Goal: Task Accomplishment & Management: Manage account settings

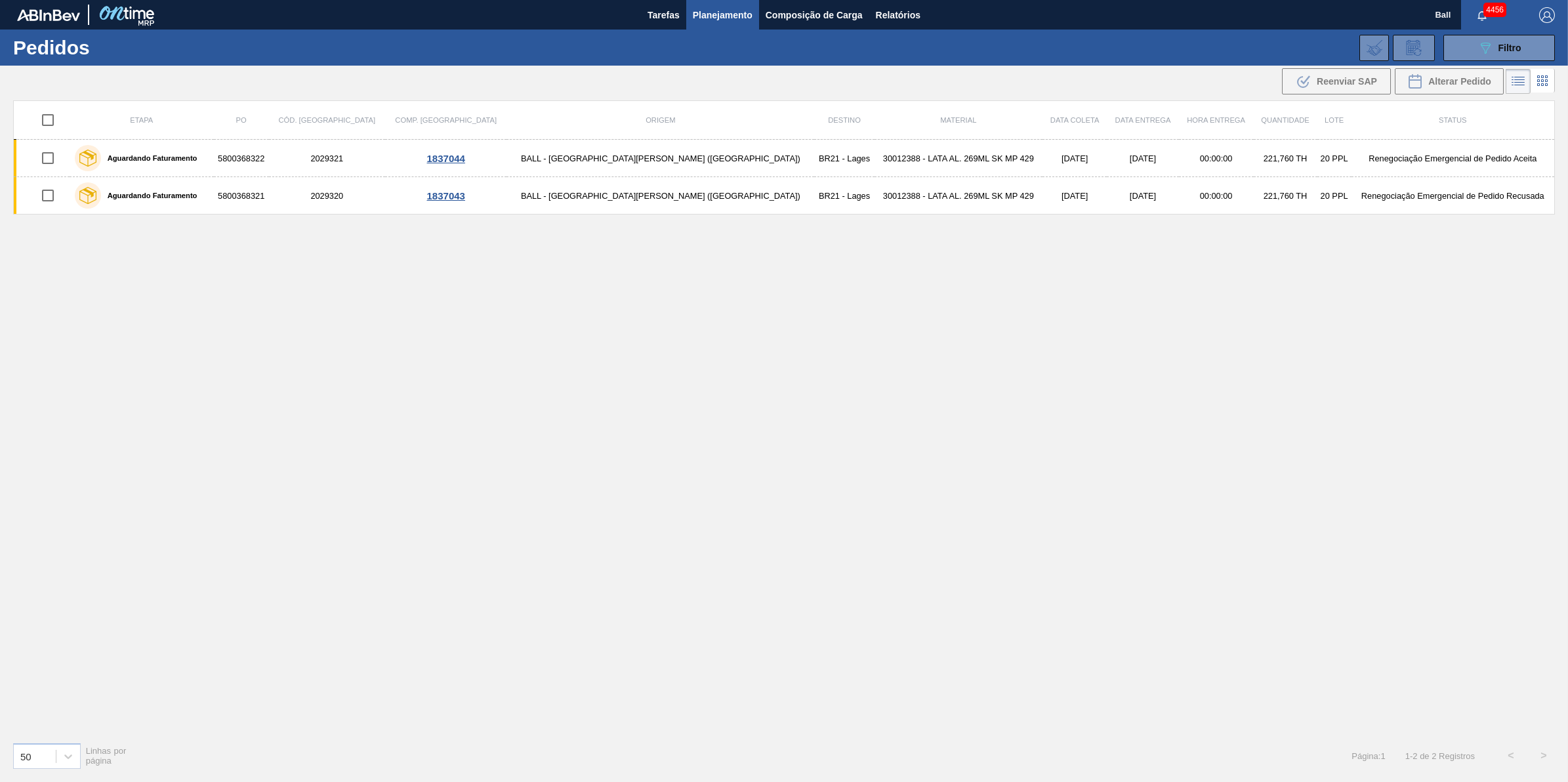
click at [730, 3] on button "Planejamento" at bounding box center [722, 15] width 73 height 30
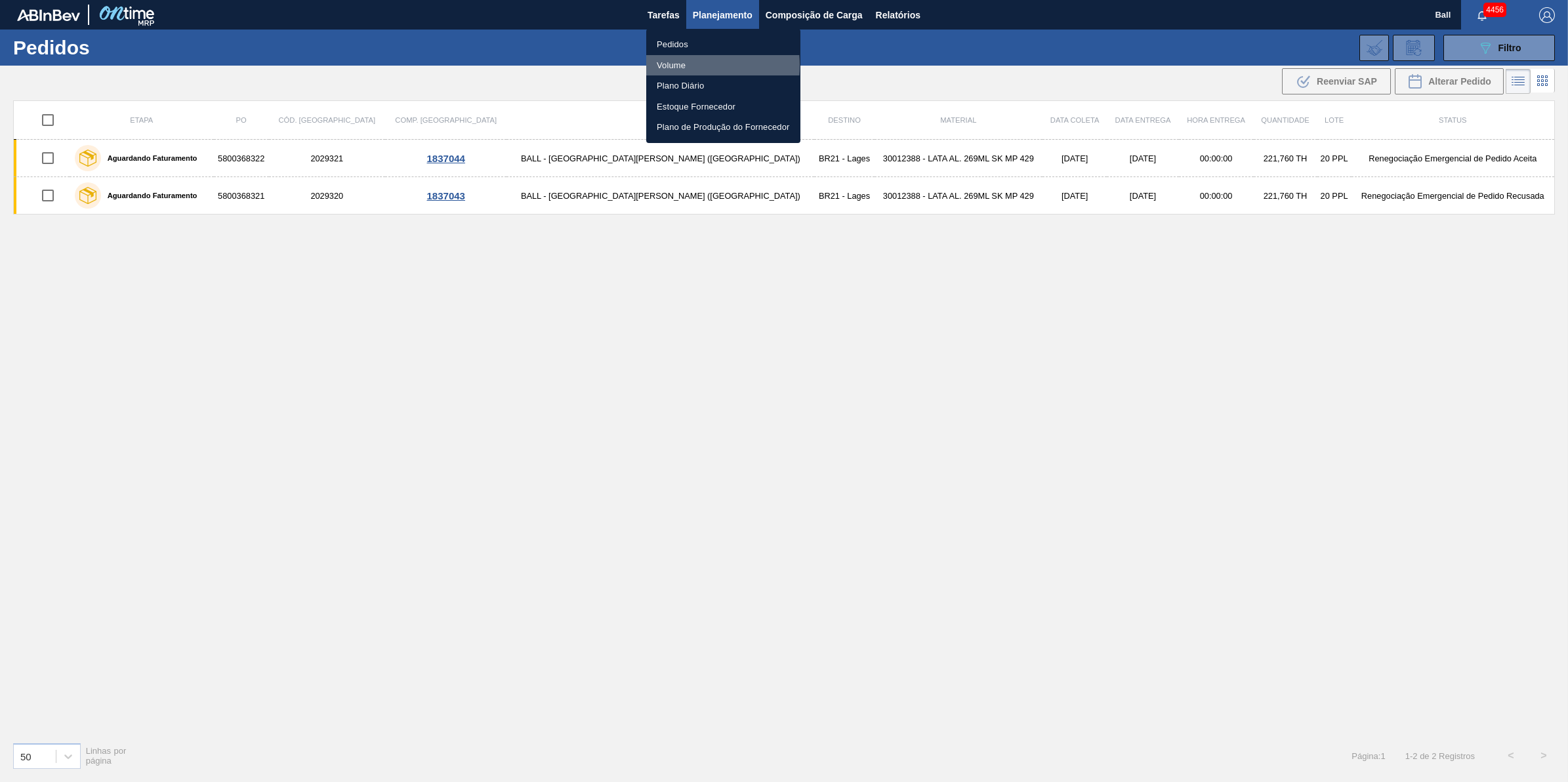
click at [672, 66] on li "Volume" at bounding box center [723, 66] width 154 height 21
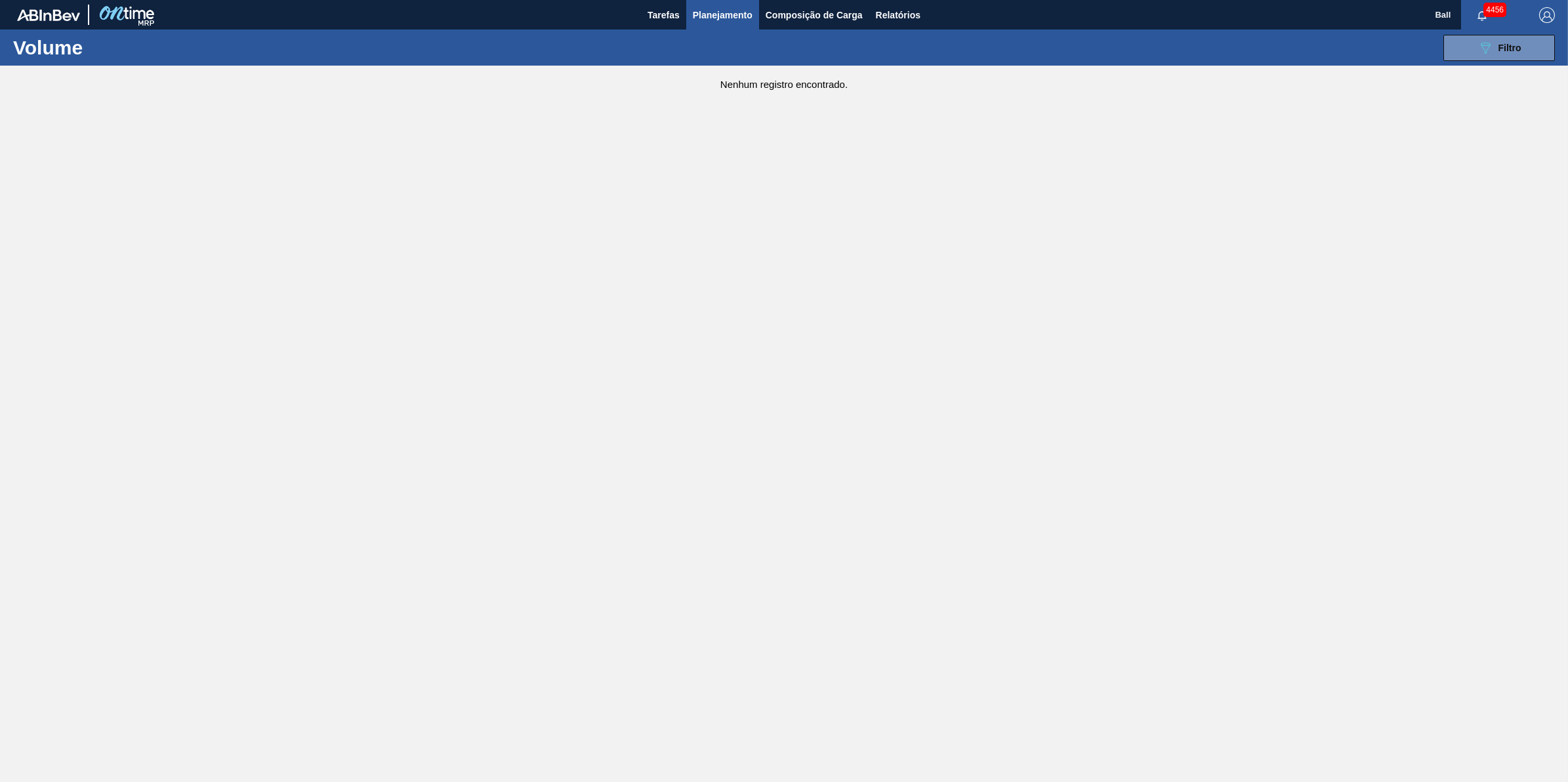
click at [1515, 62] on div "089F7B8B-B2A5-4AFE-B5C0-19BA573D28AC Filtro Código Volume Etapa Volume de Negoc…" at bounding box center [889, 47] width 1345 height 40
click at [1527, 31] on div "089F7B8B-B2A5-4AFE-B5C0-19BA573D28AC Filtro Código Volume Etapa Volume de Negoc…" at bounding box center [889, 47] width 1345 height 40
click at [1514, 60] on button "089F7B8B-B2A5-4AFE-B5C0-19BA573D28AC Filtro" at bounding box center [1498, 47] width 111 height 26
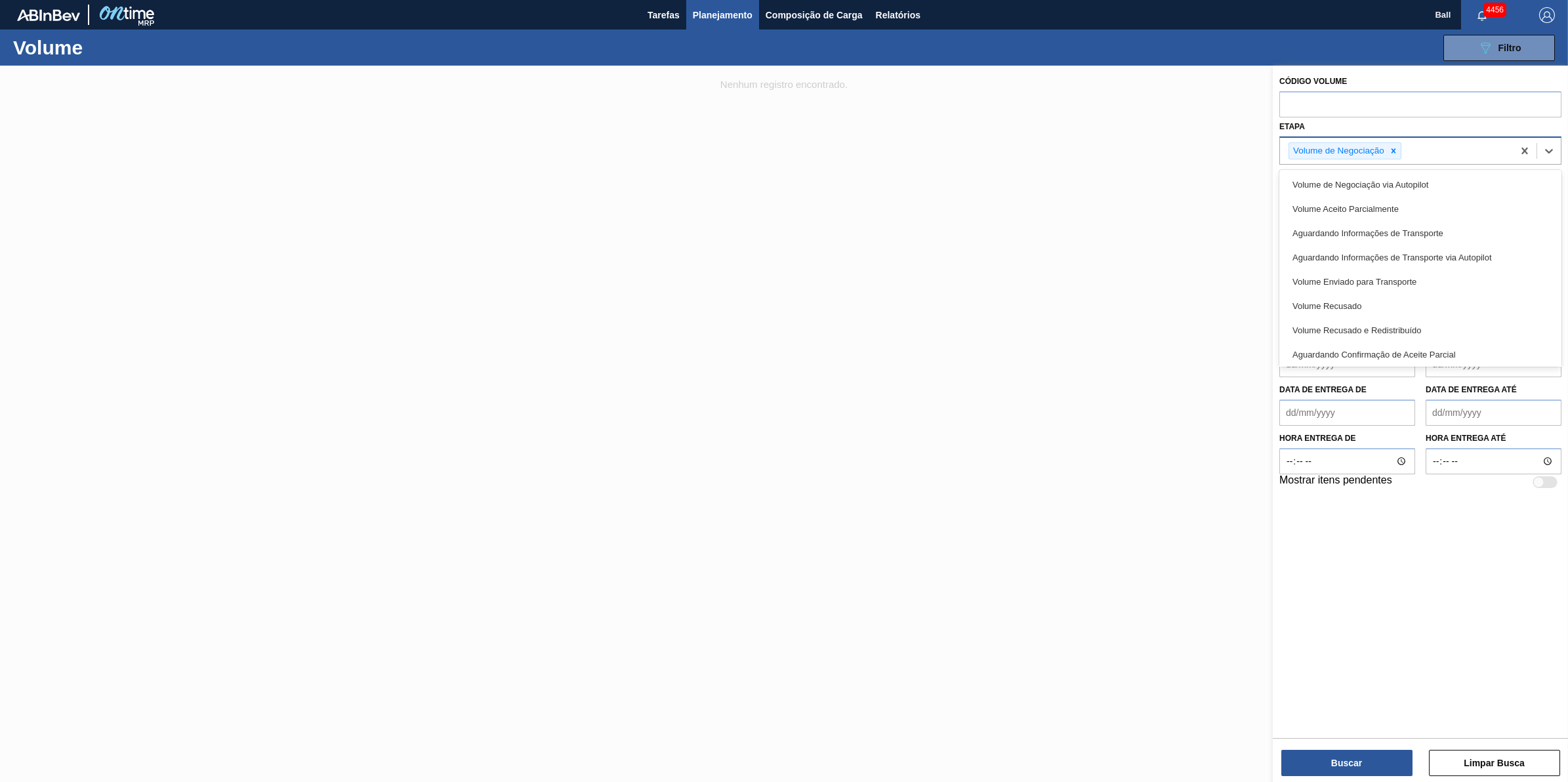
click at [1468, 151] on div "Volume de Negociação" at bounding box center [1397, 151] width 233 height 27
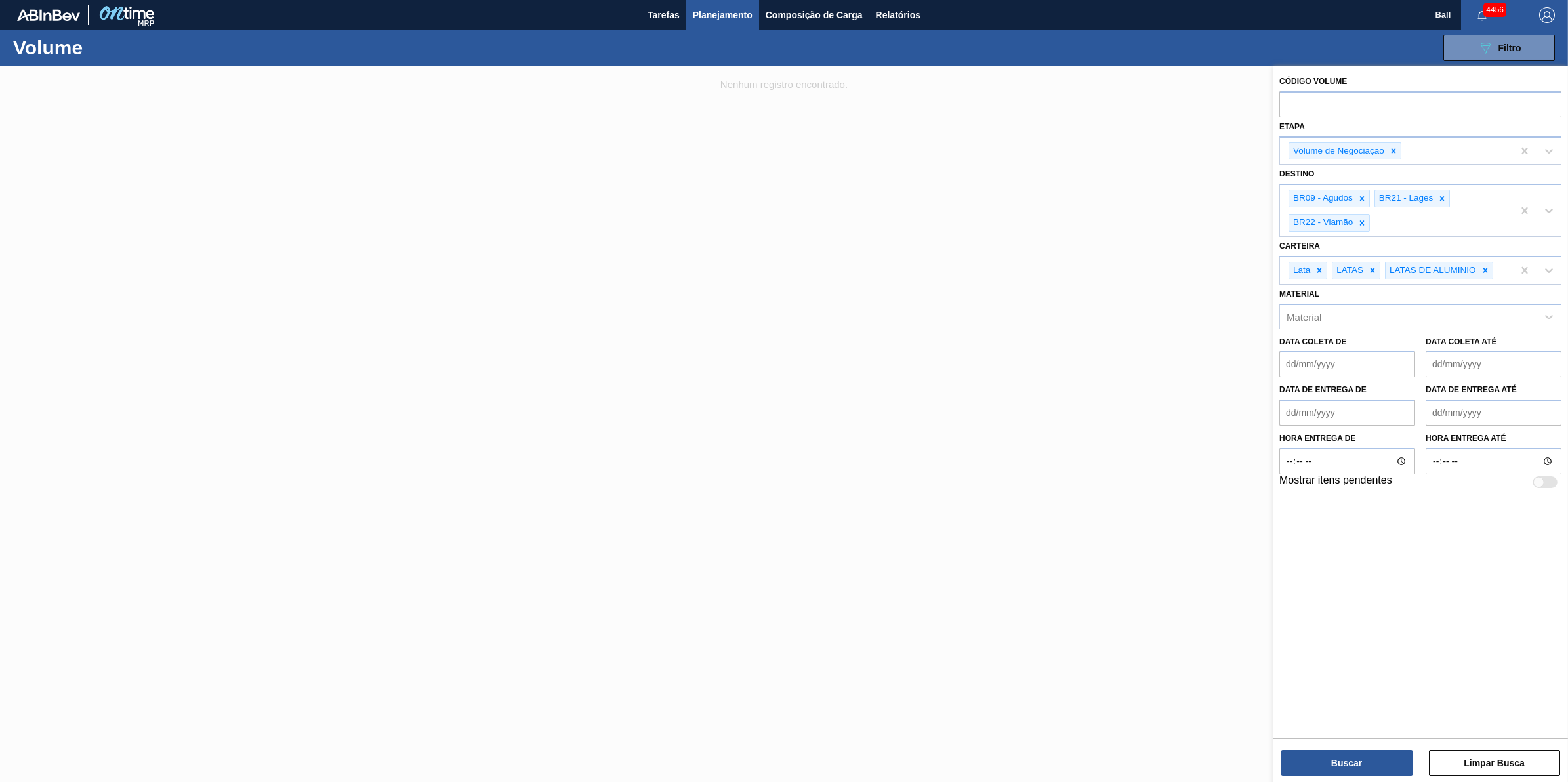
click at [983, 290] on div at bounding box center [784, 457] width 1568 height 782
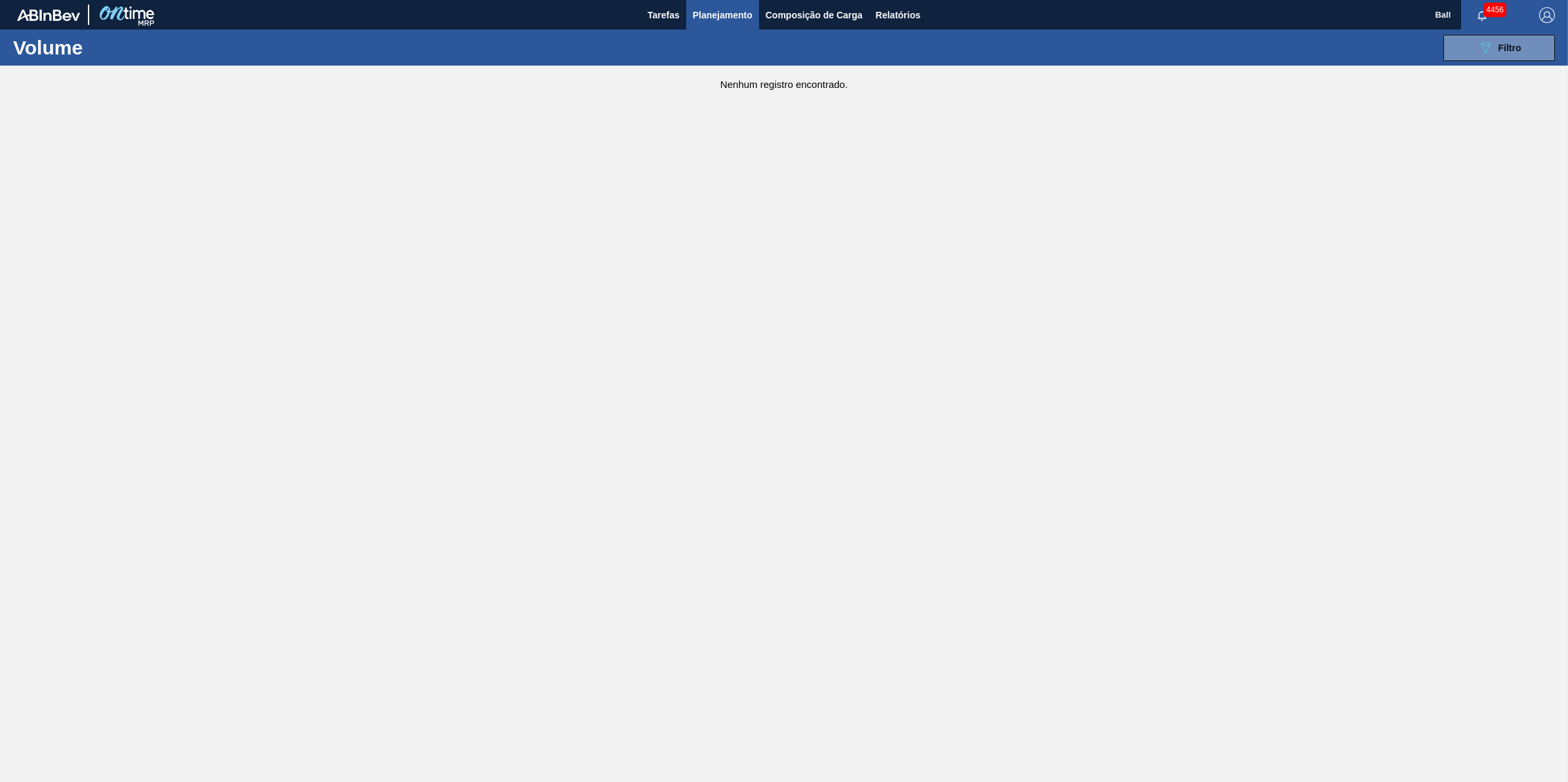
click at [1497, 30] on div "089F7B8B-B2A5-4AFE-B5C0-19BA573D28AC Filtro Código Volume Etapa Volume de Negoc…" at bounding box center [889, 47] width 1345 height 40
click at [1500, 36] on button "089F7B8B-B2A5-4AFE-B5C0-19BA573D28AC Filtro" at bounding box center [1498, 47] width 111 height 26
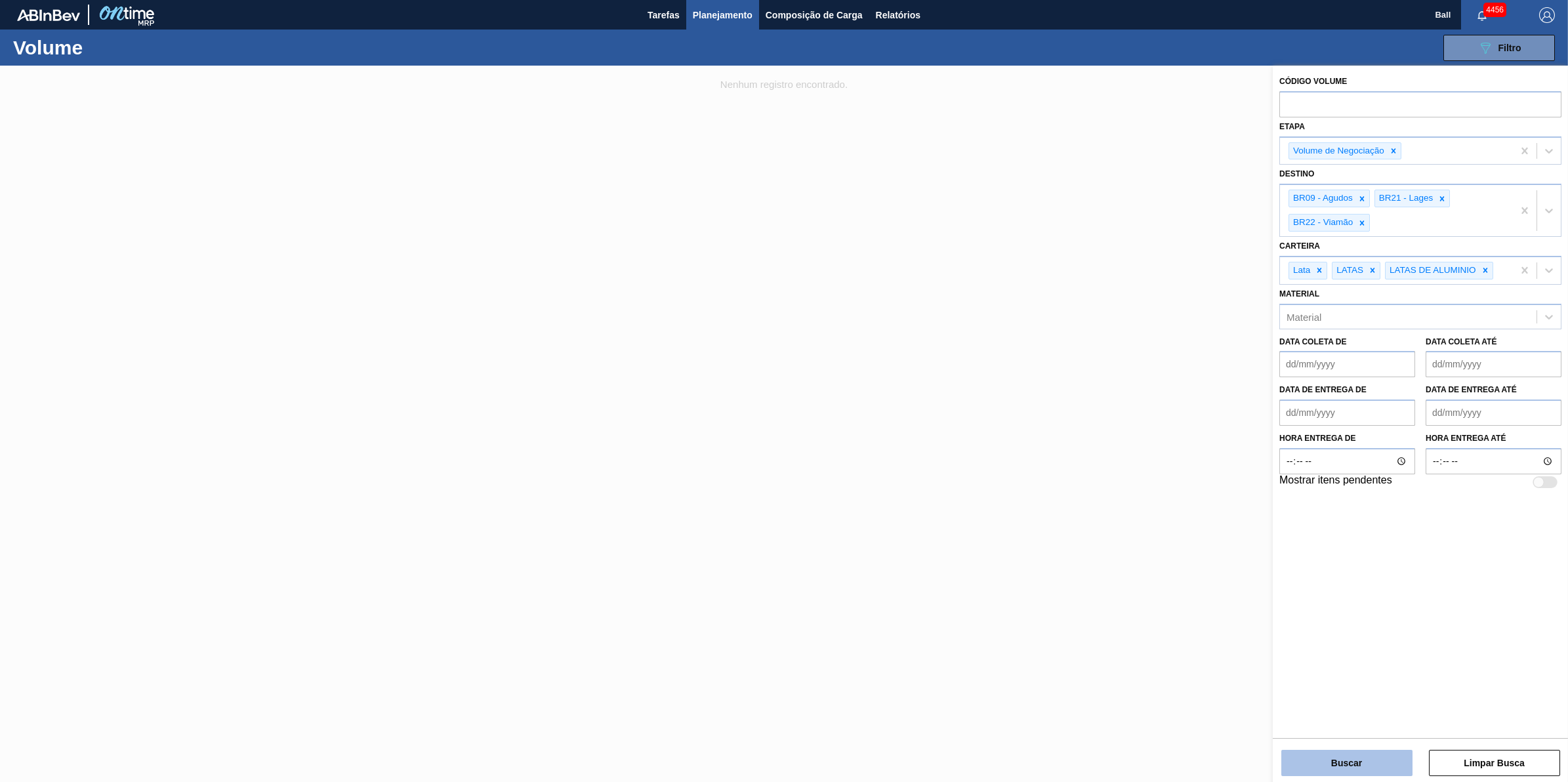
click at [1368, 763] on button "Buscar" at bounding box center [1347, 763] width 132 height 26
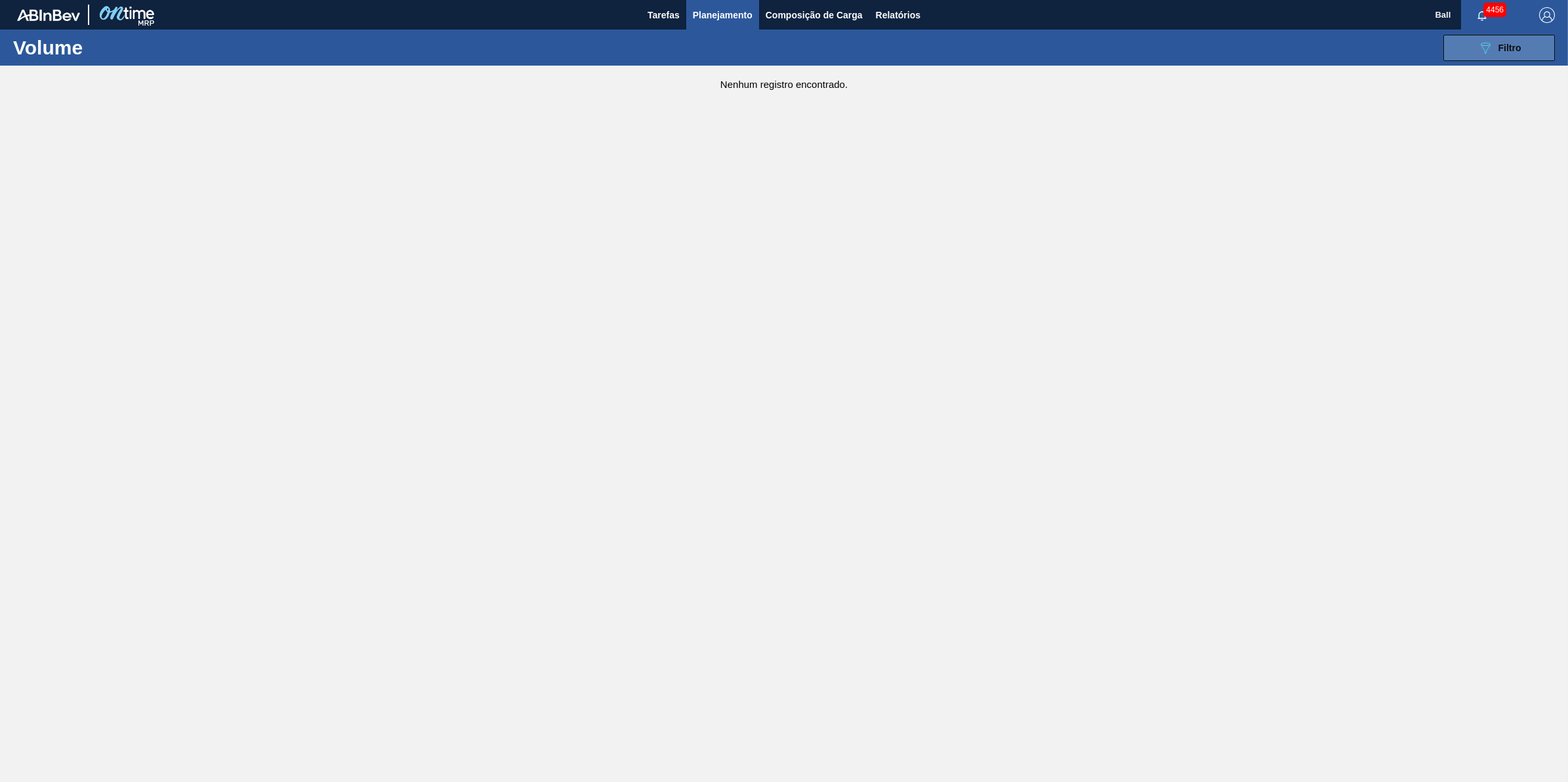
click at [1503, 40] on div "089F7B8B-B2A5-4AFE-B5C0-19BA573D28AC Filtro" at bounding box center [1499, 47] width 44 height 15
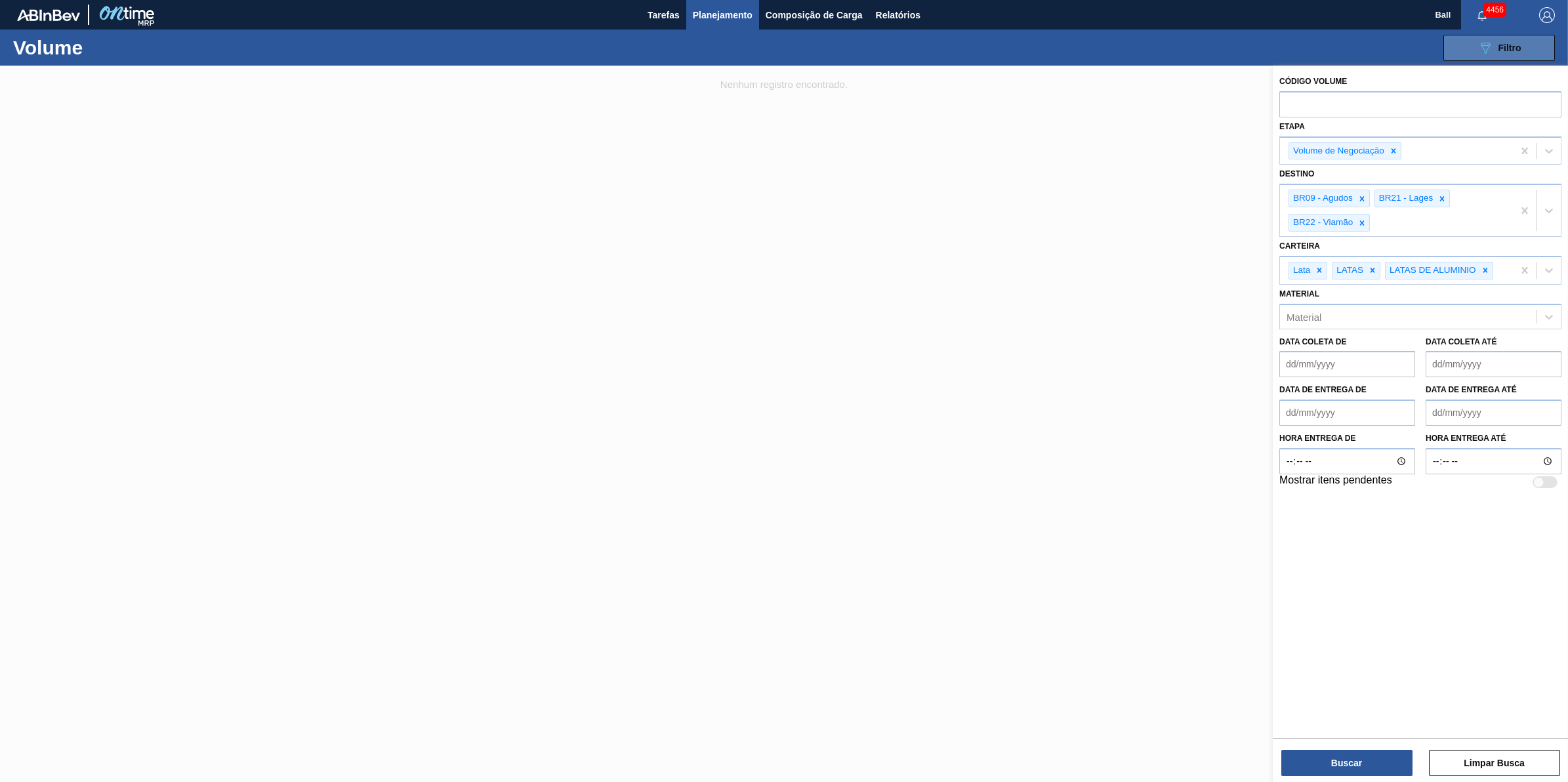
click at [1503, 40] on div "089F7B8B-B2A5-4AFE-B5C0-19BA573D28AC Filtro" at bounding box center [1499, 47] width 44 height 15
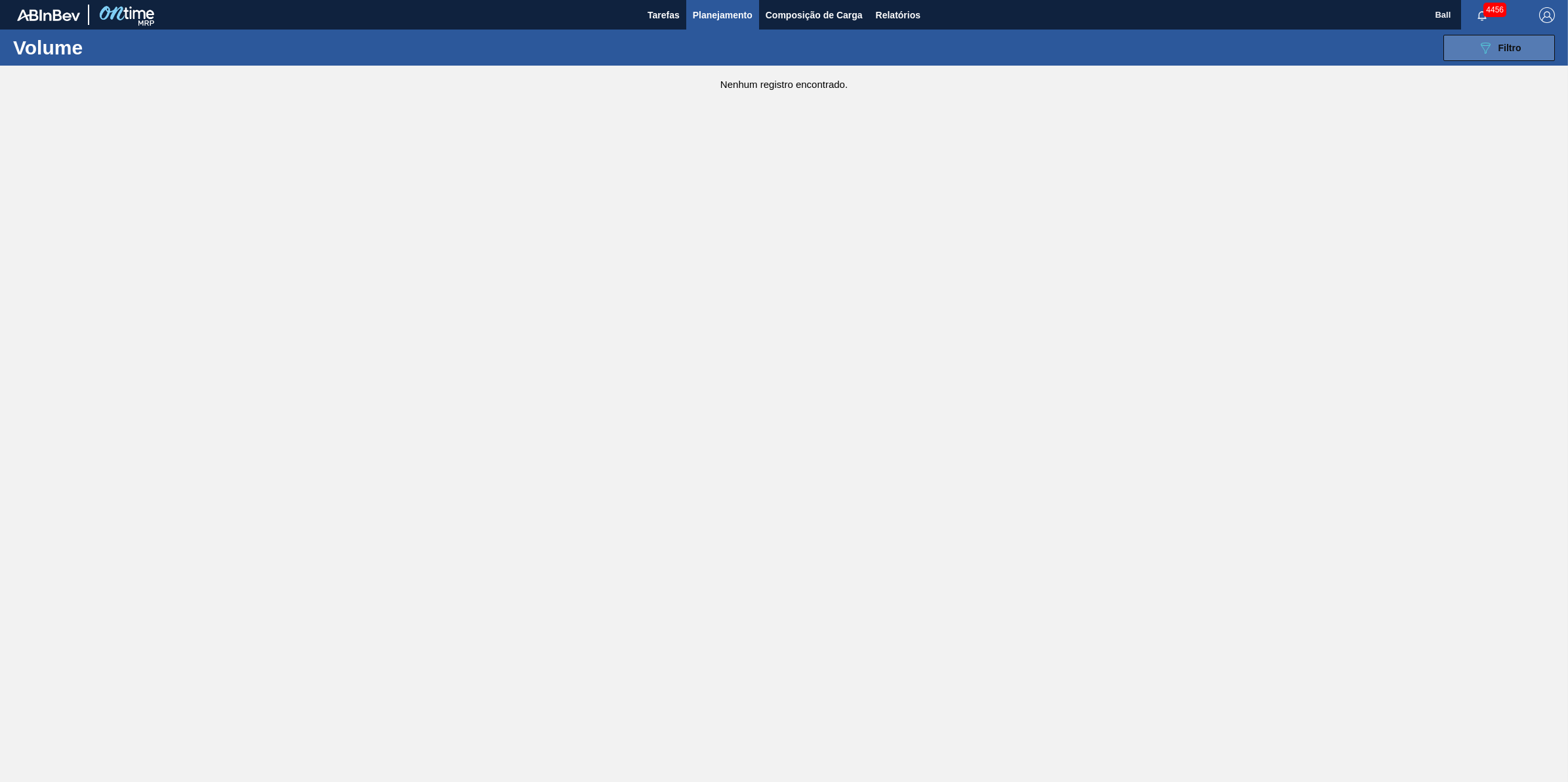
click at [1529, 53] on button "089F7B8B-B2A5-4AFE-B5C0-19BA573D28AC Filtro" at bounding box center [1498, 47] width 111 height 26
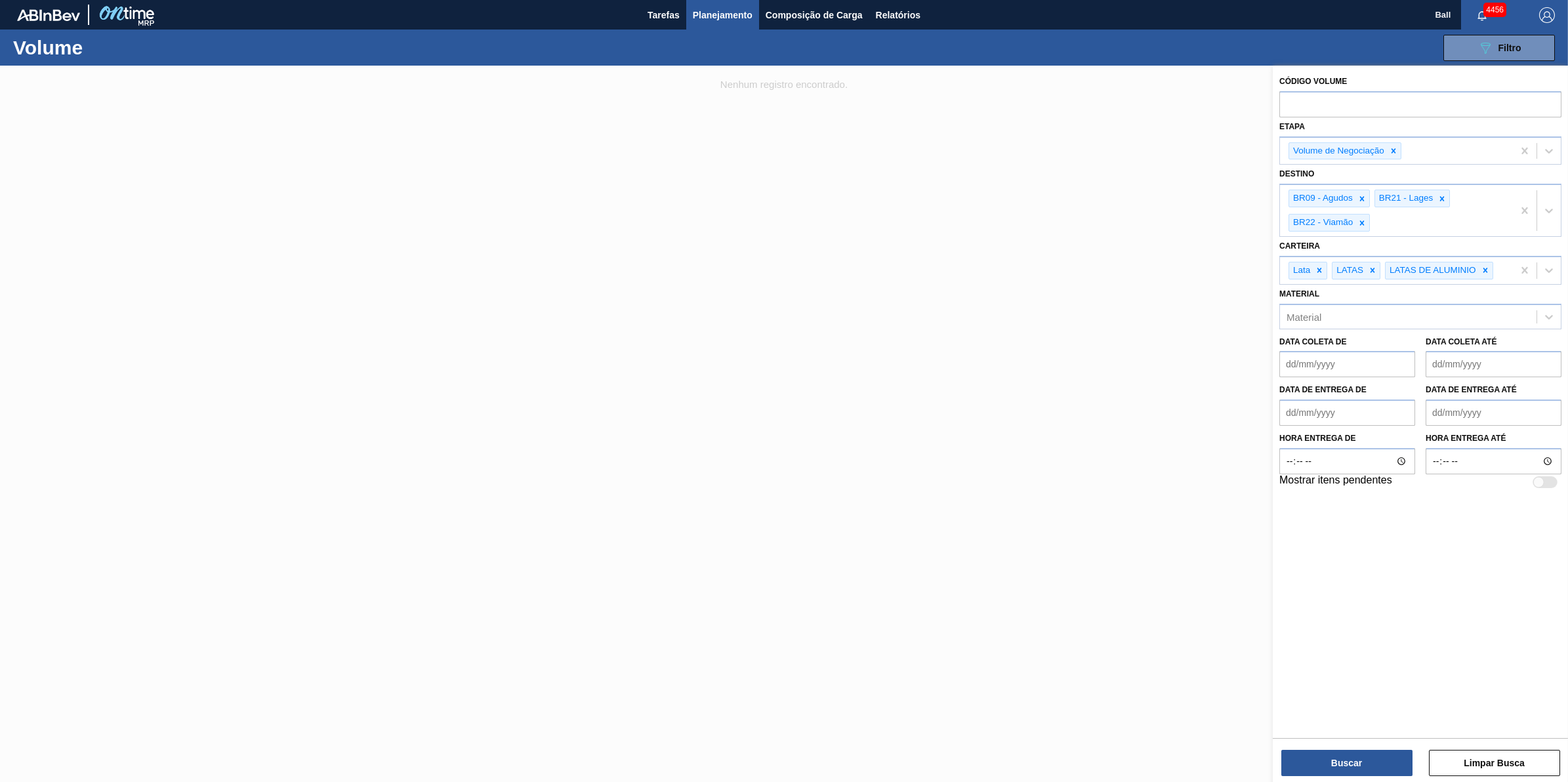
click at [985, 295] on div at bounding box center [784, 457] width 1568 height 782
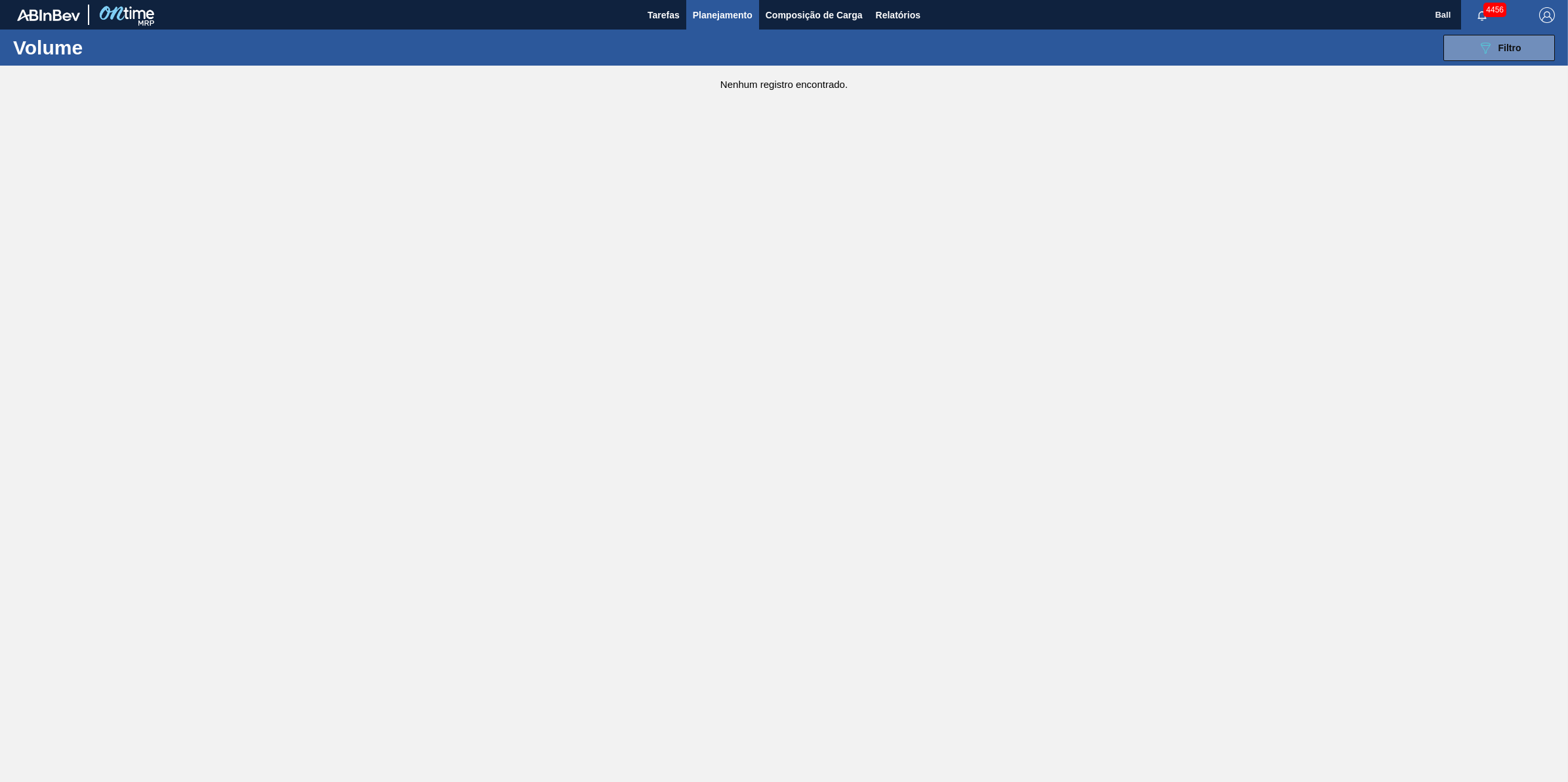
click at [1124, 168] on main "Tarefas Planejamento Composição de Carga Relatórios Ball 4456 Marcar todas como…" at bounding box center [784, 391] width 1568 height 782
click at [682, 21] on button "Tarefas" at bounding box center [663, 15] width 45 height 30
click at [733, 18] on span "Planejamento" at bounding box center [723, 15] width 60 height 15
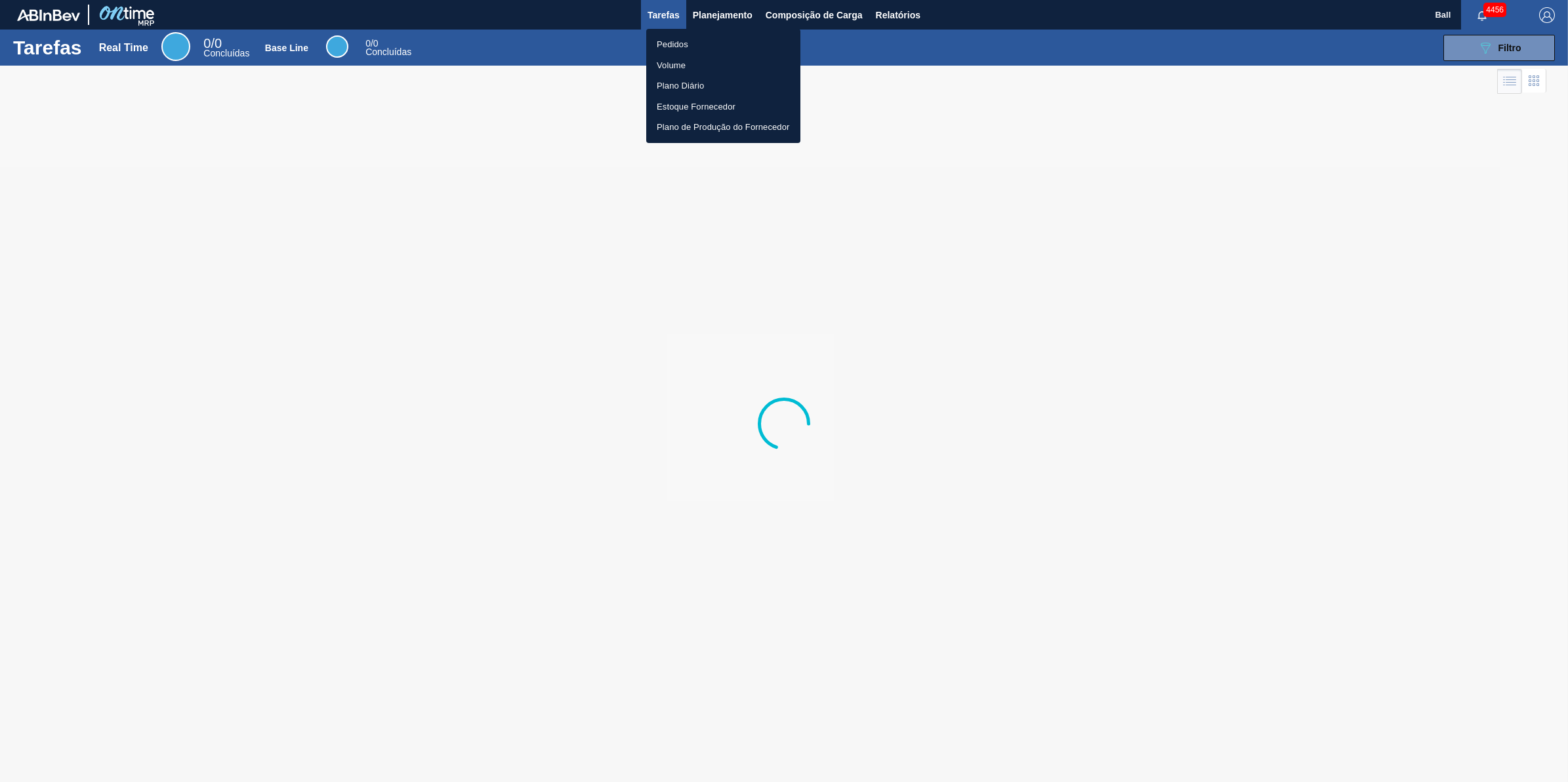
click at [668, 43] on li "Pedidos" at bounding box center [723, 45] width 154 height 21
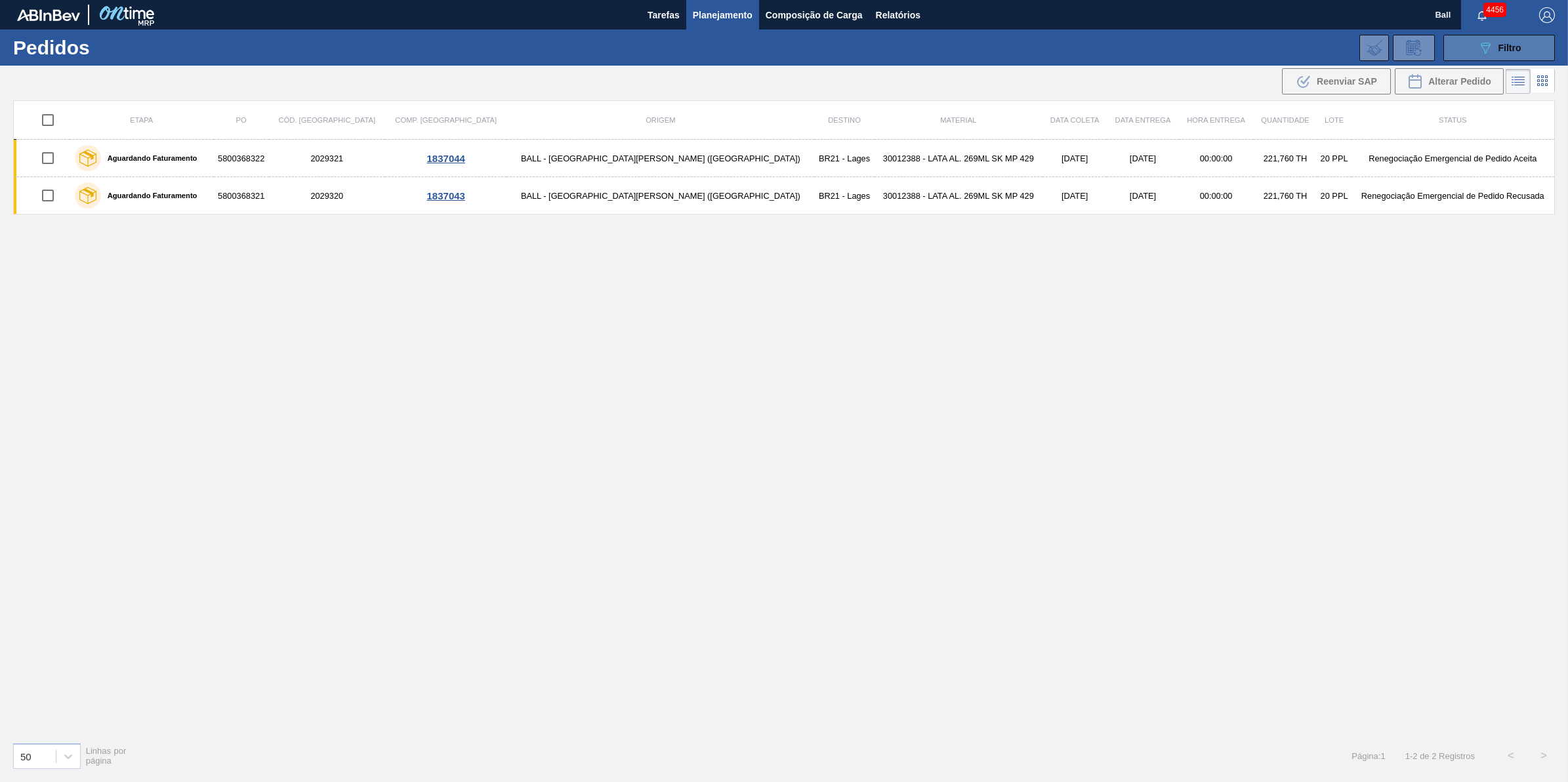
click at [1499, 44] on span "Filtro" at bounding box center [1510, 47] width 23 height 11
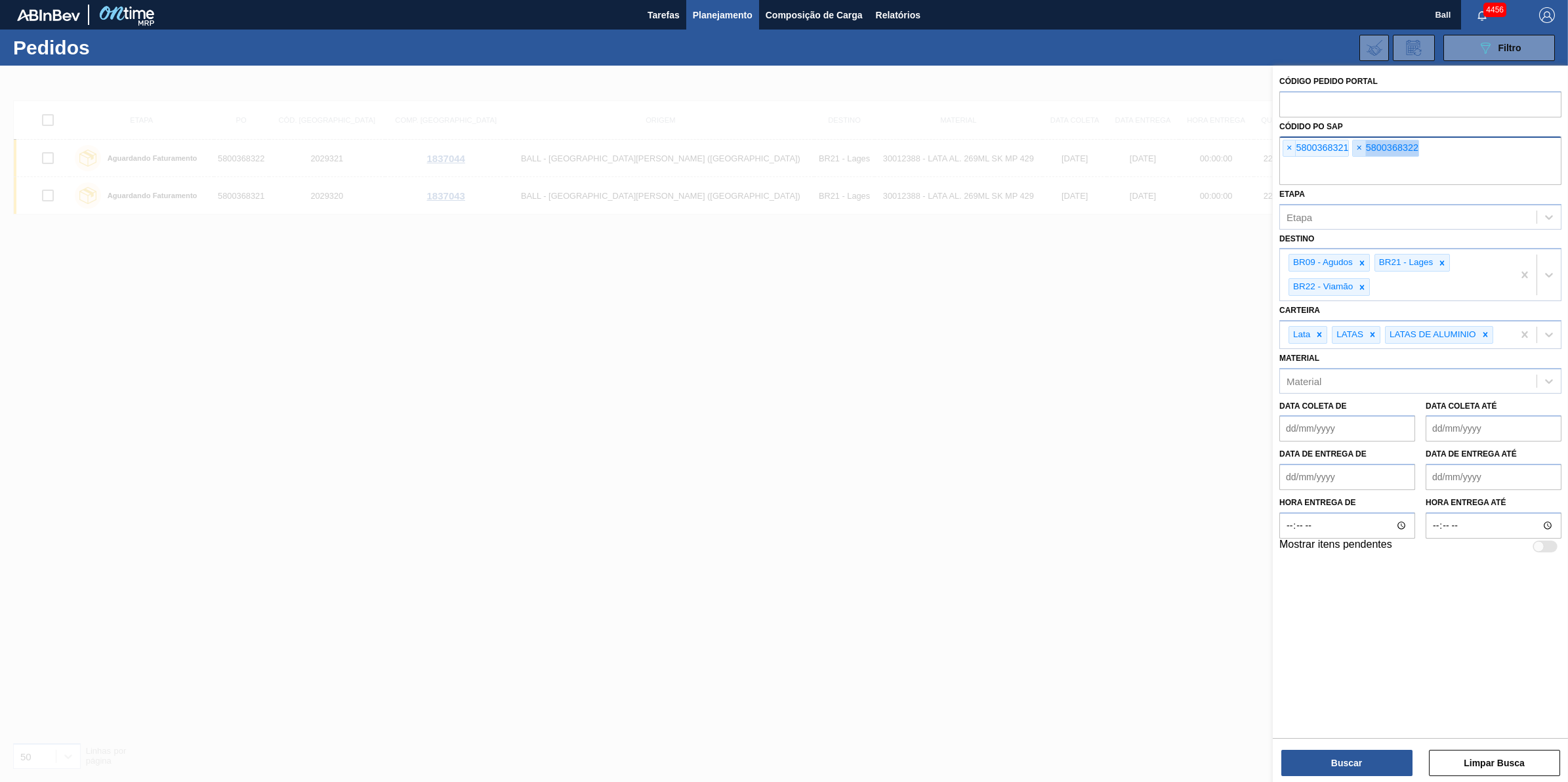
drag, startPoint x: 1450, startPoint y: 148, endPoint x: 1360, endPoint y: 152, distance: 90.1
click at [1360, 152] on div "× 5800368321 × 5800368322" at bounding box center [1421, 161] width 283 height 48
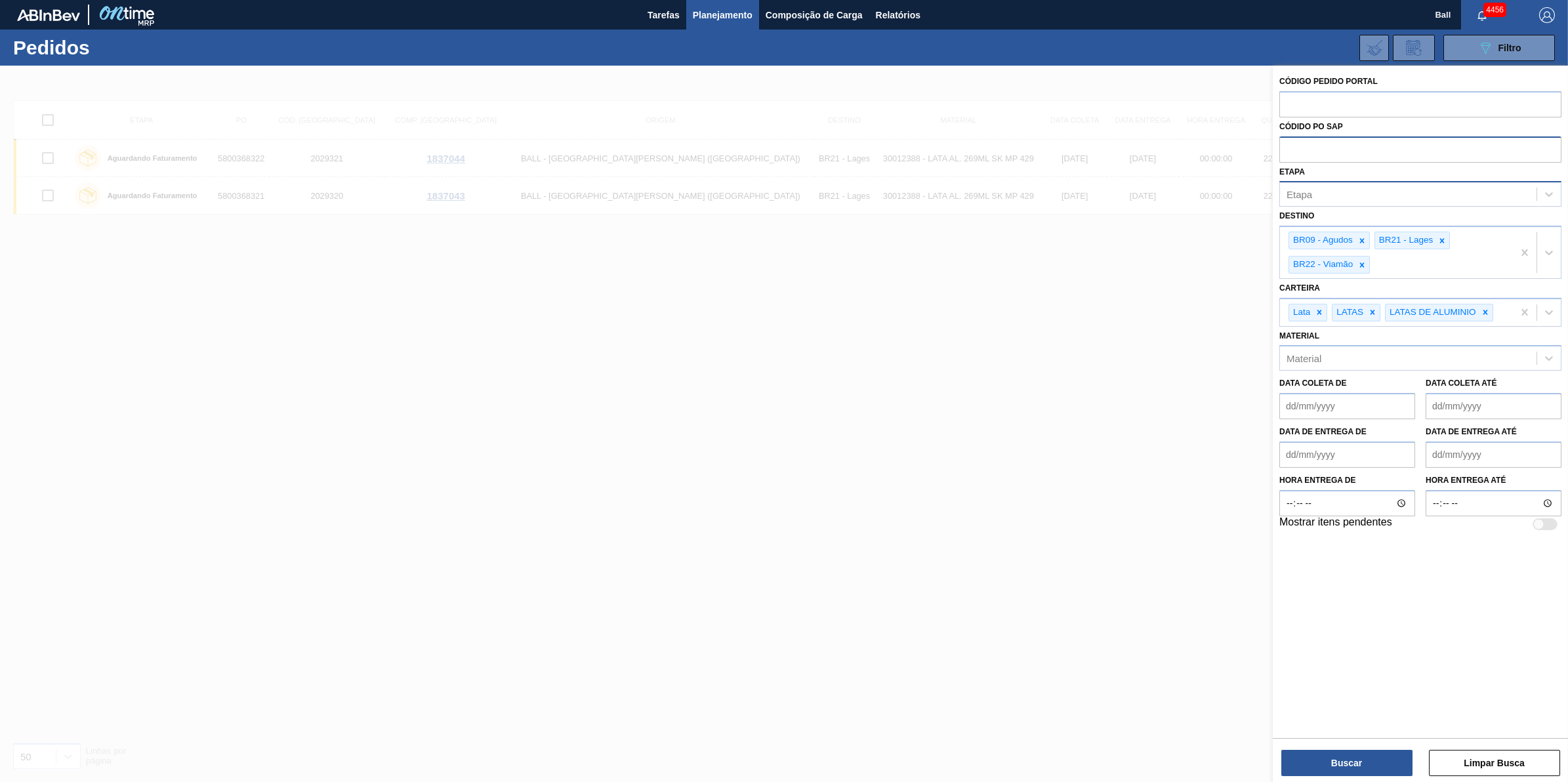
click at [1326, 186] on div "Etapa" at bounding box center [1408, 195] width 256 height 19
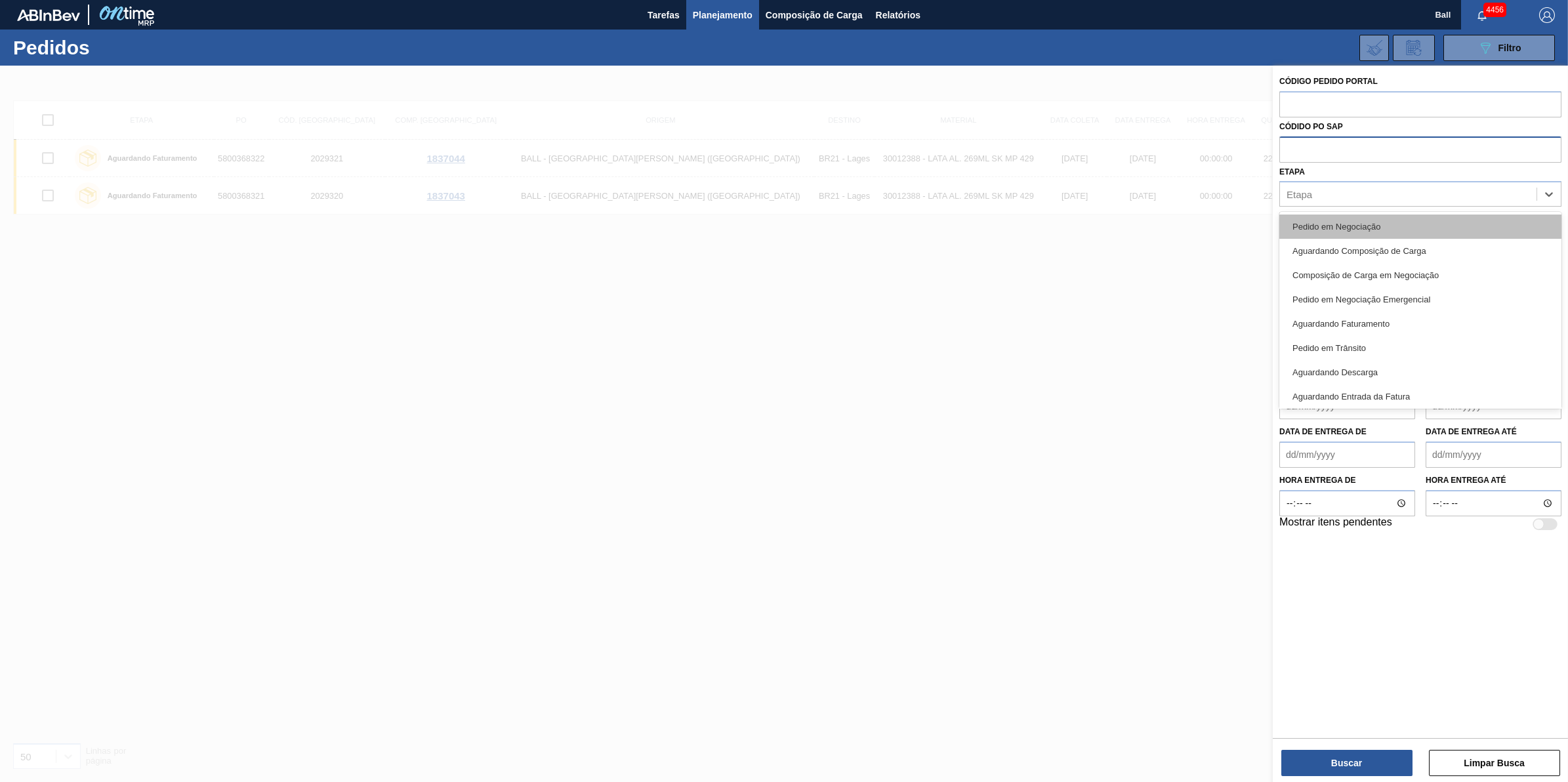
click at [1333, 225] on div "Pedido em Negociação" at bounding box center [1421, 226] width 283 height 24
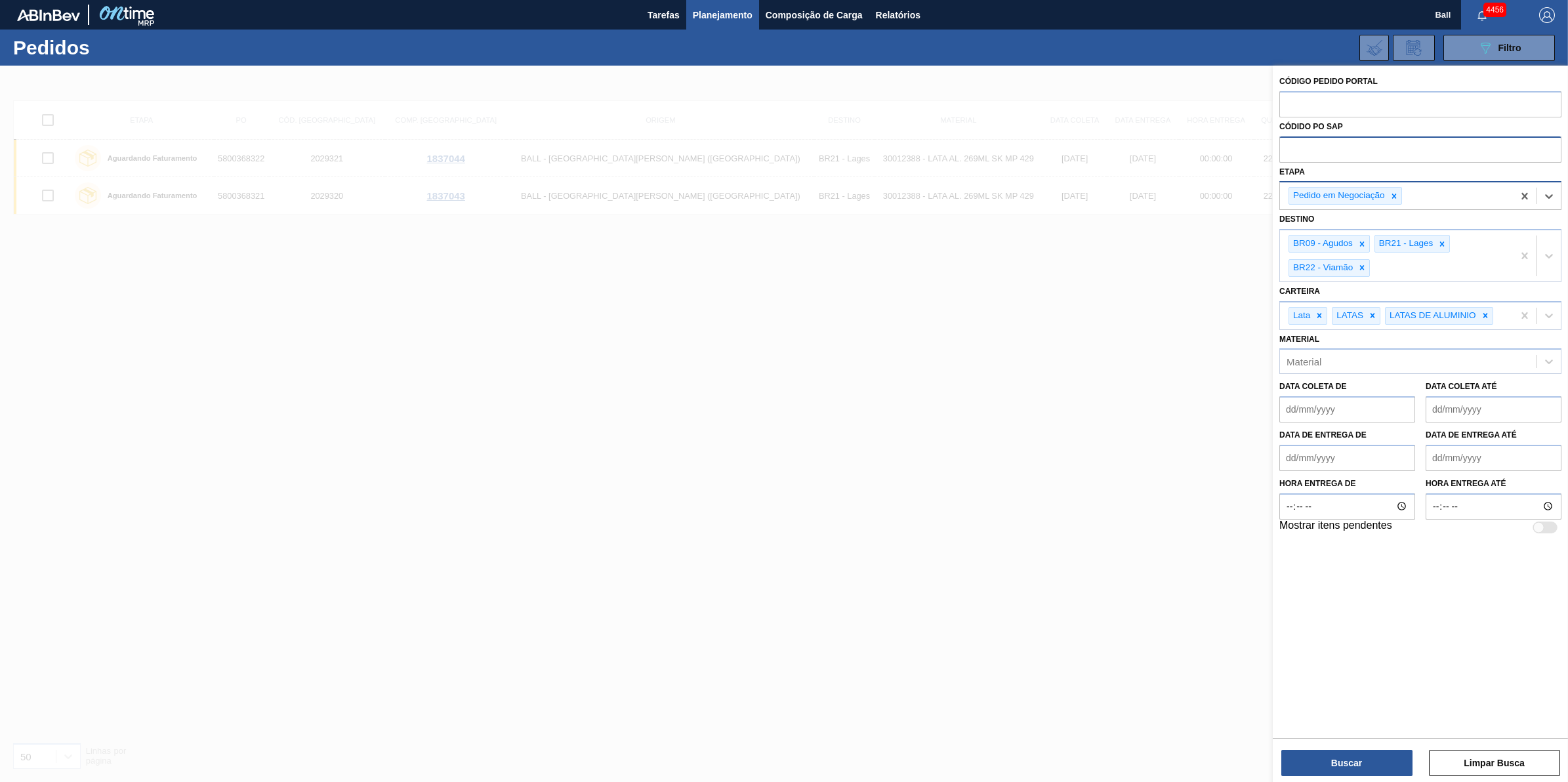
click at [1458, 191] on div "Pedido em Negociação" at bounding box center [1397, 196] width 233 height 27
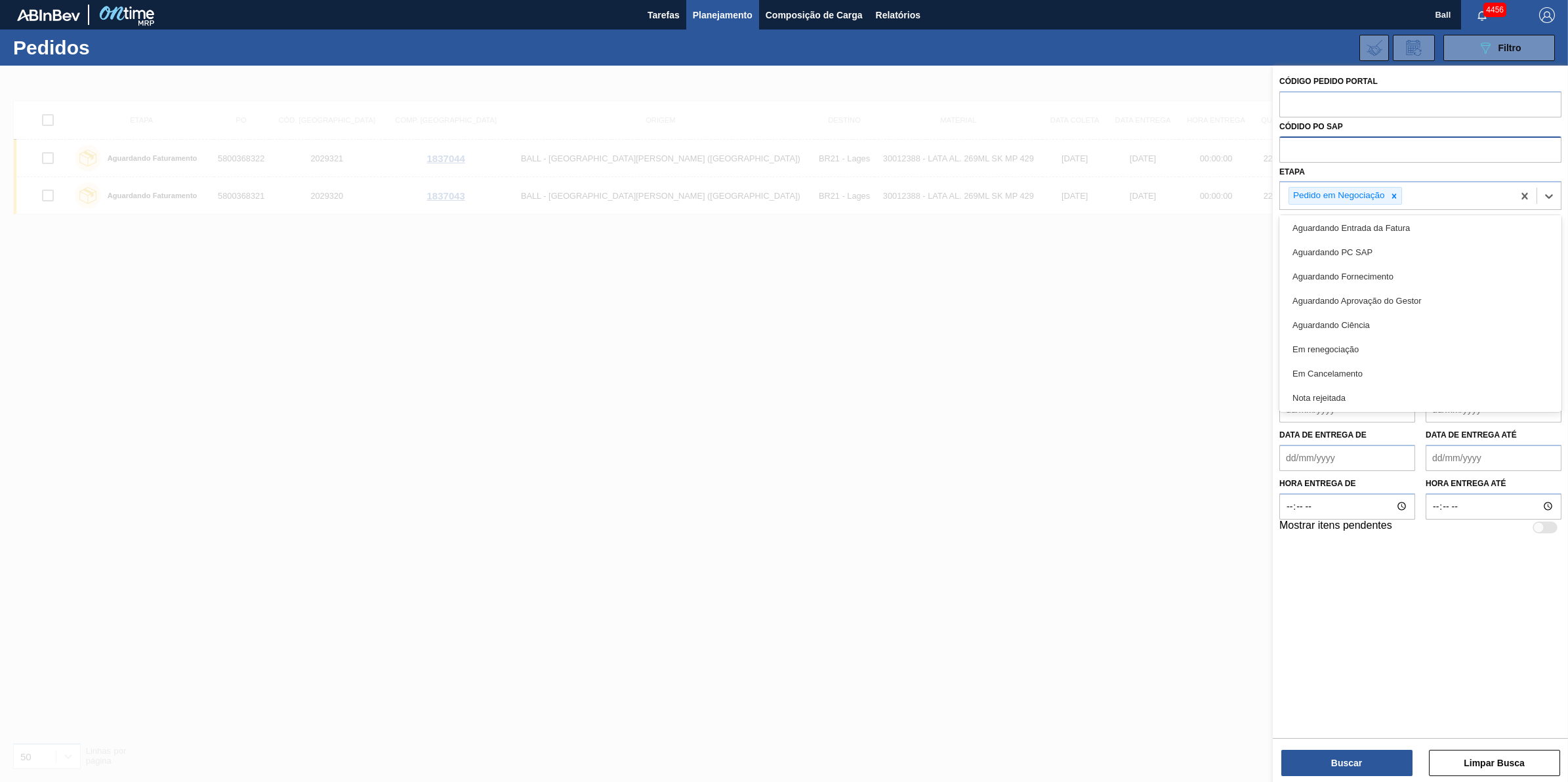
scroll to position [148, 0]
click at [1399, 366] on div "Em Cancelamento" at bounding box center [1421, 373] width 283 height 24
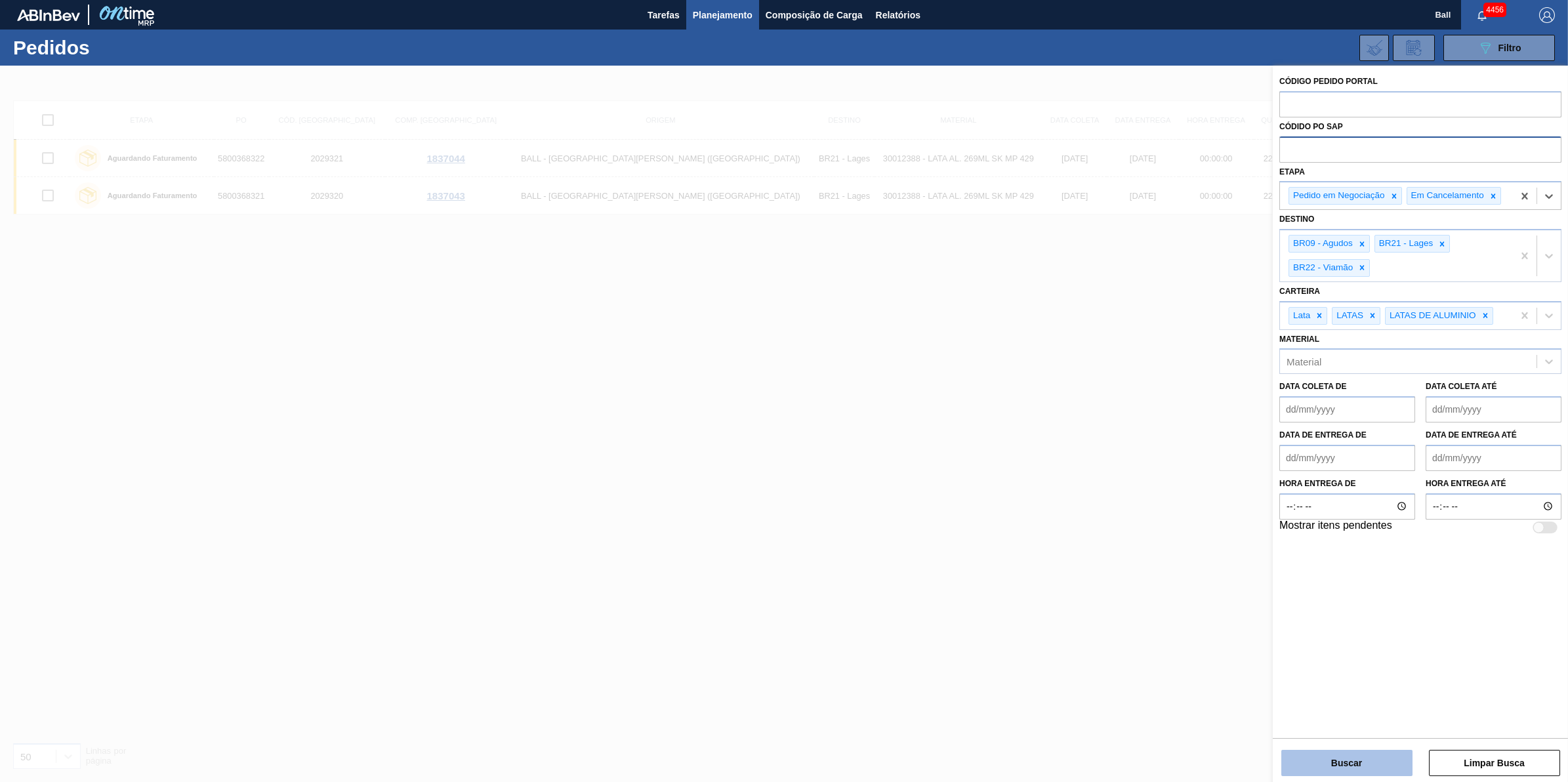
click at [1358, 775] on button "Buscar" at bounding box center [1347, 763] width 132 height 26
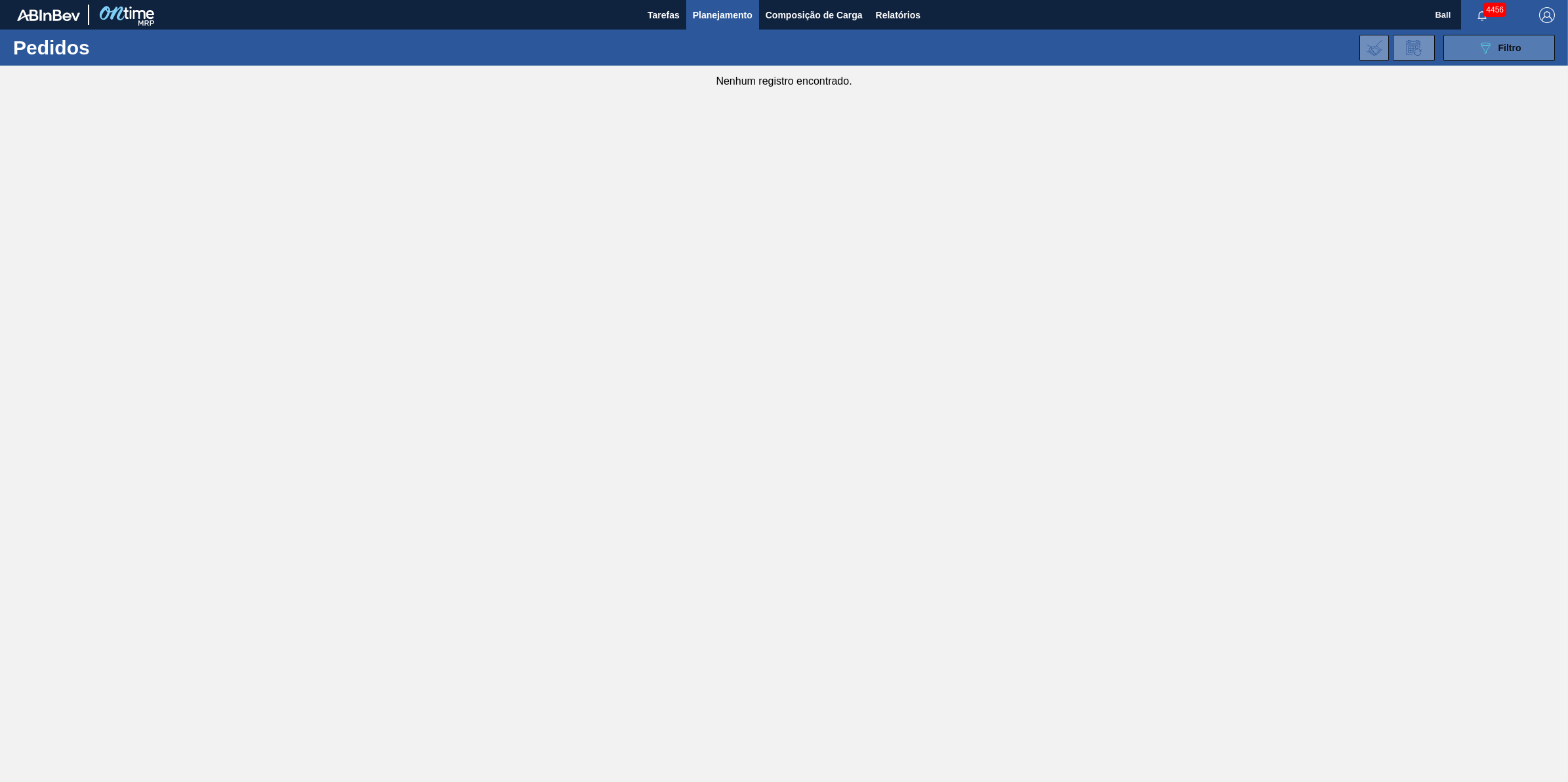
click at [1510, 54] on div "089F7B8B-B2A5-4AFE-B5C0-19BA573D28AC Filtro" at bounding box center [1499, 47] width 44 height 15
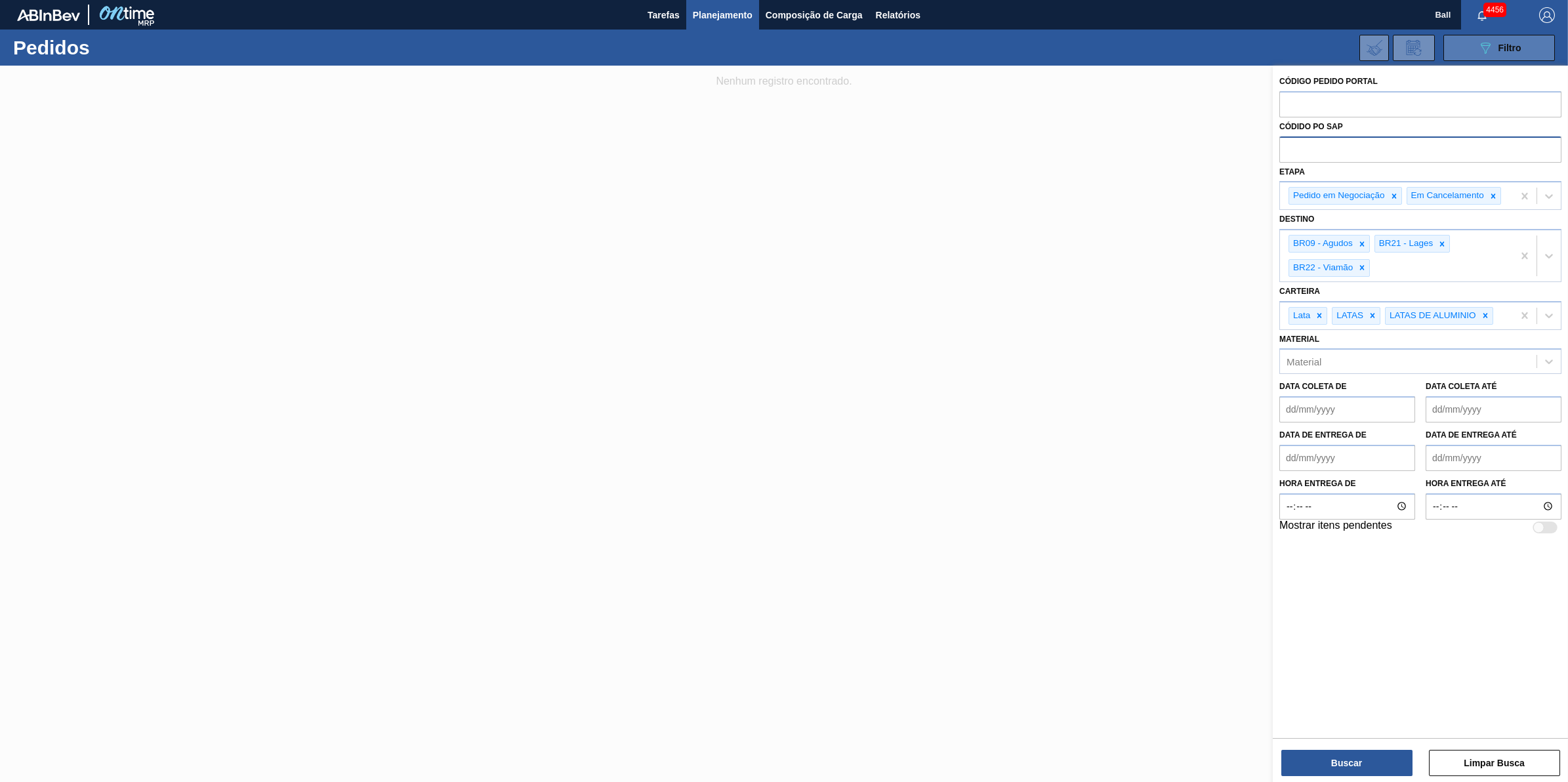
click at [1510, 54] on div "089F7B8B-B2A5-4AFE-B5C0-19BA573D28AC Filtro" at bounding box center [1499, 47] width 44 height 15
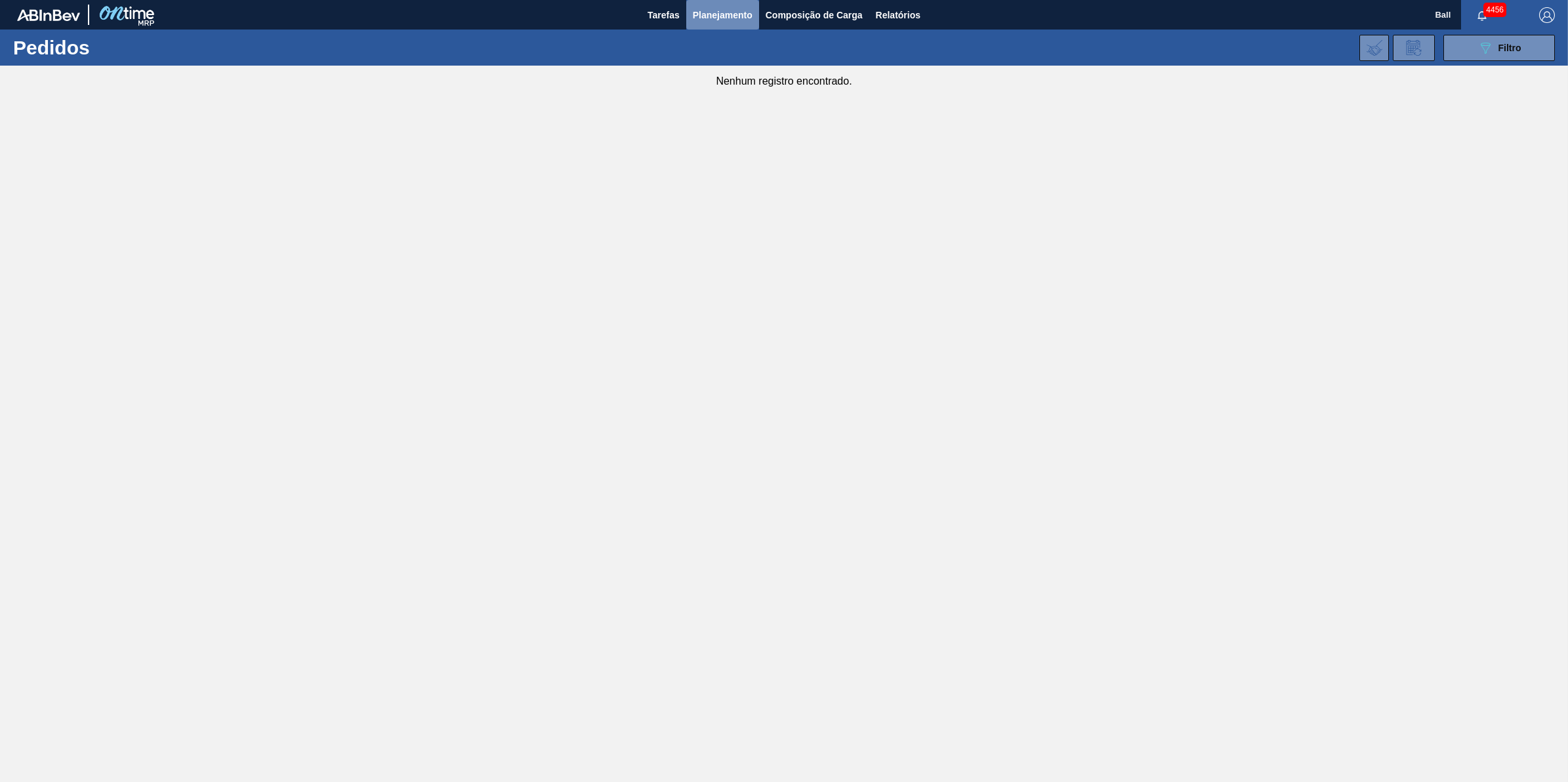
click at [728, 15] on span "Planejamento" at bounding box center [723, 15] width 60 height 15
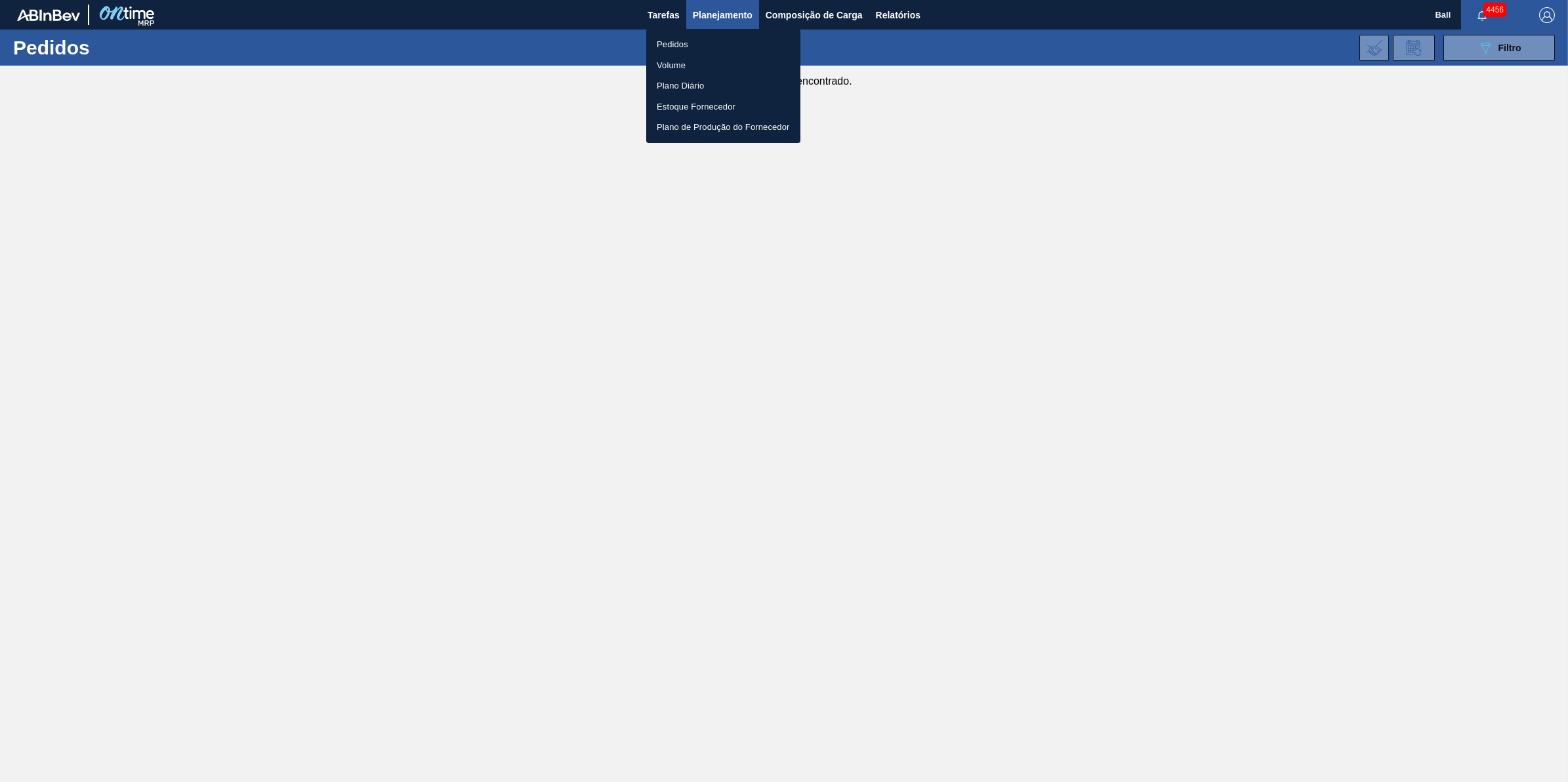
click at [669, 43] on li "Pedidos" at bounding box center [723, 45] width 154 height 21
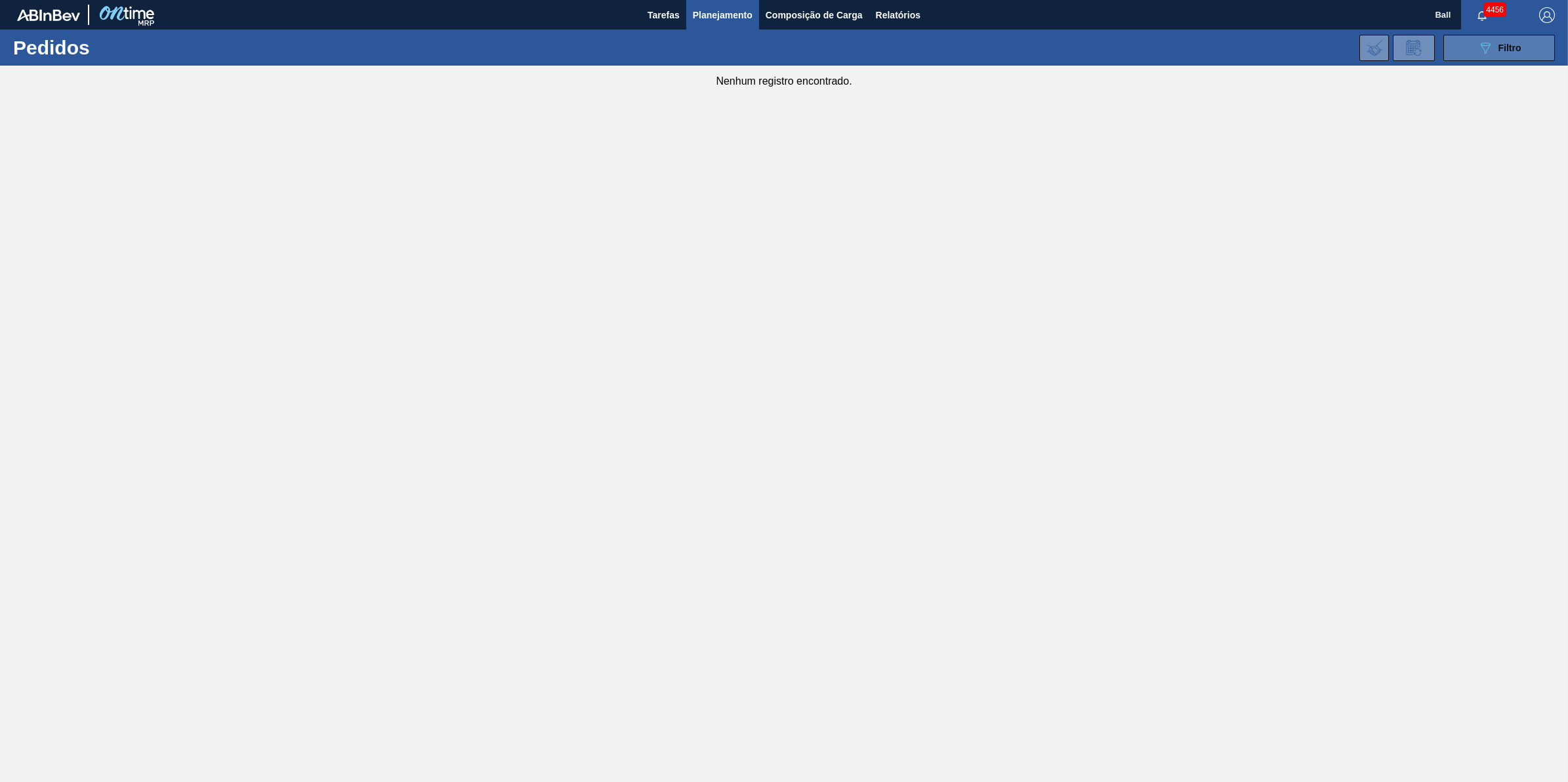
click at [1513, 60] on button "089F7B8B-B2A5-4AFE-B5C0-19BA573D28AC Filtro" at bounding box center [1498, 47] width 111 height 26
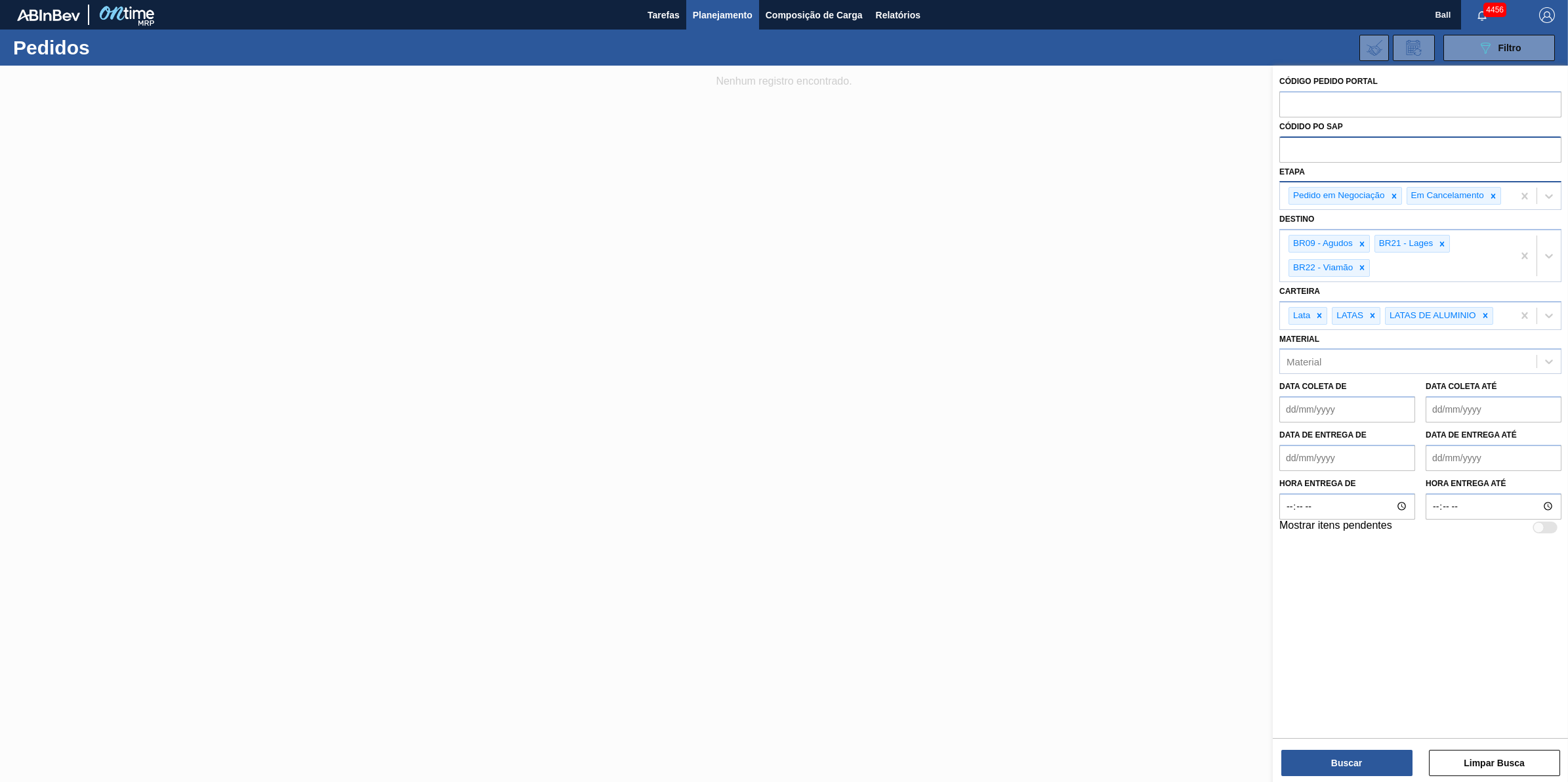
click at [1500, 198] on div "Em Cancelamento" at bounding box center [1454, 196] width 95 height 17
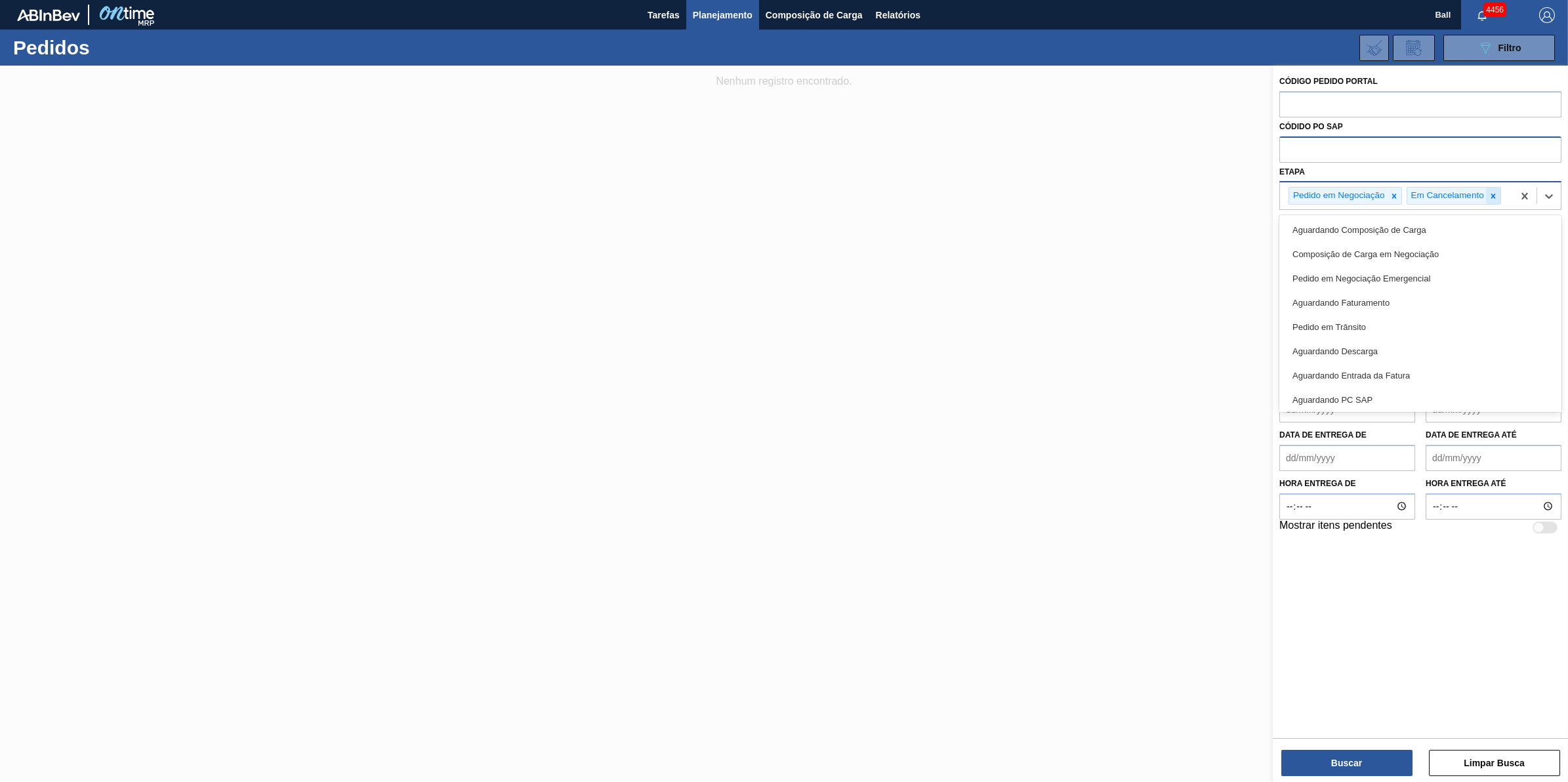
click at [1493, 196] on icon at bounding box center [1493, 196] width 5 height 5
click at [1390, 195] on icon at bounding box center [1394, 196] width 9 height 9
click at [1378, 763] on button "Buscar" at bounding box center [1347, 763] width 132 height 26
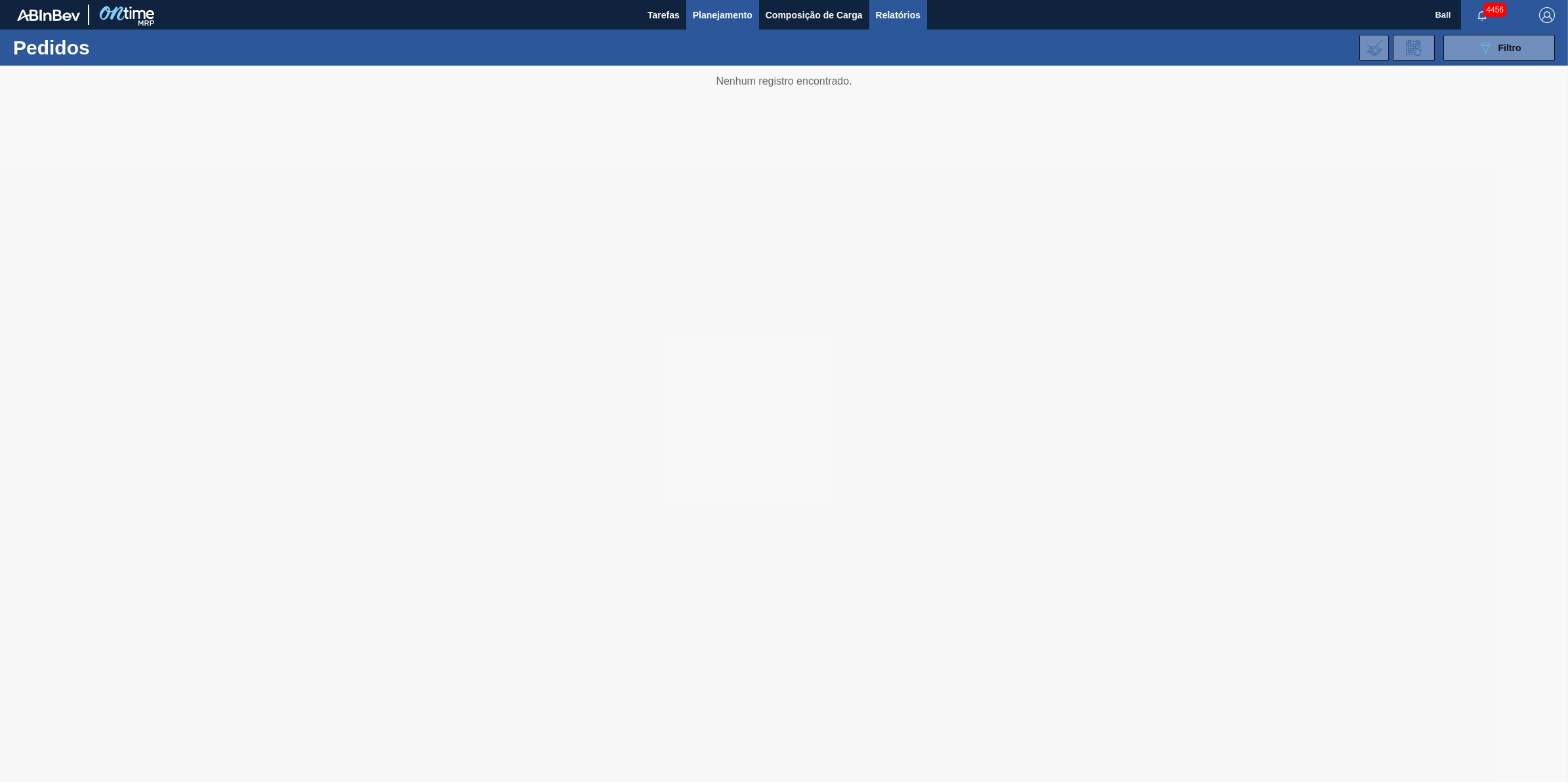
click at [899, 19] on span "Relatórios" at bounding box center [898, 15] width 45 height 15
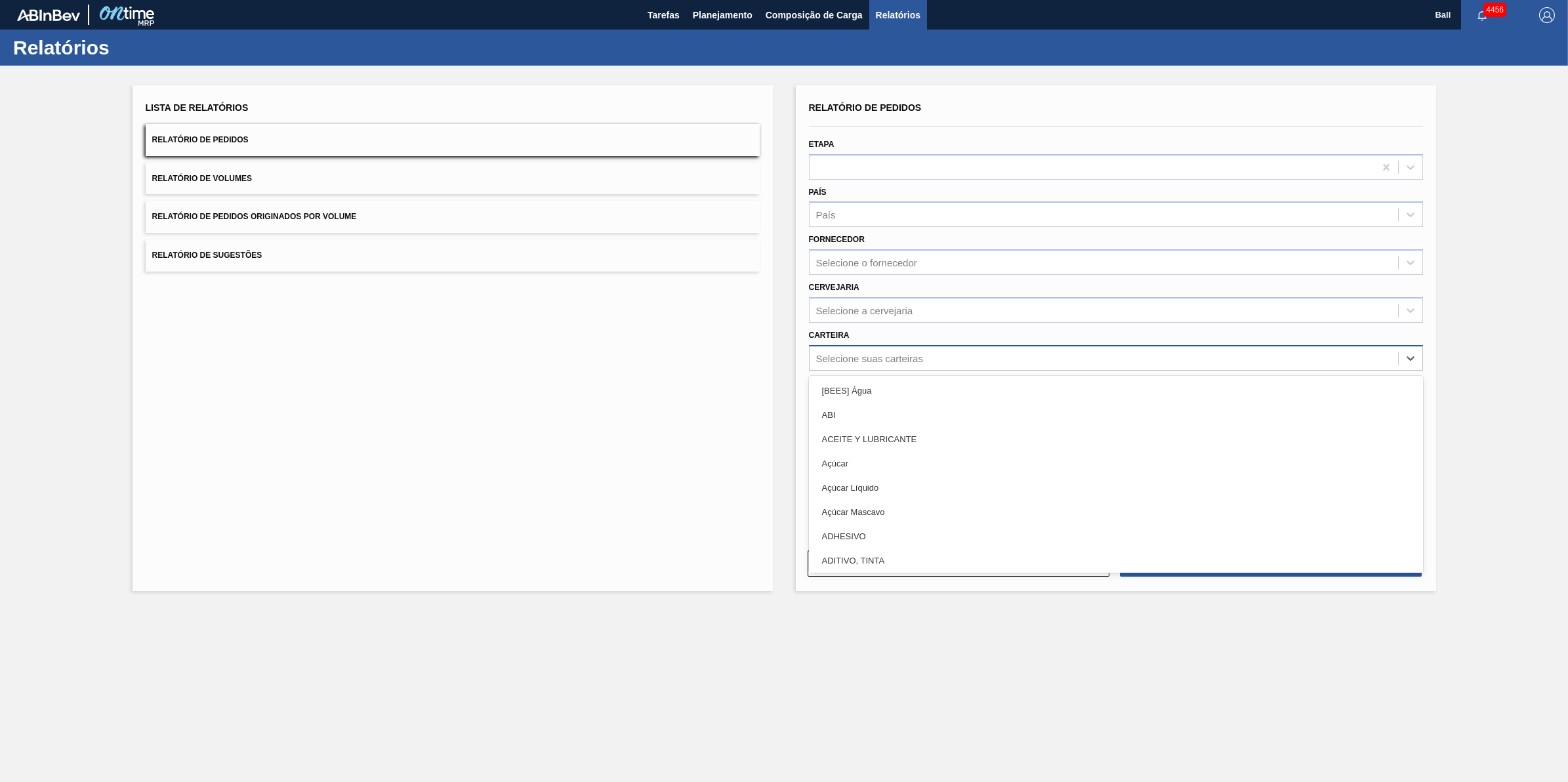
click at [890, 359] on div "Selecione suas carteiras" at bounding box center [869, 358] width 106 height 12
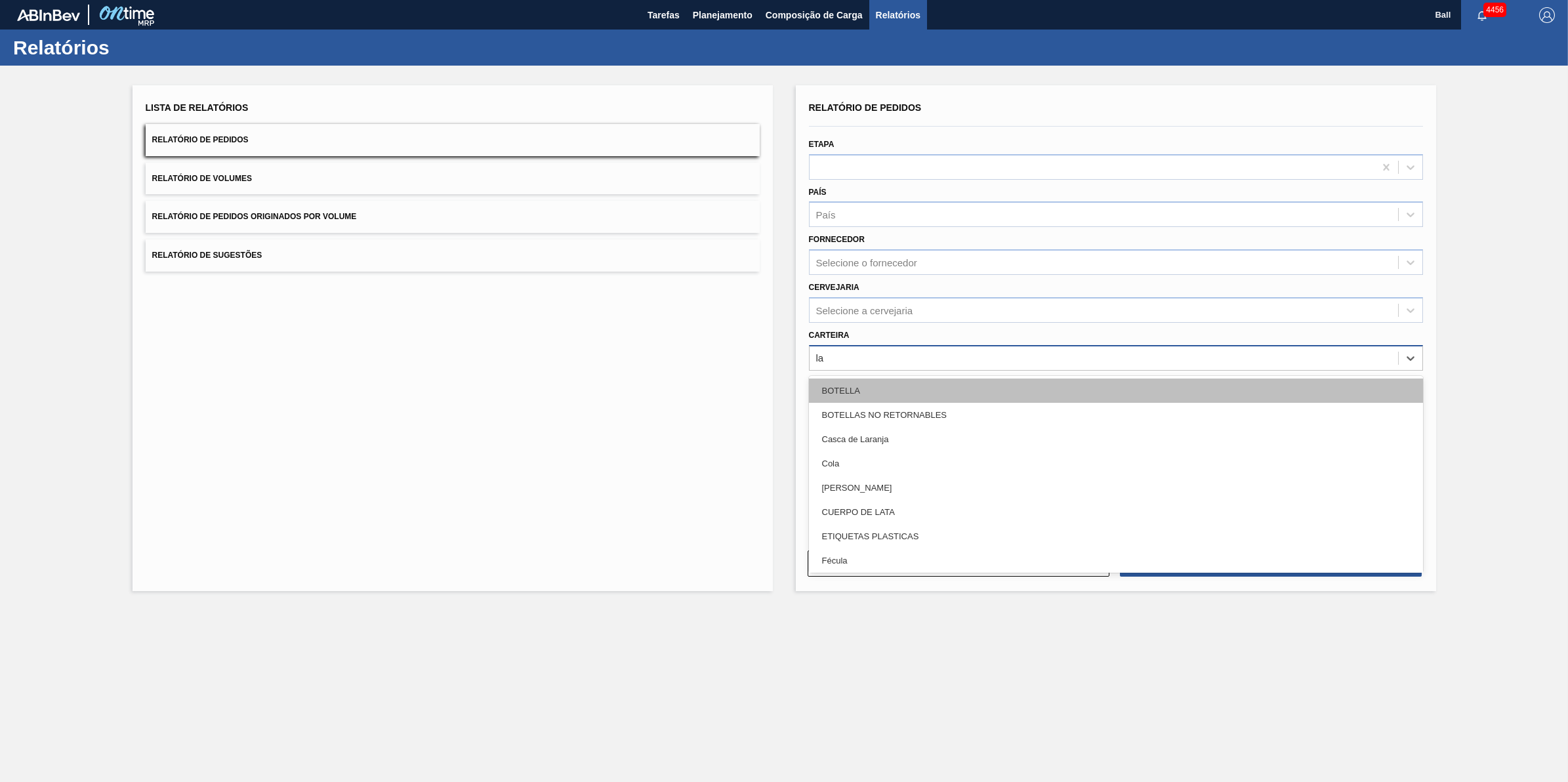
type input "lat"
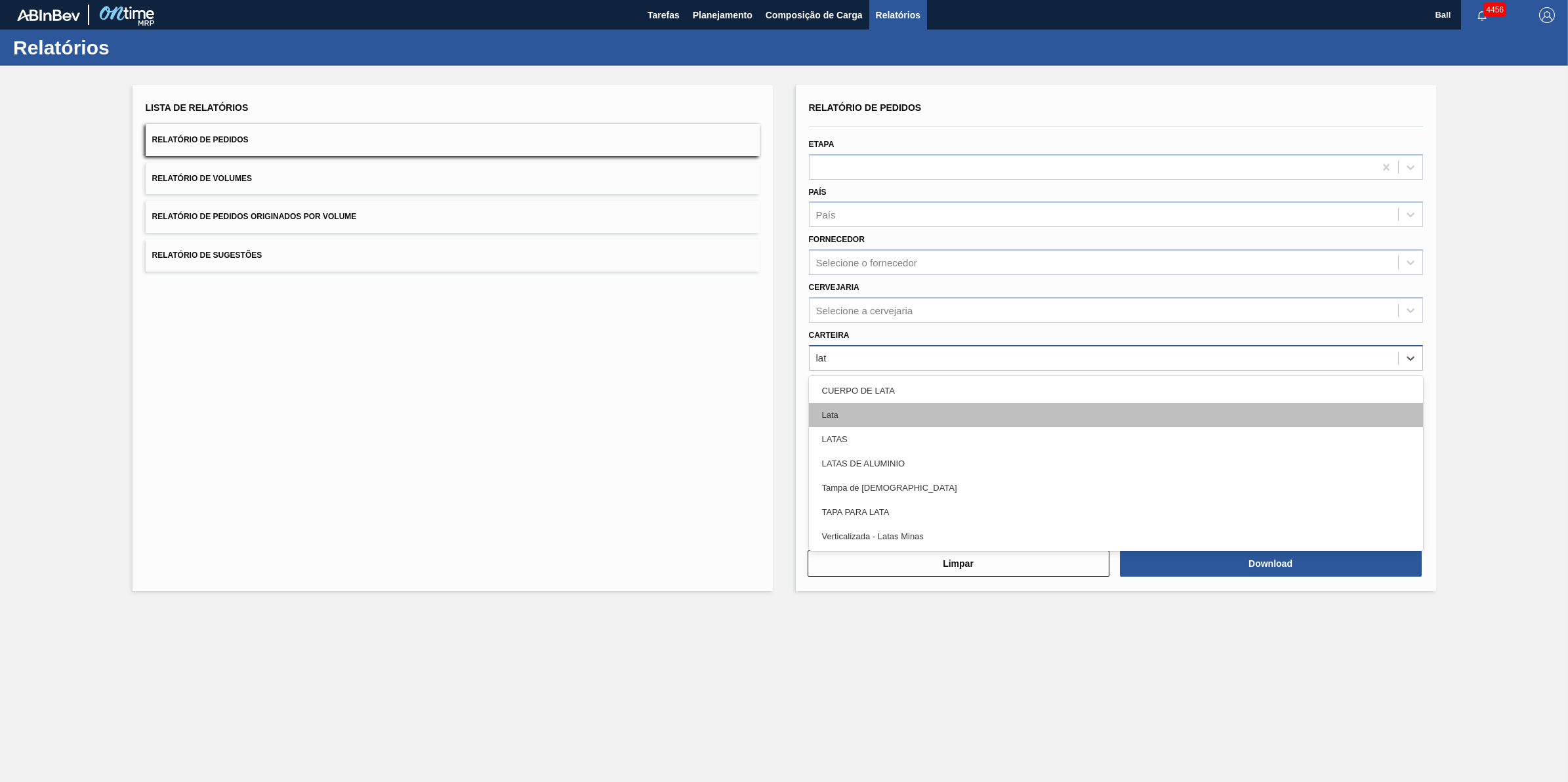
click at [850, 417] on div "Lata" at bounding box center [1116, 414] width 615 height 24
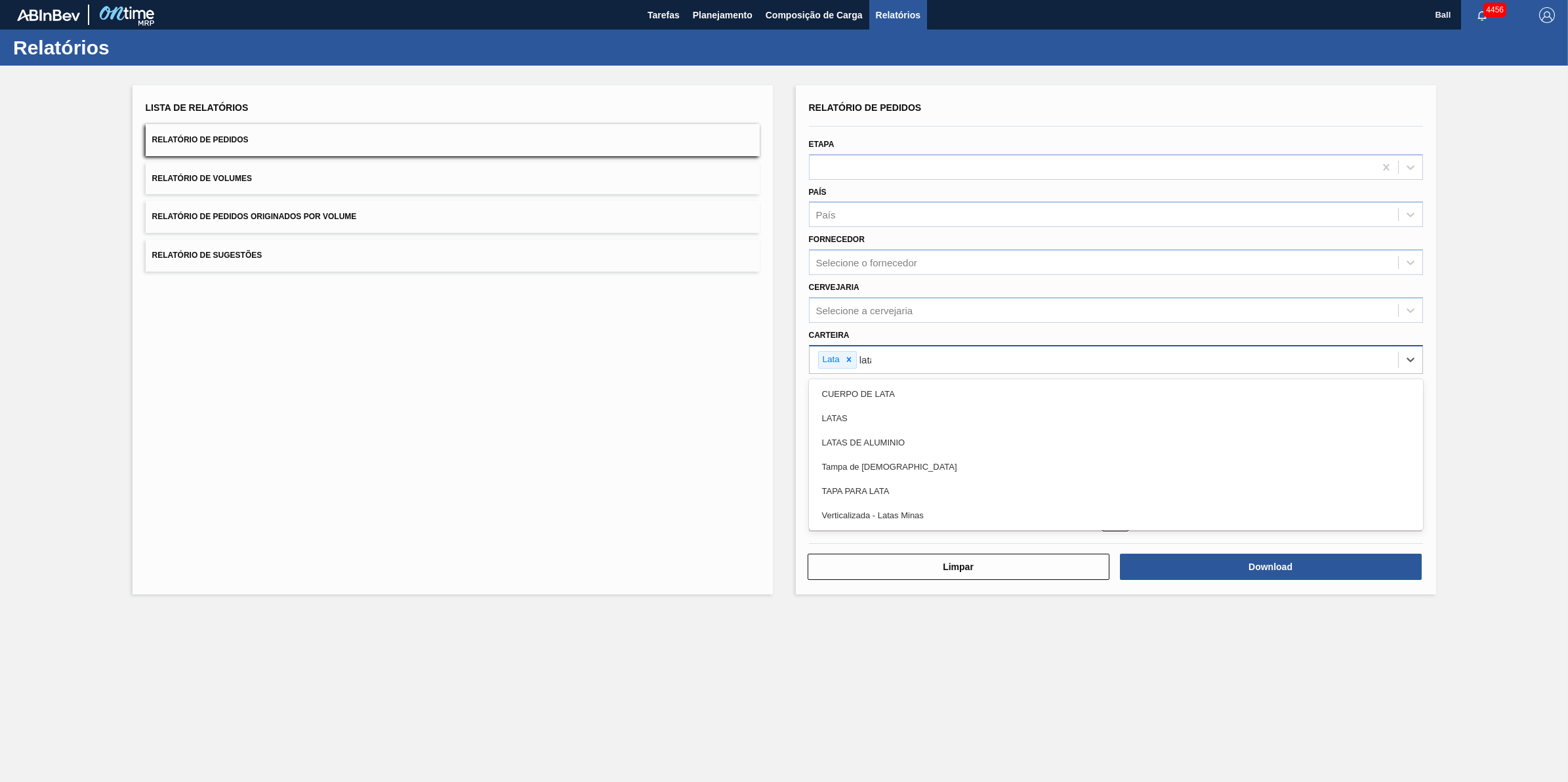
type input "latas"
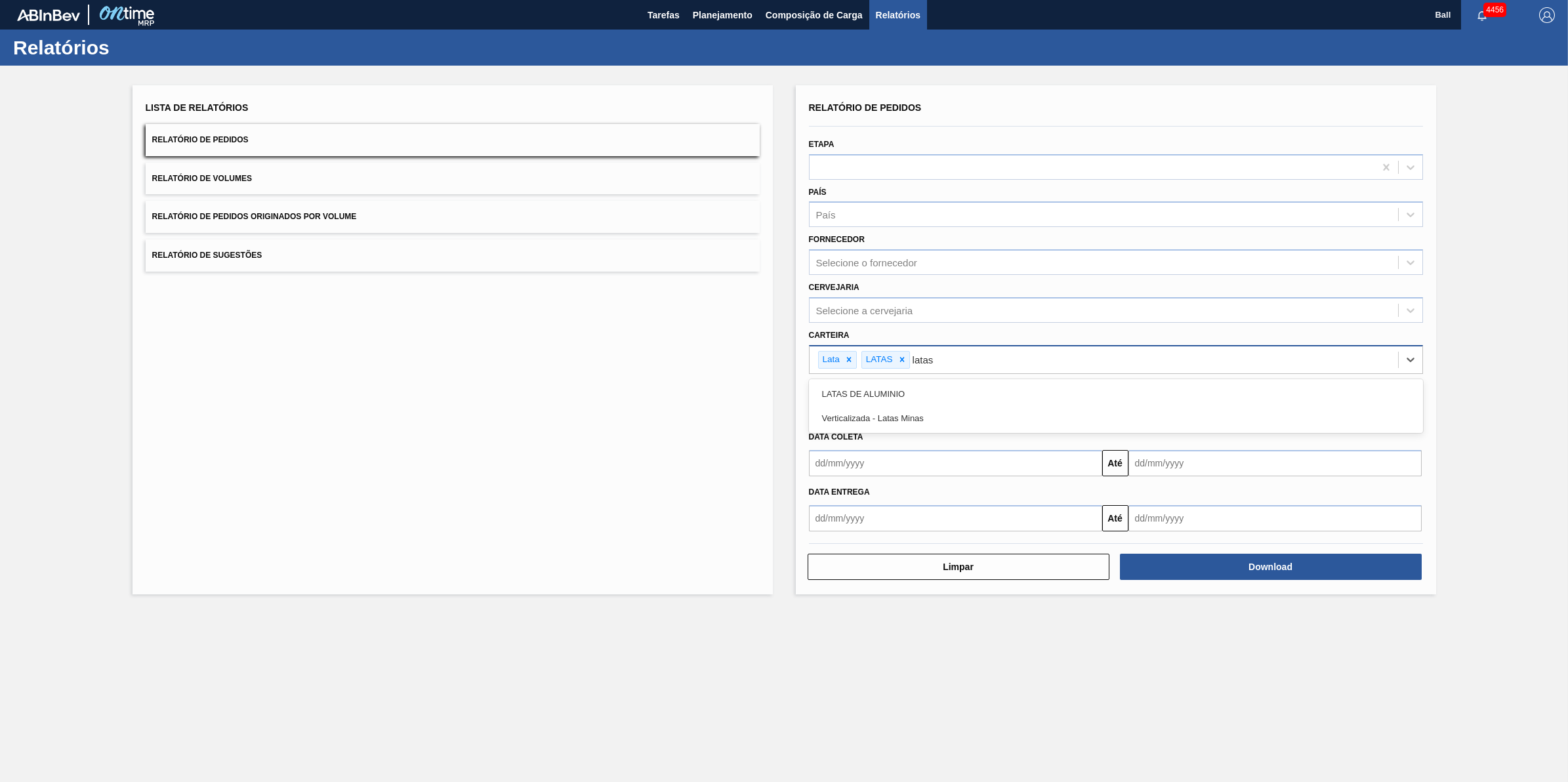
type input "latas"
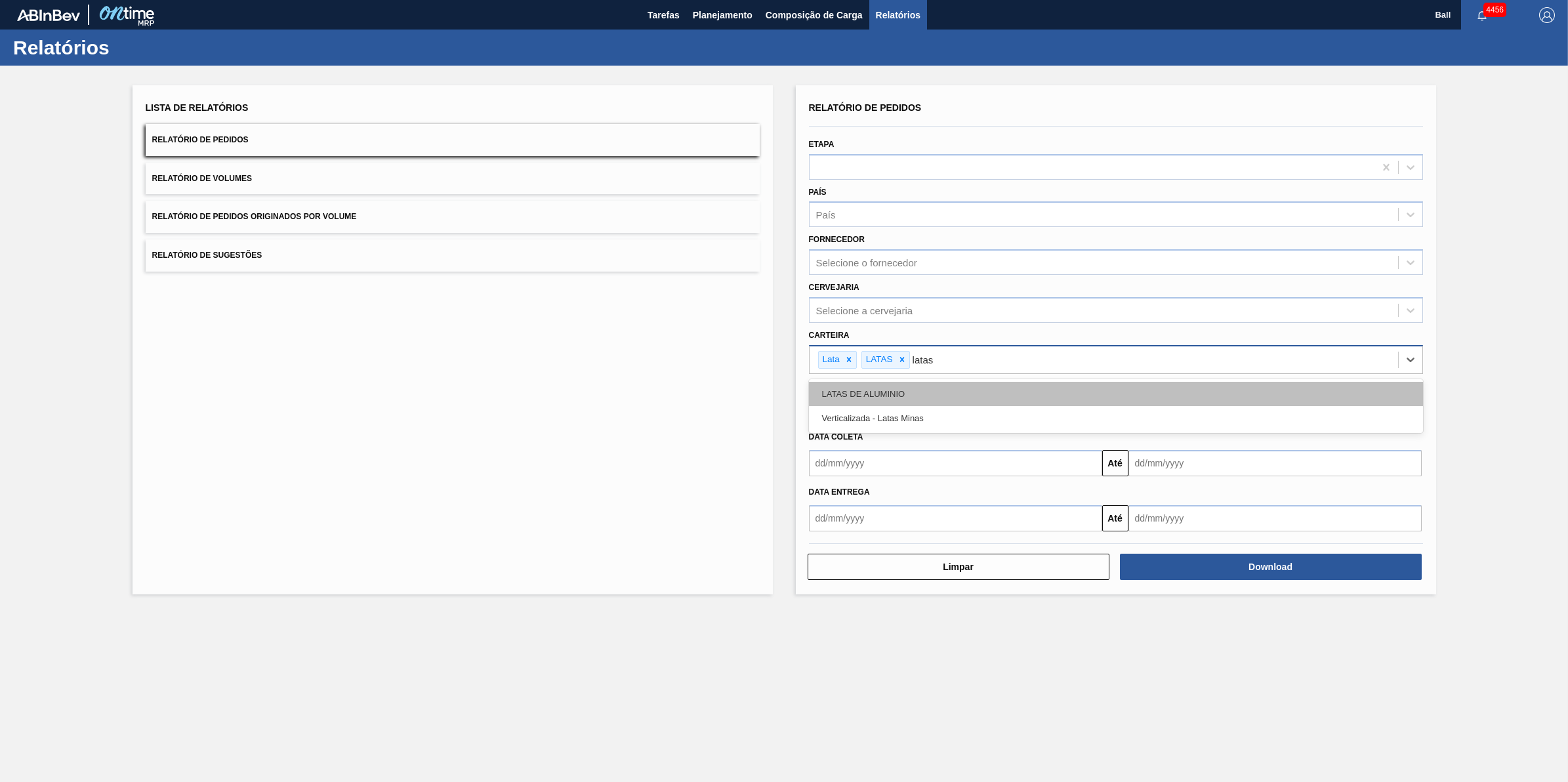
click at [887, 382] on div "LATAS DE ALUMINIO" at bounding box center [1116, 394] width 615 height 24
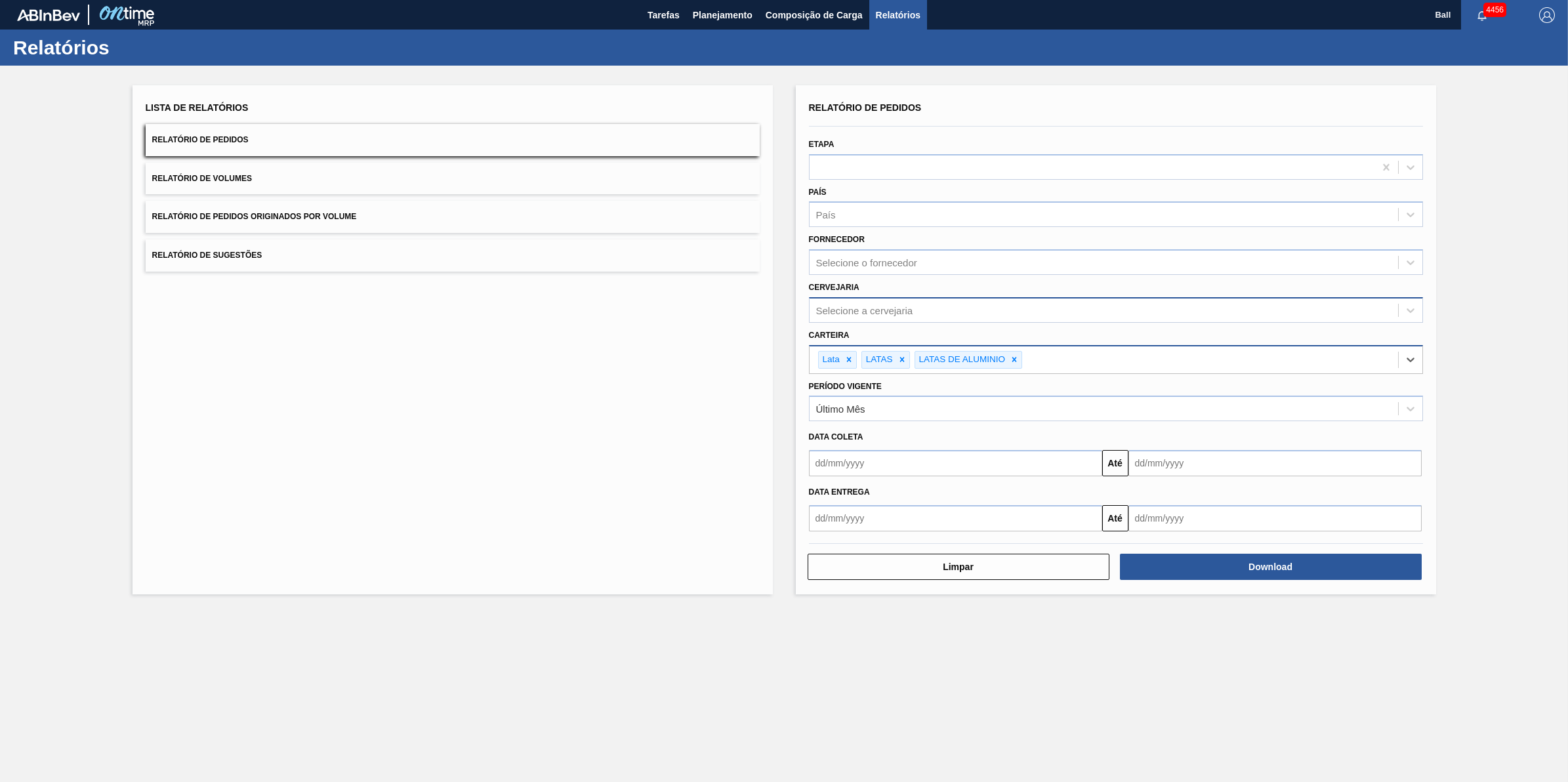
click at [949, 305] on div "Selecione a cervejaria" at bounding box center [1104, 310] width 588 height 19
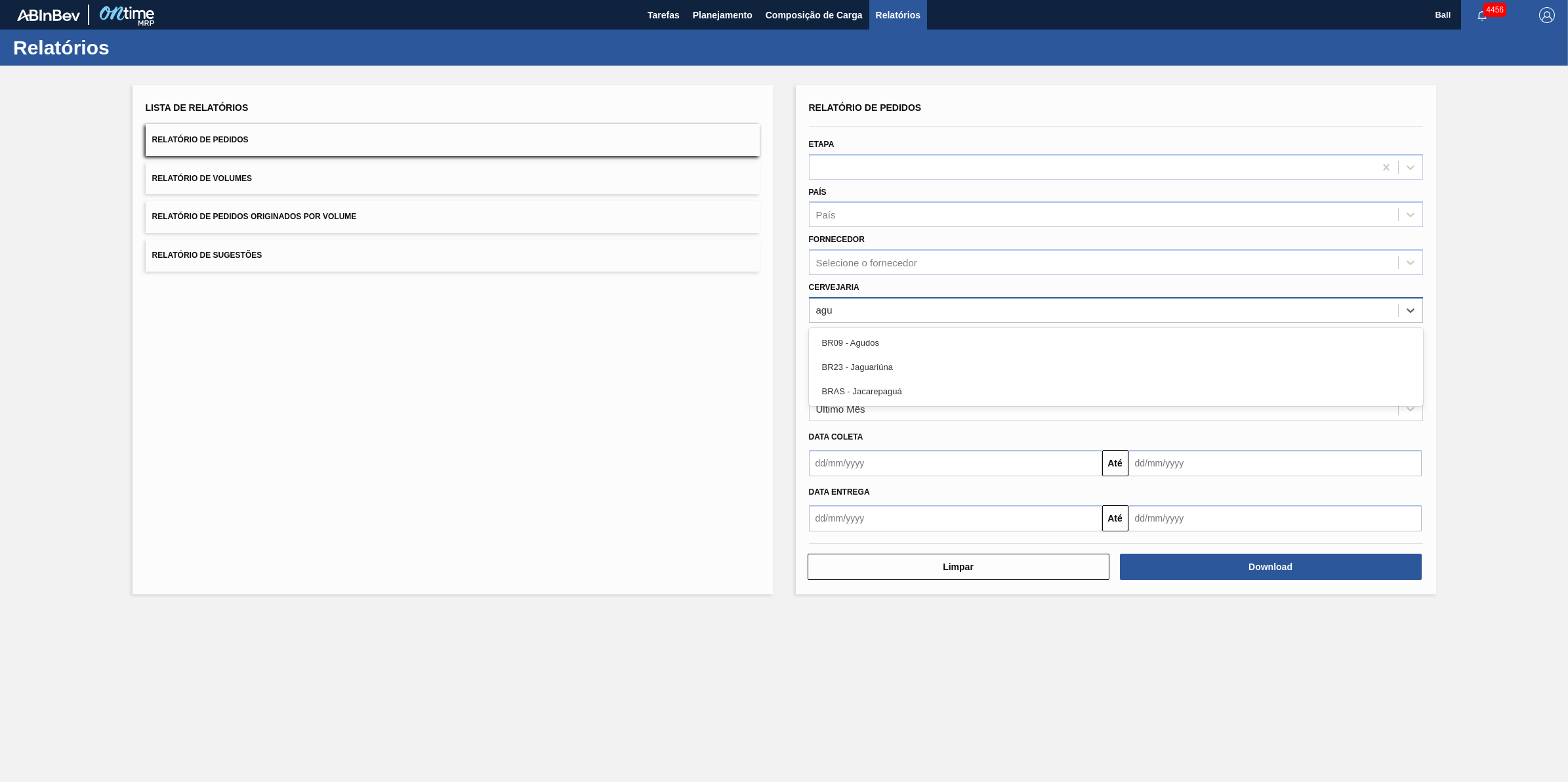
type input "agud"
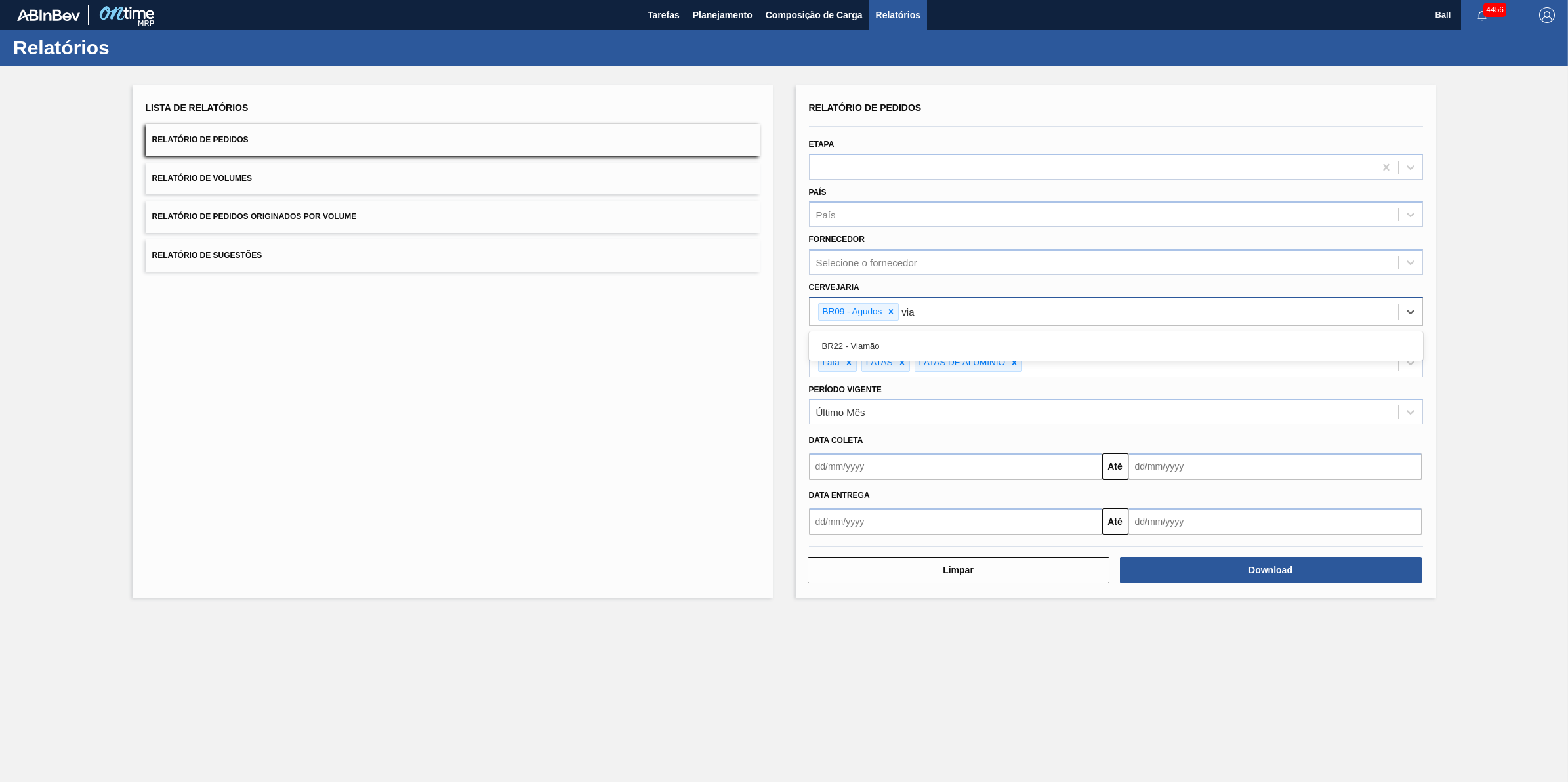
type input "viam"
type input "lages"
click at [965, 273] on div "Selecione o fornecedor" at bounding box center [1116, 262] width 615 height 25
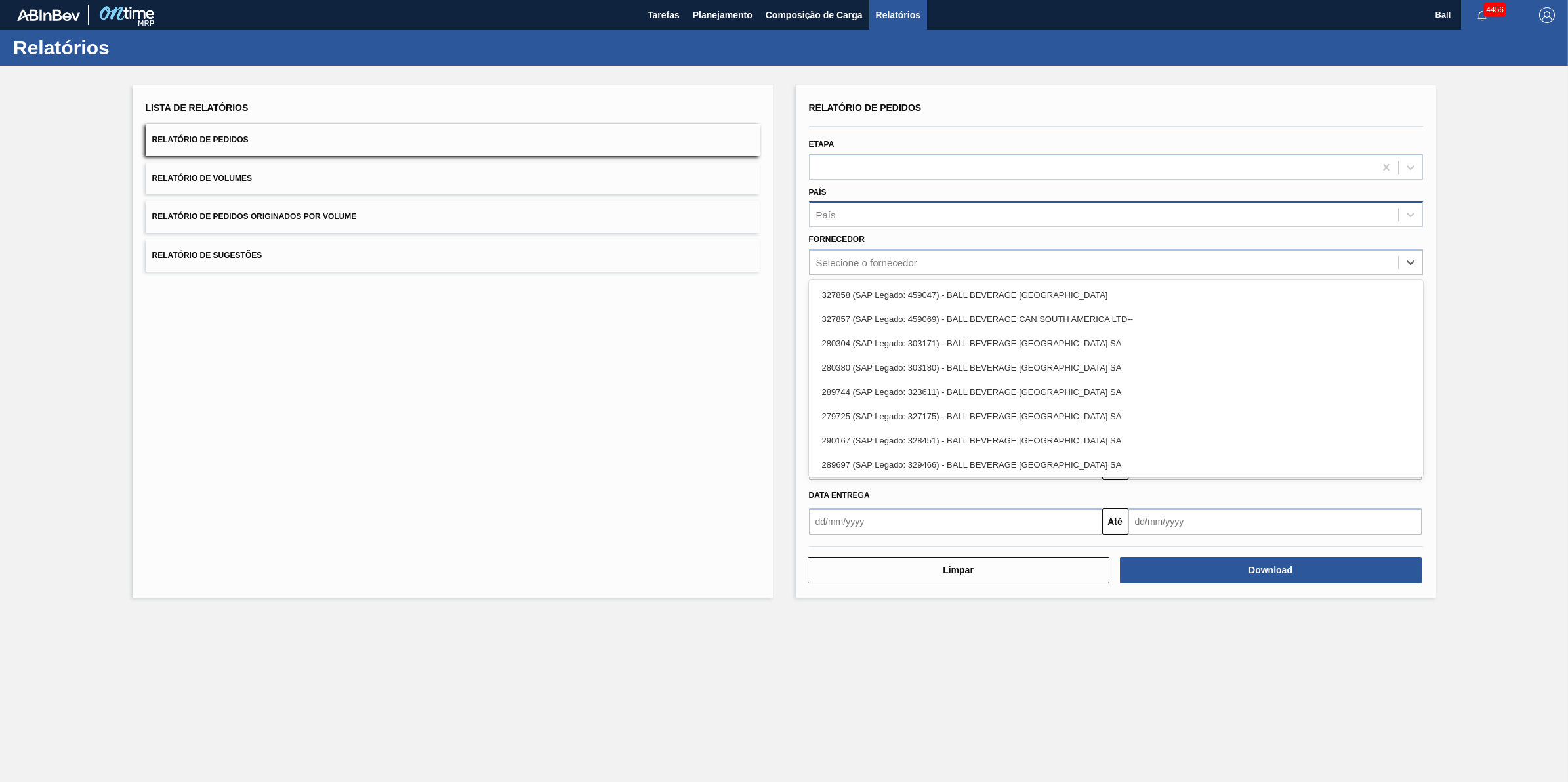
click at [946, 205] on div "País" at bounding box center [1104, 215] width 588 height 19
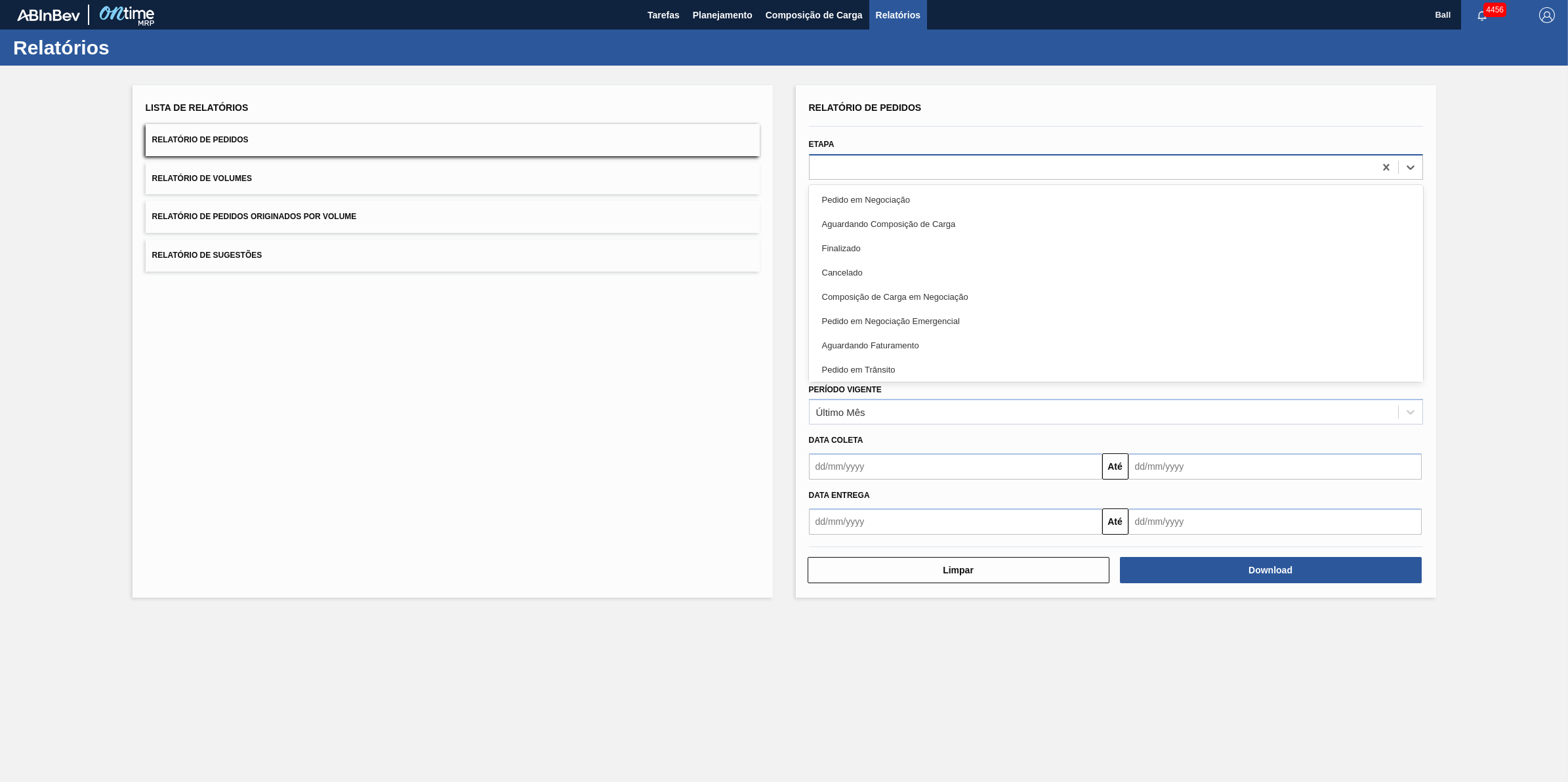
click at [943, 162] on div at bounding box center [1093, 167] width 565 height 19
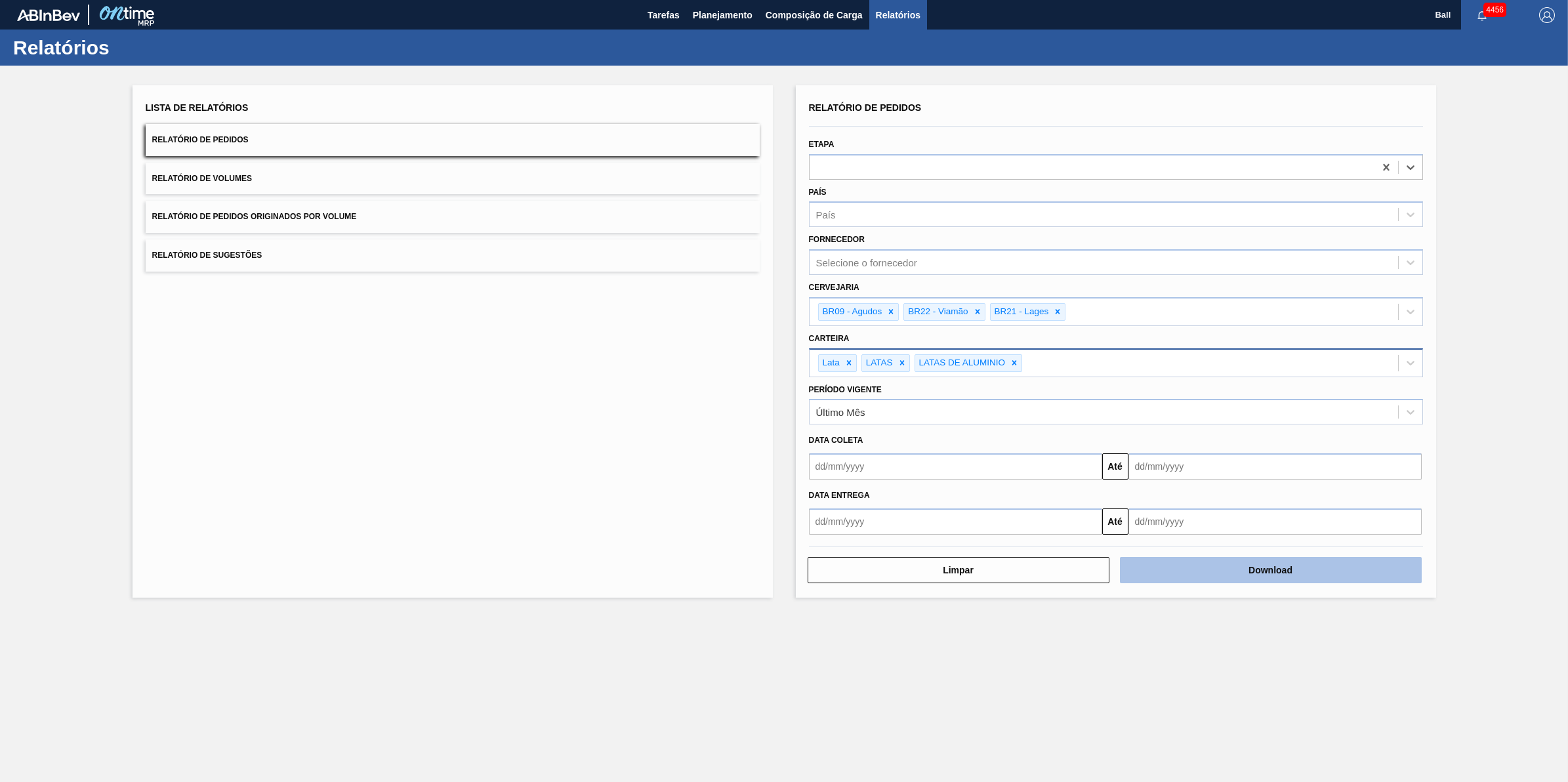
click at [1301, 573] on button "Download" at bounding box center [1271, 570] width 302 height 26
click at [517, 189] on button "Relatório de Volumes" at bounding box center [452, 178] width 615 height 32
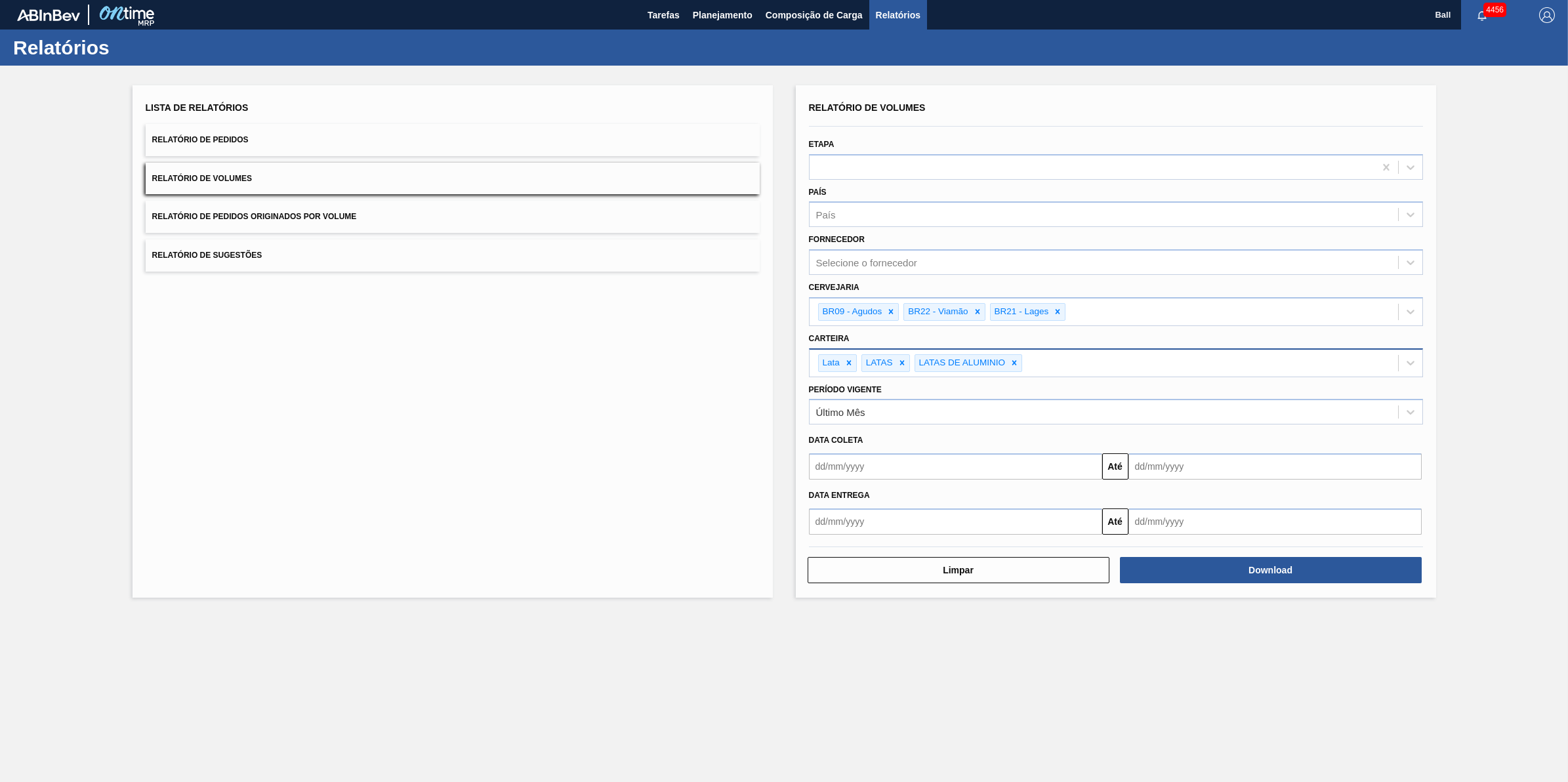
click at [561, 178] on button "Relatório de Volumes" at bounding box center [452, 178] width 615 height 32
click at [934, 257] on div "Selecione o fornecedor" at bounding box center [1104, 263] width 588 height 19
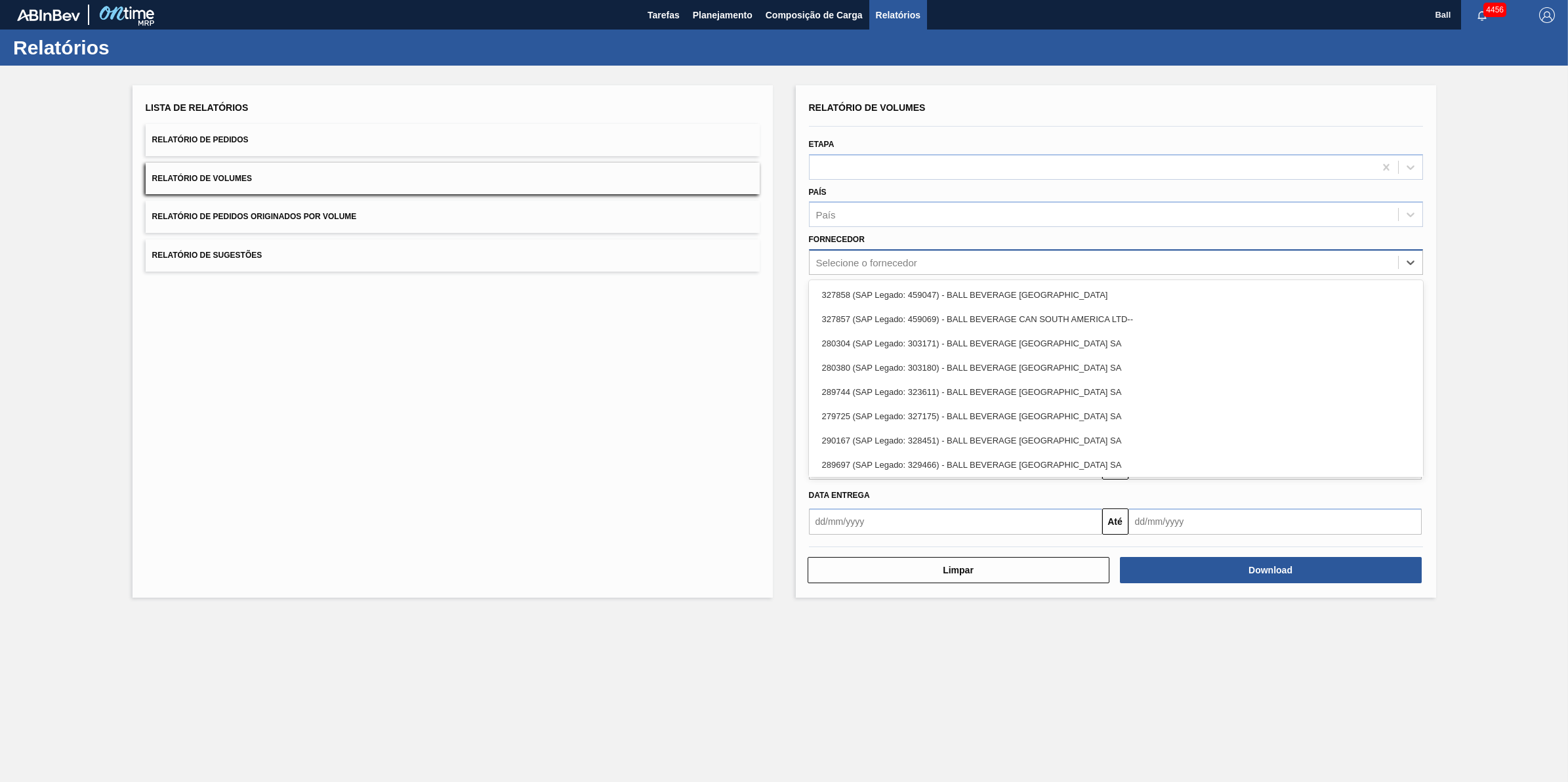
click at [885, 257] on div "Selecione o fornecedor" at bounding box center [866, 263] width 101 height 12
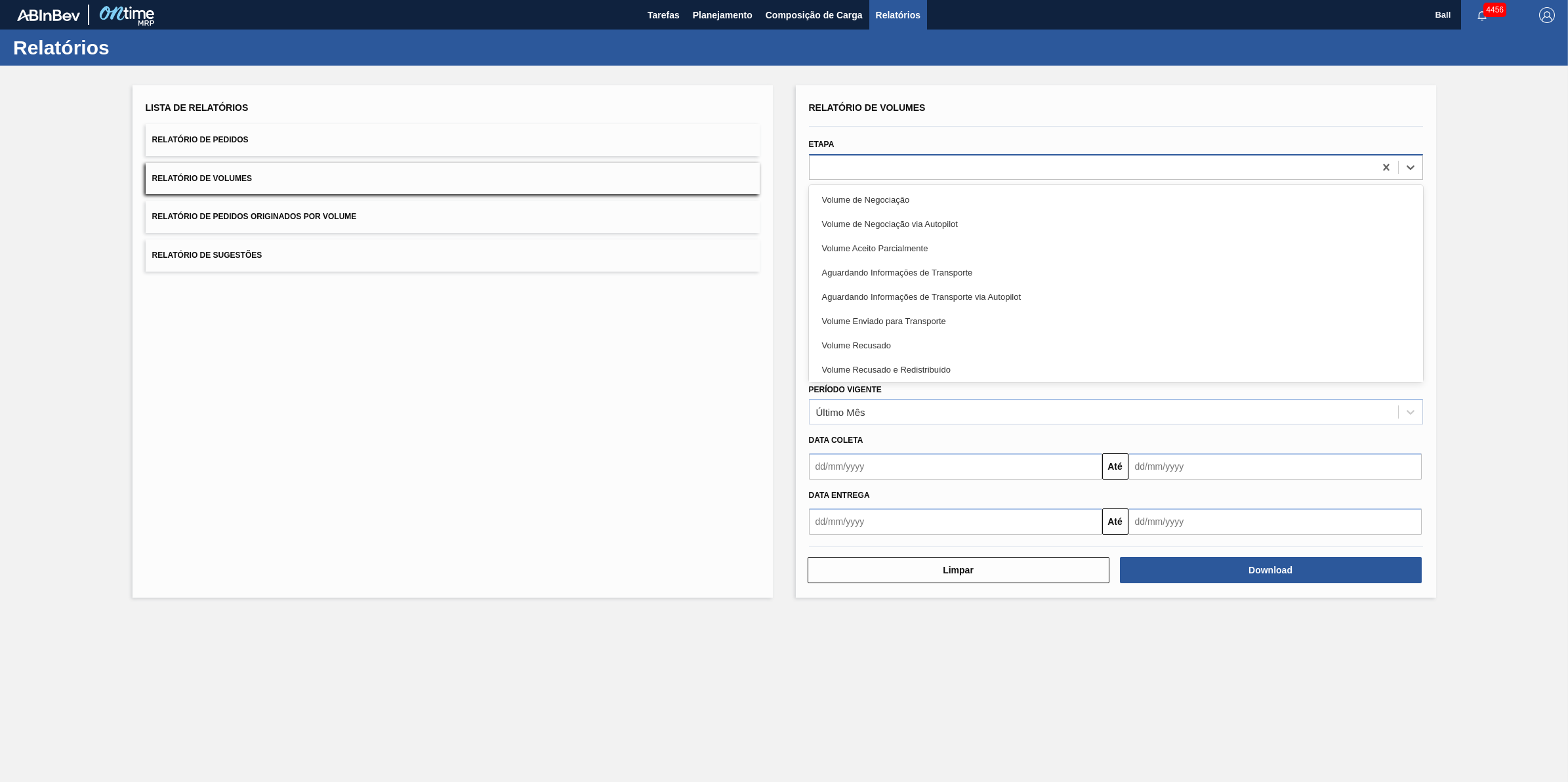
click at [880, 159] on div at bounding box center [1093, 167] width 565 height 19
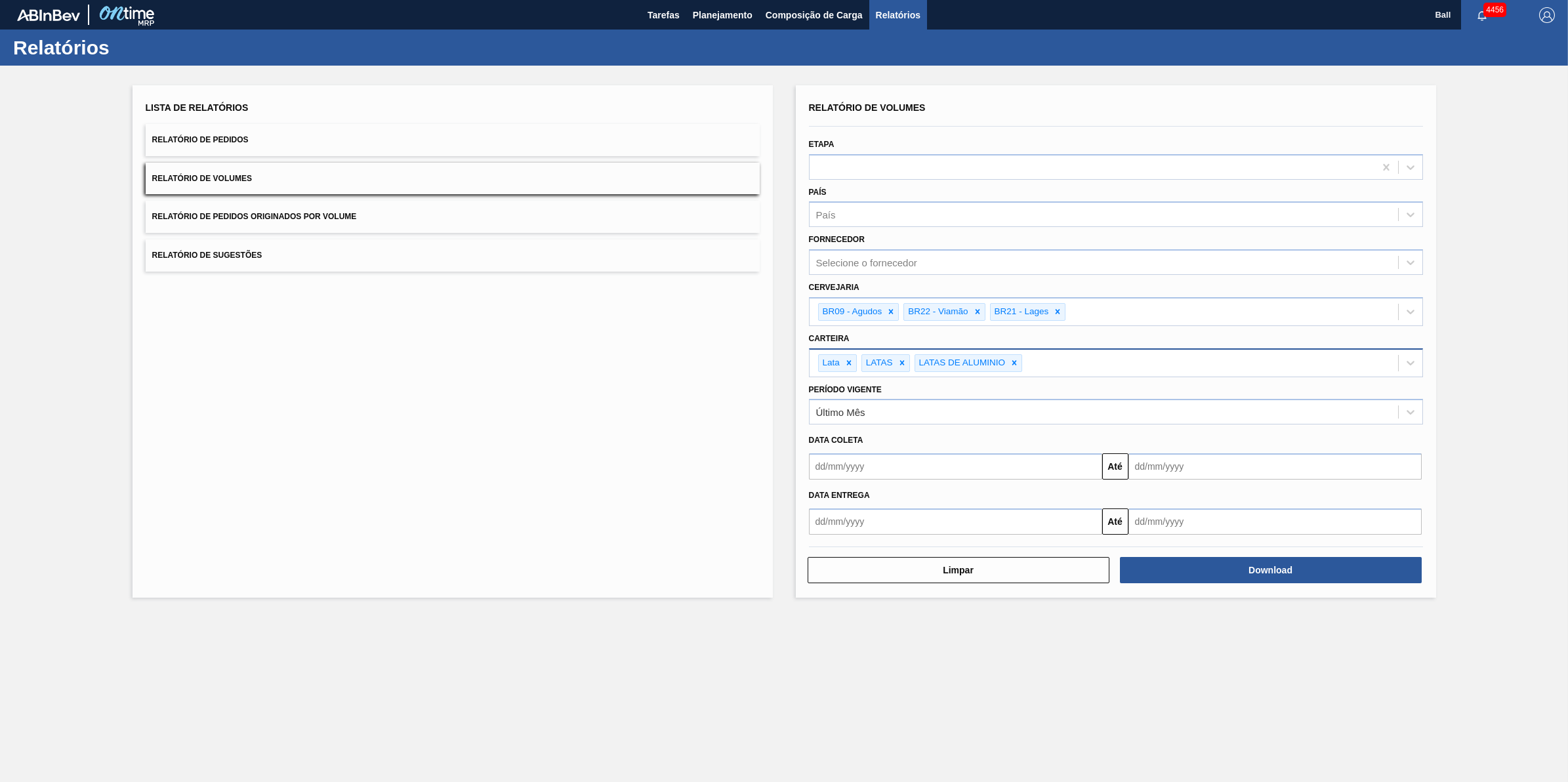
click at [653, 293] on div "Lista de Relatórios Relatório de Pedidos Relatório de Volumes Relatório de Pedi…" at bounding box center [453, 341] width 641 height 512
click at [1275, 569] on button "Download" at bounding box center [1271, 570] width 302 height 26
click at [687, 8] on button "Planejamento" at bounding box center [722, 15] width 73 height 30
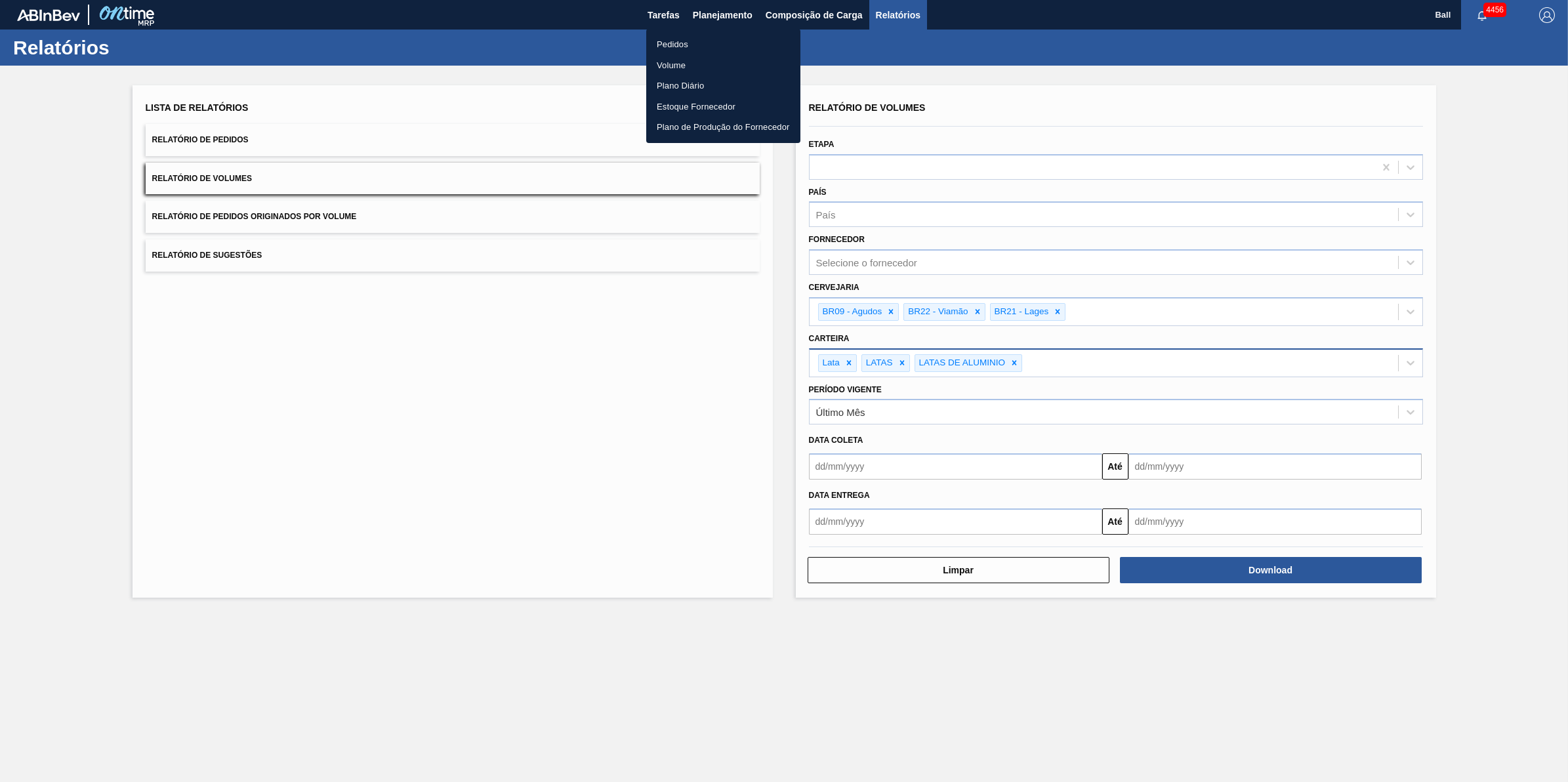
click at [668, 61] on li "Volume" at bounding box center [723, 66] width 154 height 21
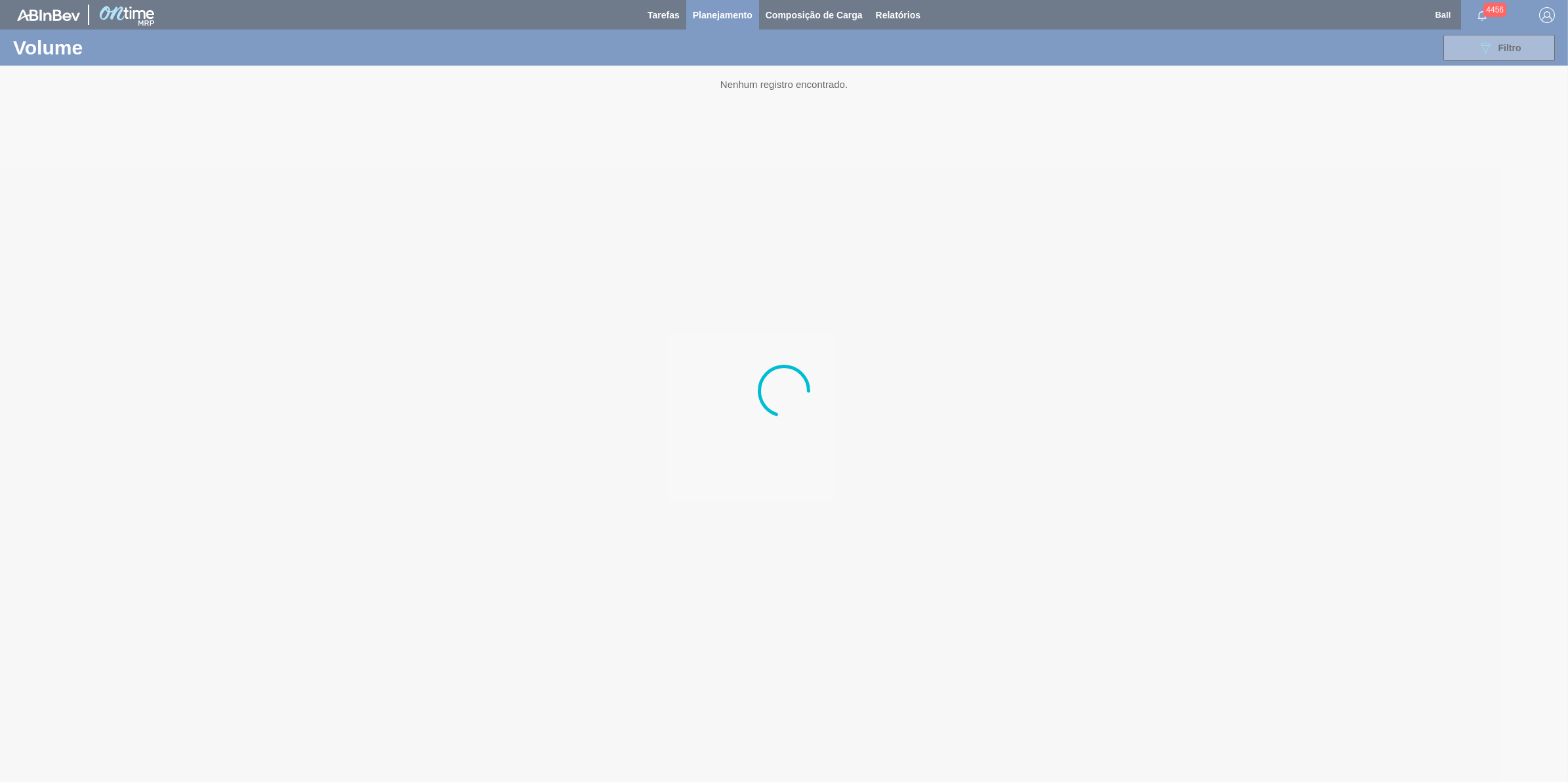
click at [743, 12] on div at bounding box center [784, 391] width 1568 height 782
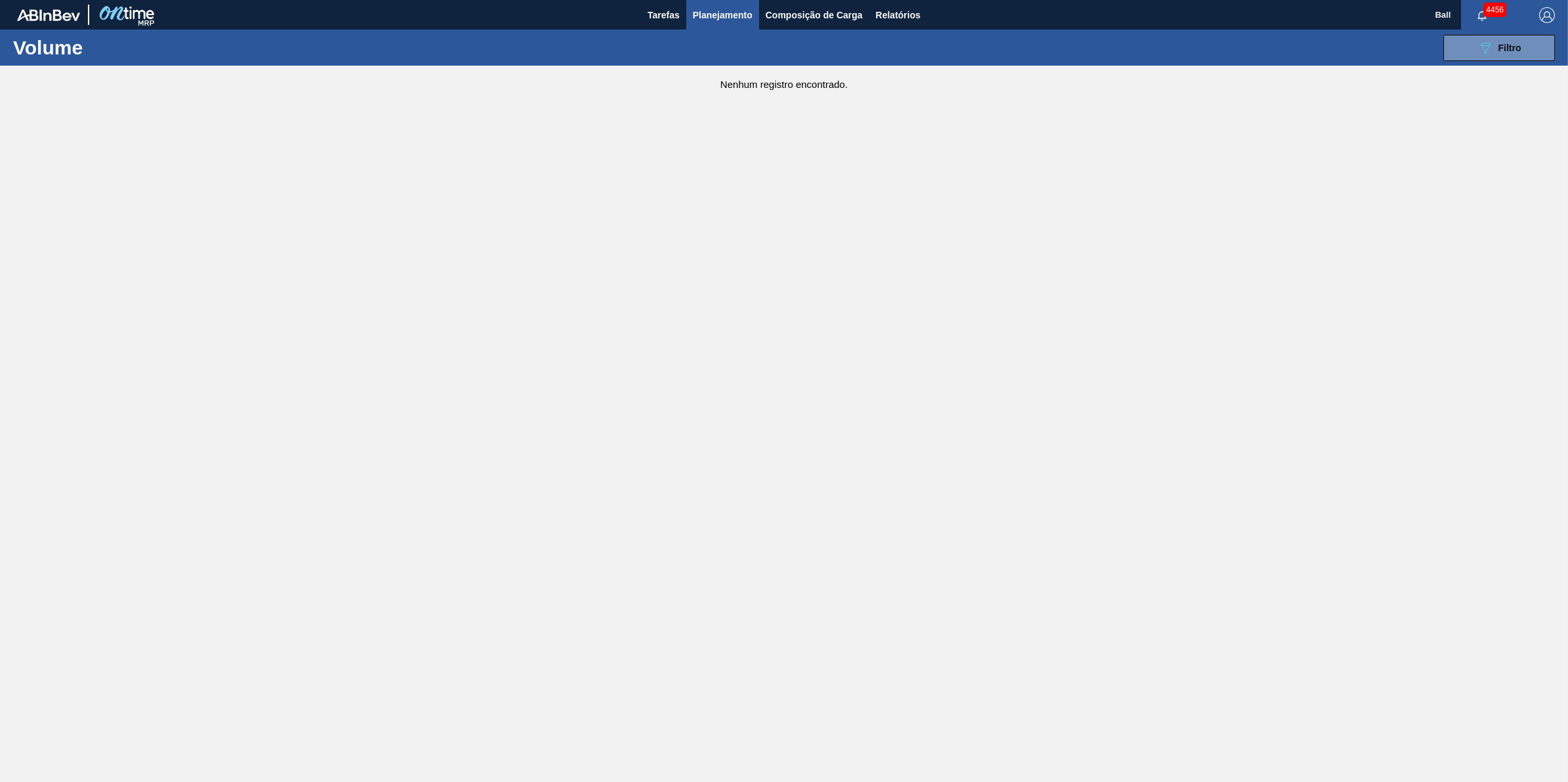
click at [718, 18] on span "Planejamento" at bounding box center [723, 15] width 60 height 15
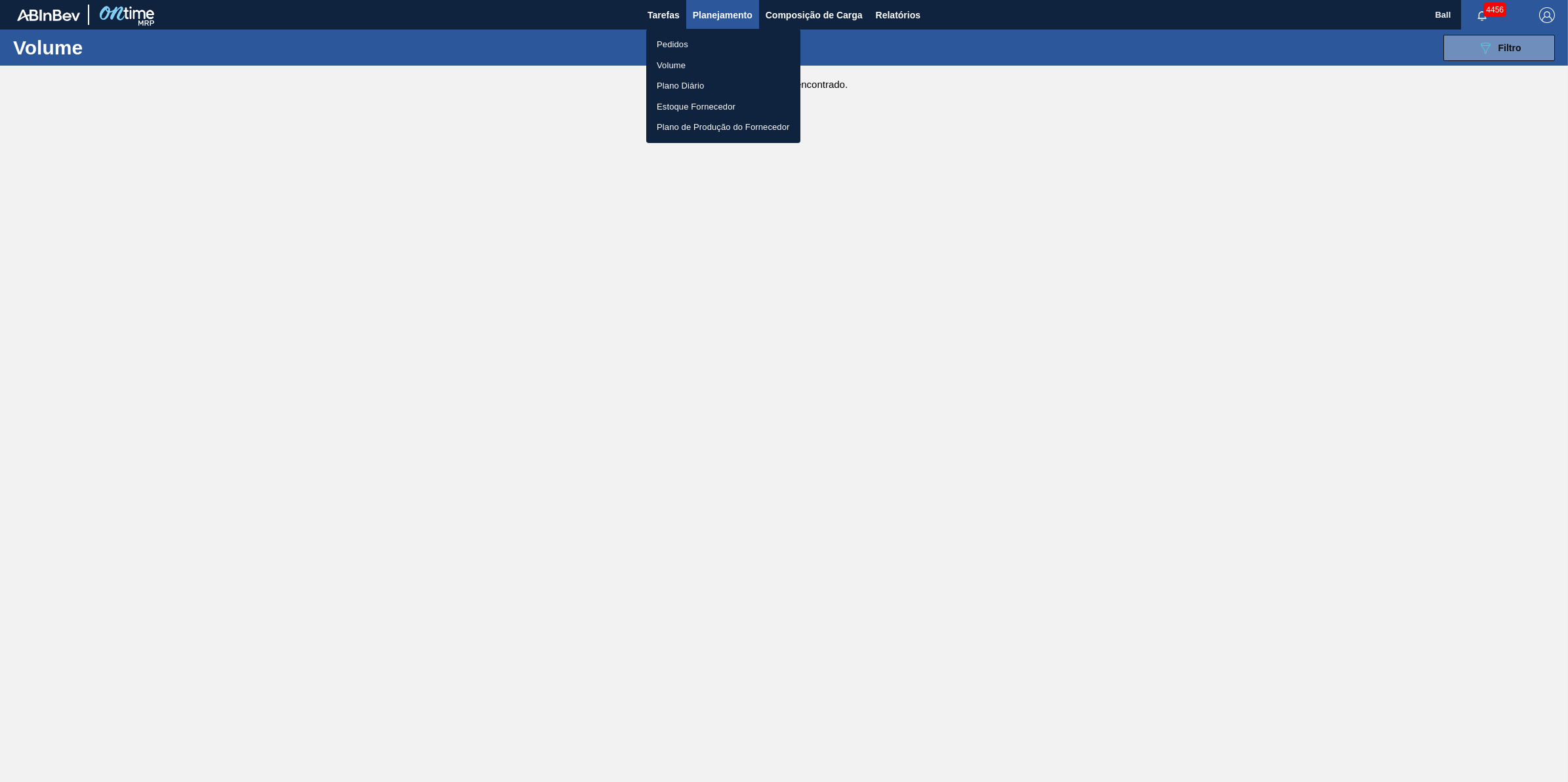
click at [1476, 196] on div at bounding box center [784, 391] width 1568 height 782
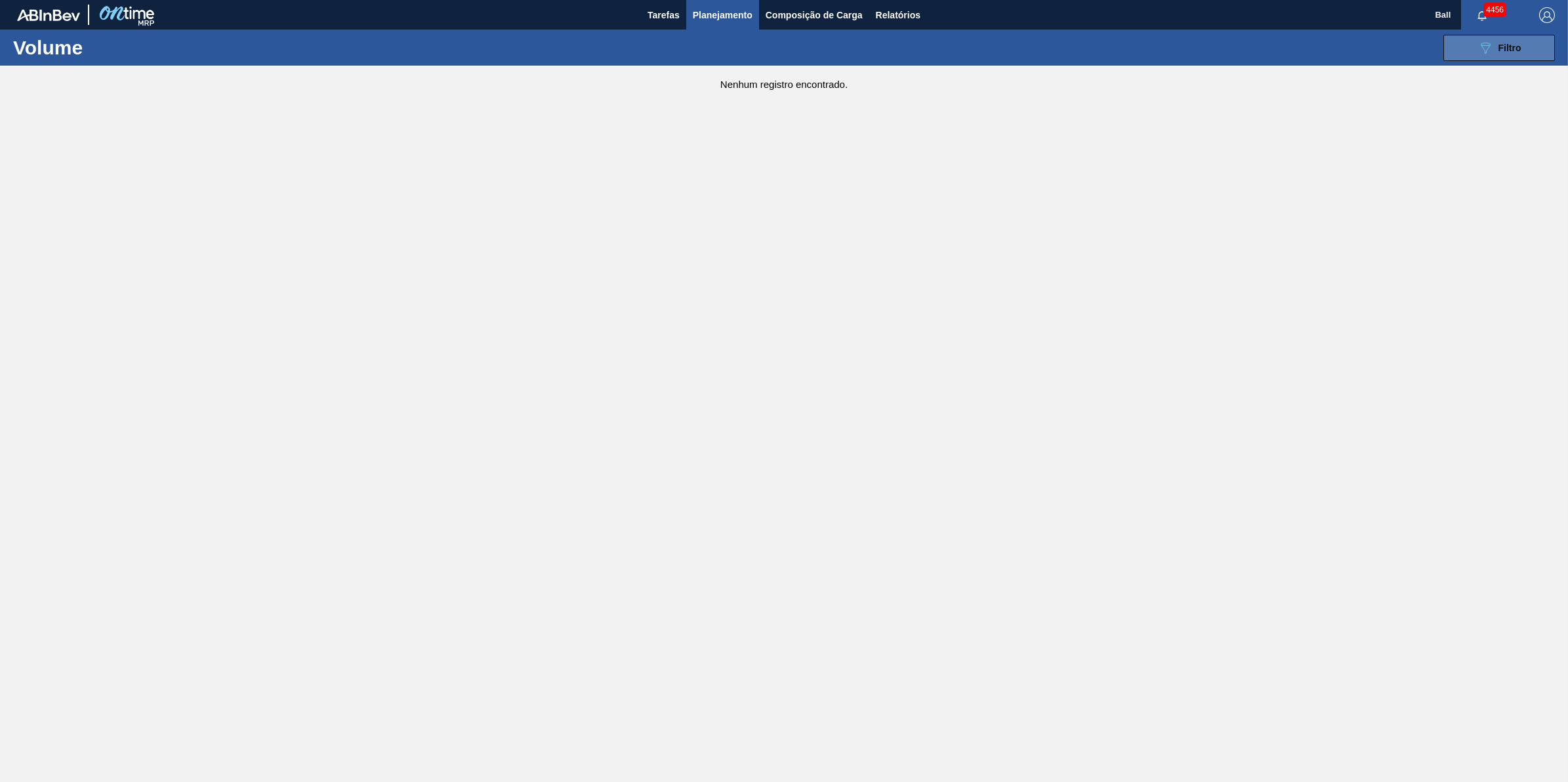
click at [1525, 57] on button "089F7B8B-B2A5-4AFE-B5C0-19BA573D28AC Filtro" at bounding box center [1498, 47] width 111 height 26
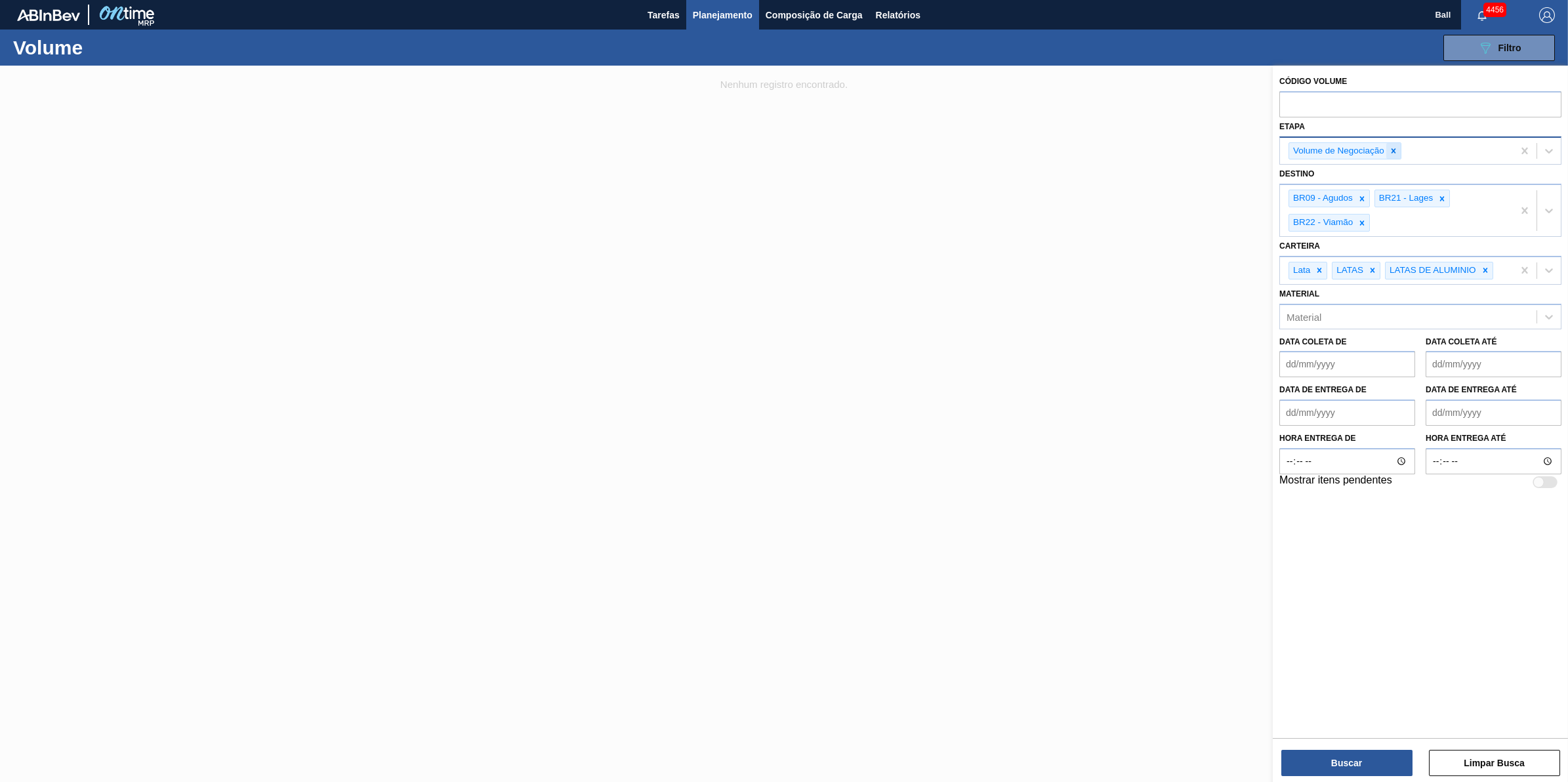
click at [1397, 148] on icon at bounding box center [1393, 150] width 9 height 9
click at [1550, 161] on div "Etapa" at bounding box center [1421, 149] width 283 height 25
click at [1552, 139] on div at bounding box center [1549, 149] width 23 height 23
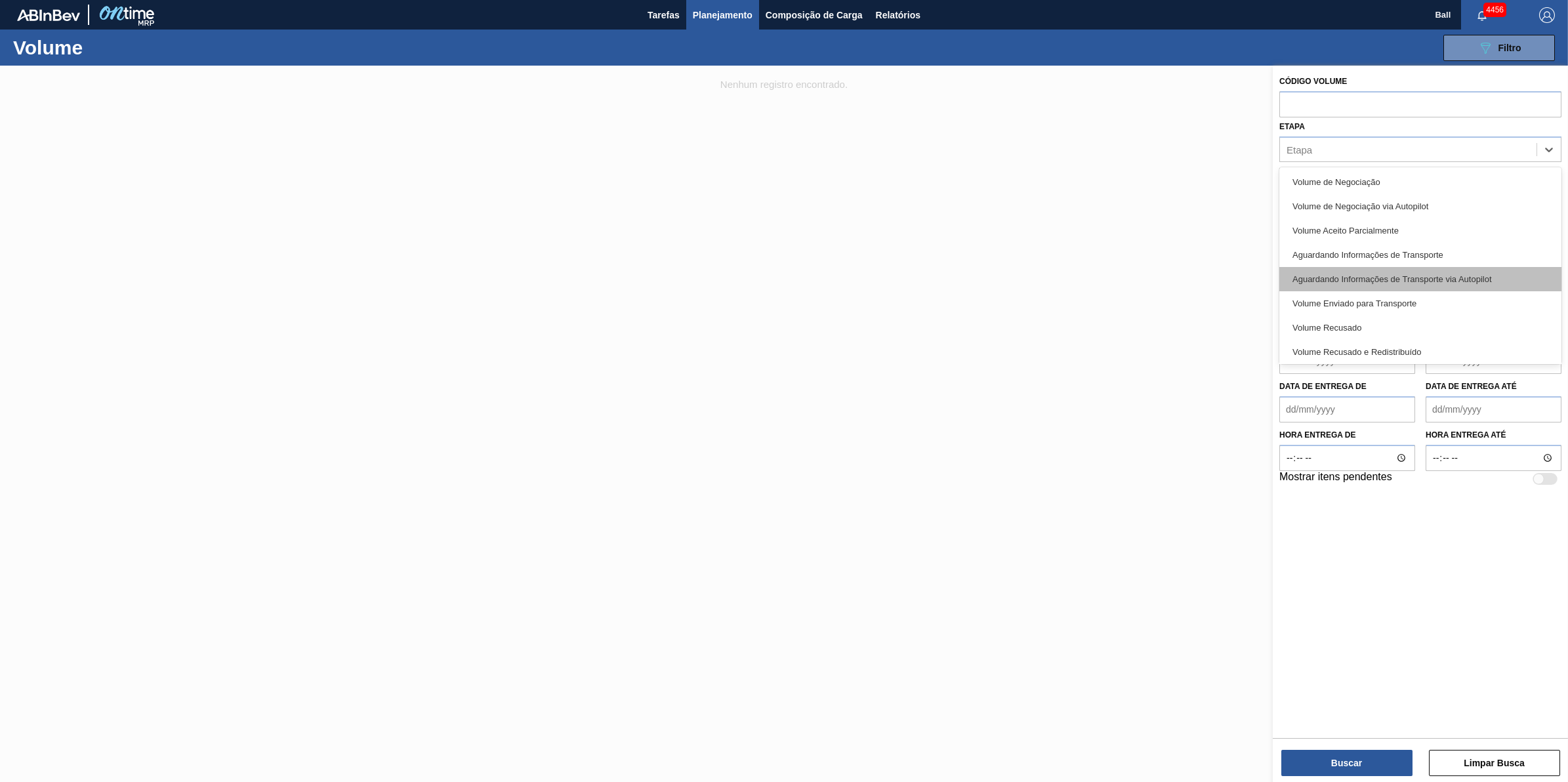
scroll to position [27, 0]
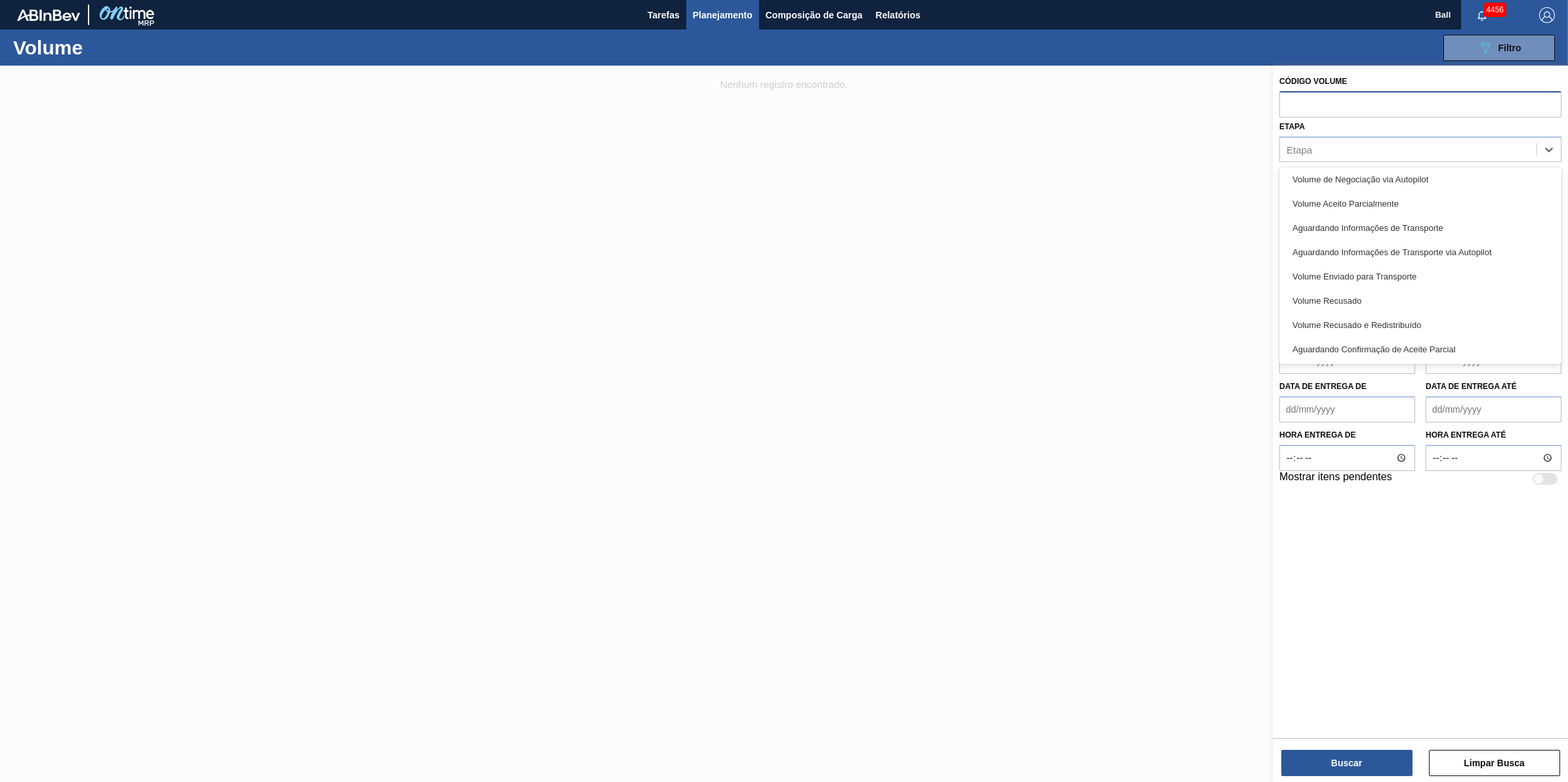
click at [1378, 106] on input "text" at bounding box center [1421, 104] width 283 height 25
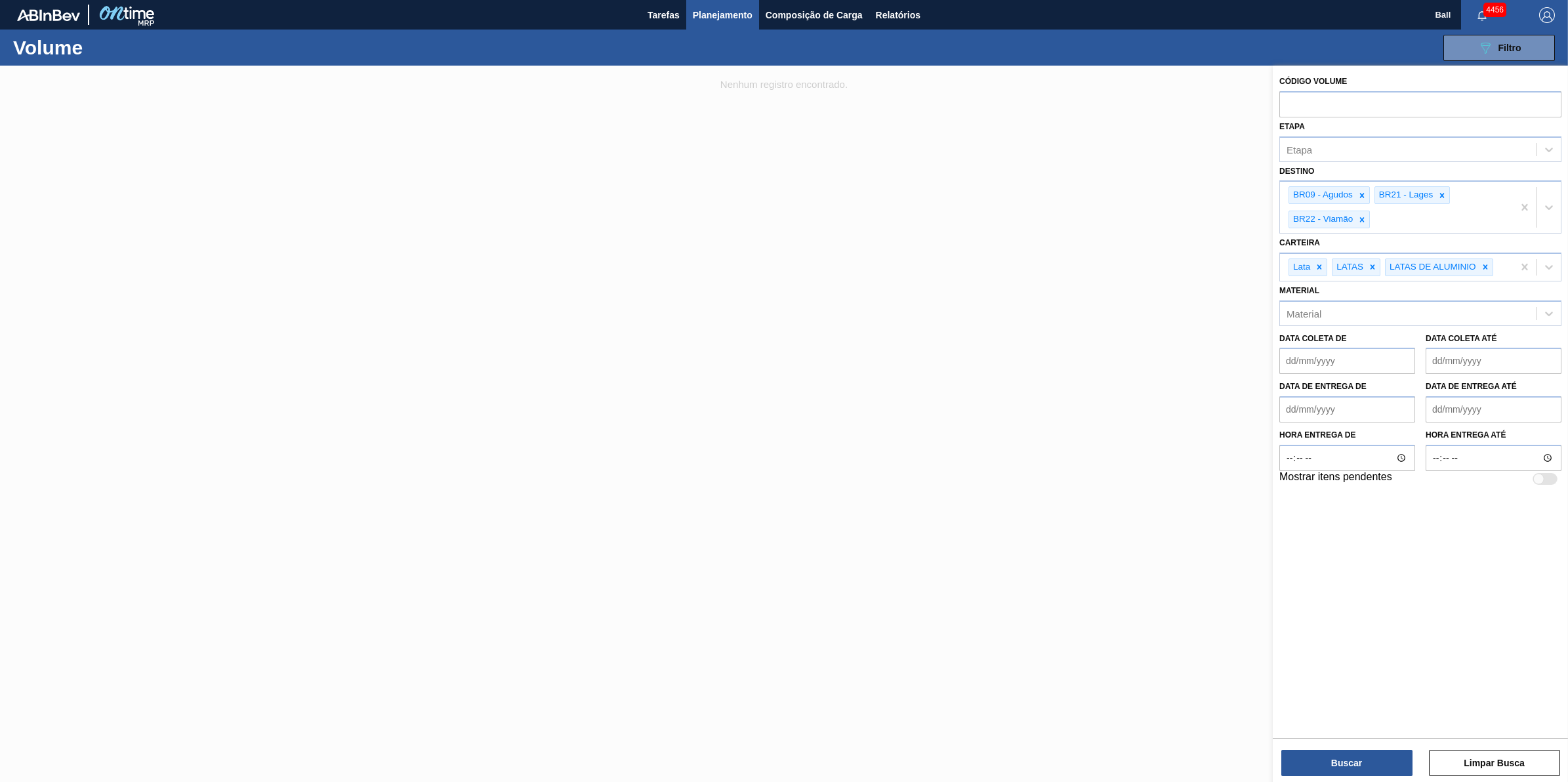
click at [1378, 144] on div "Etapa" at bounding box center [1408, 149] width 256 height 19
type input "E"
click at [659, 12] on span "Tarefas" at bounding box center [663, 15] width 32 height 15
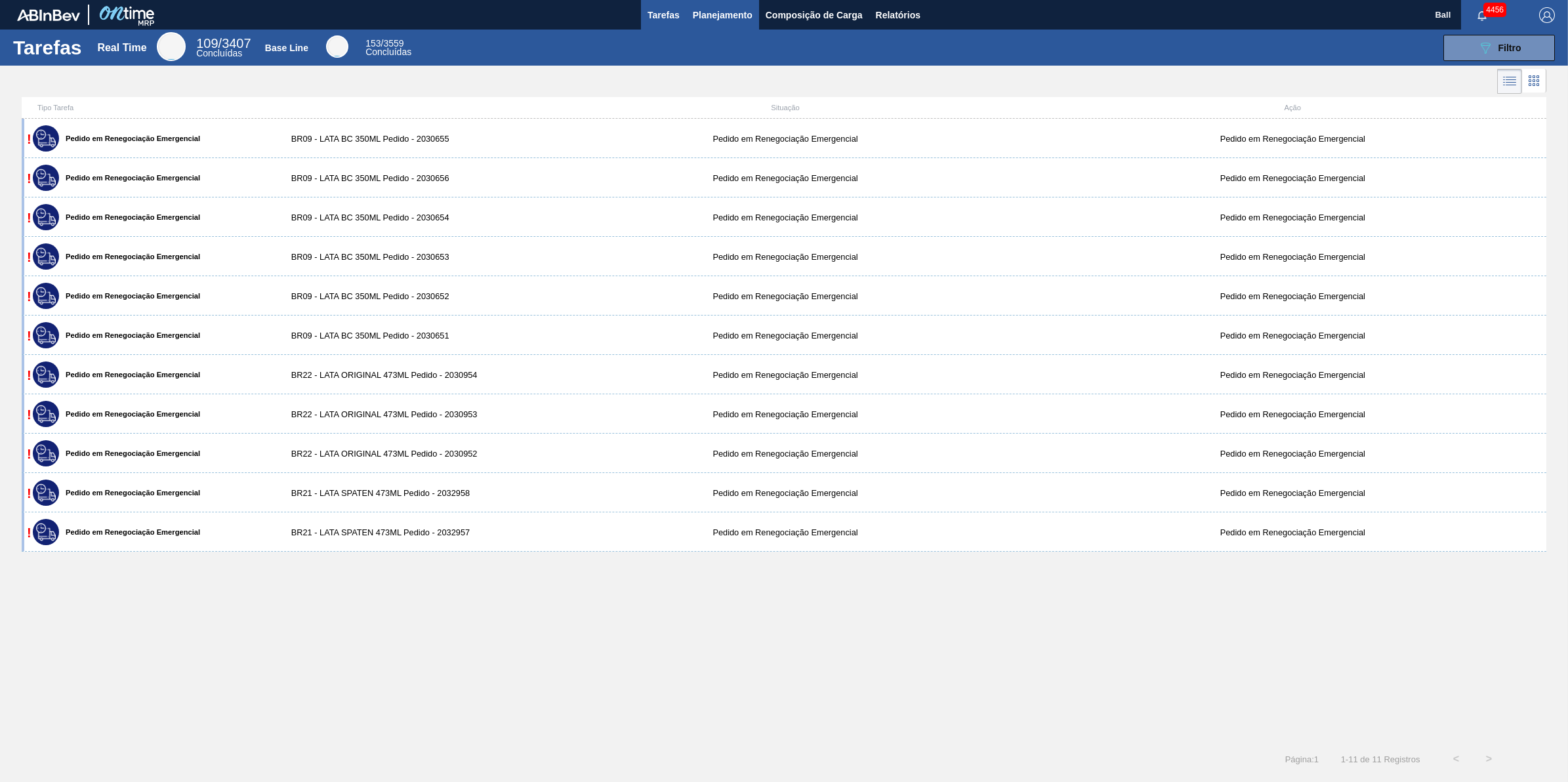
click at [737, 23] on button "Planejamento" at bounding box center [722, 15] width 73 height 30
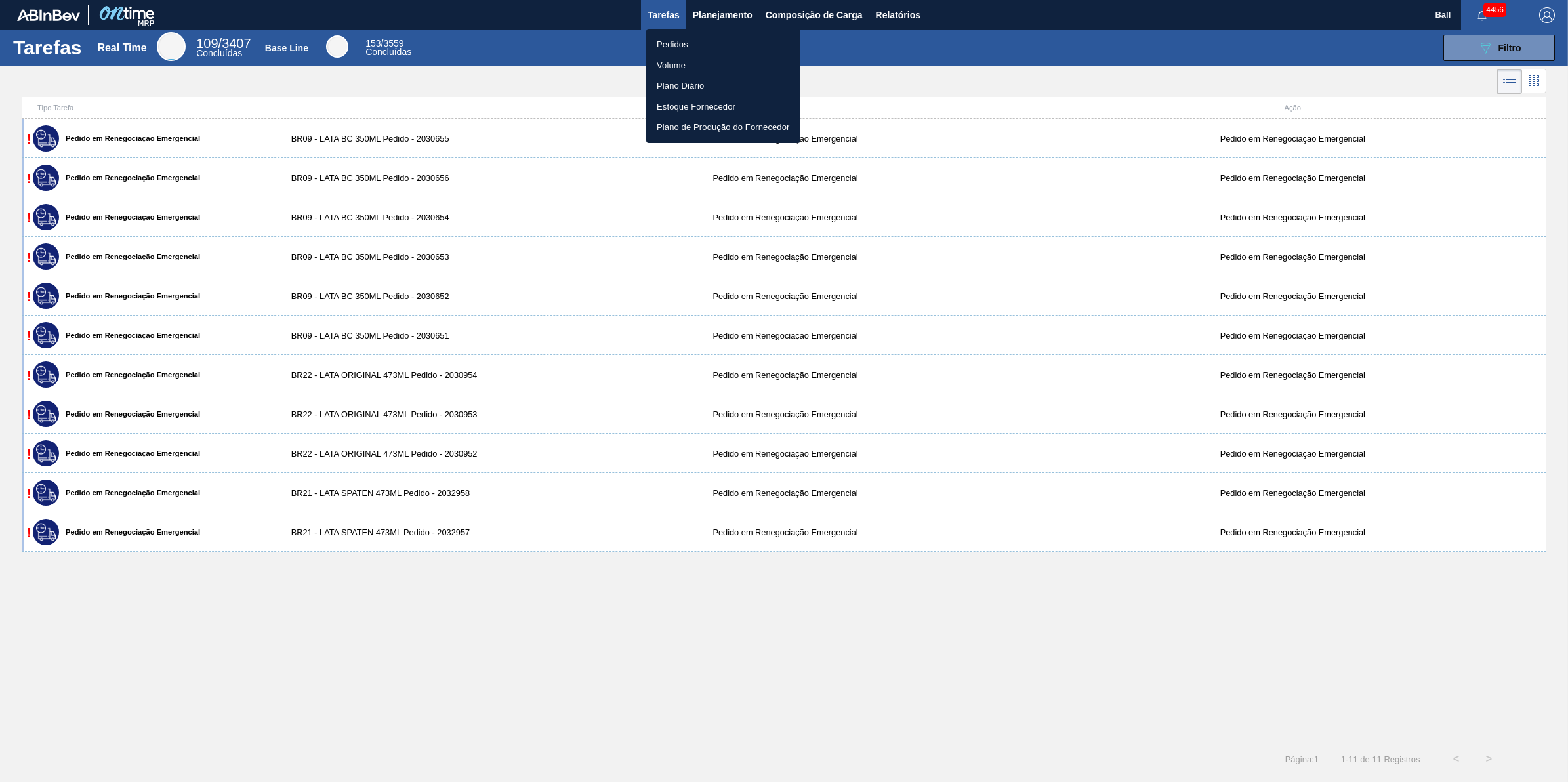
click at [686, 62] on li "Volume" at bounding box center [723, 66] width 154 height 21
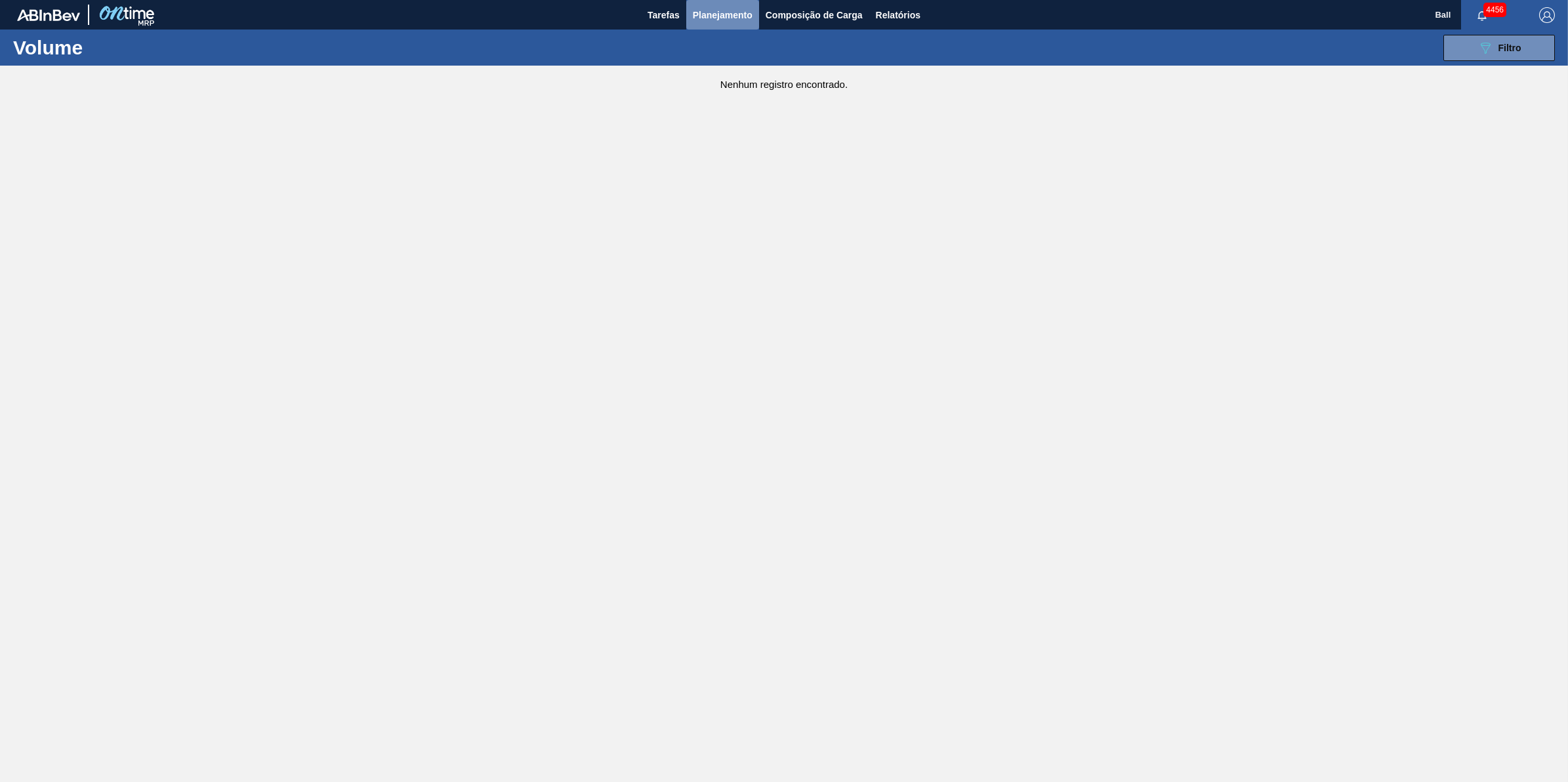
click at [702, 10] on span "Planejamento" at bounding box center [723, 15] width 60 height 15
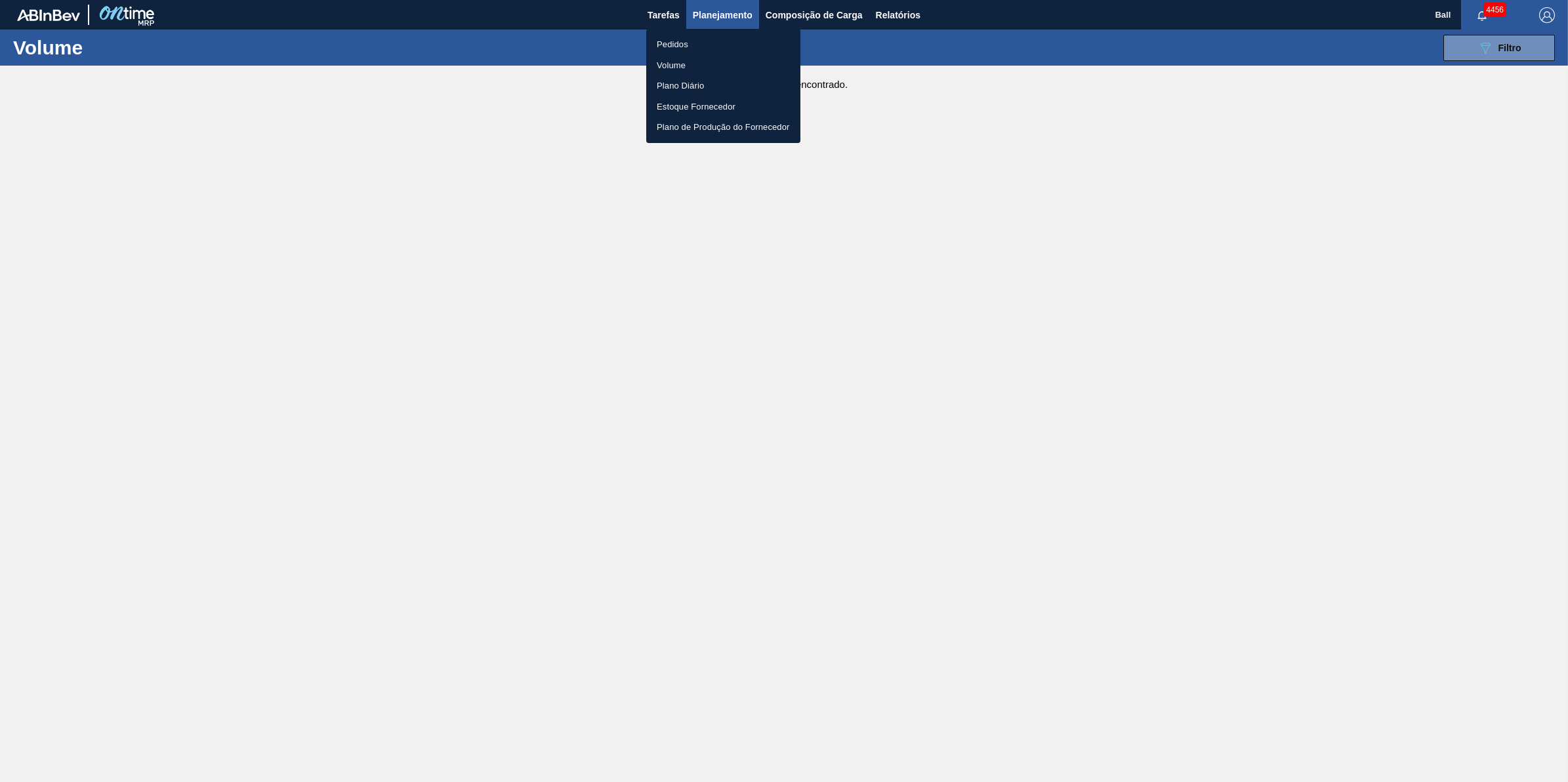
click at [701, 37] on li "Pedidos" at bounding box center [723, 45] width 154 height 21
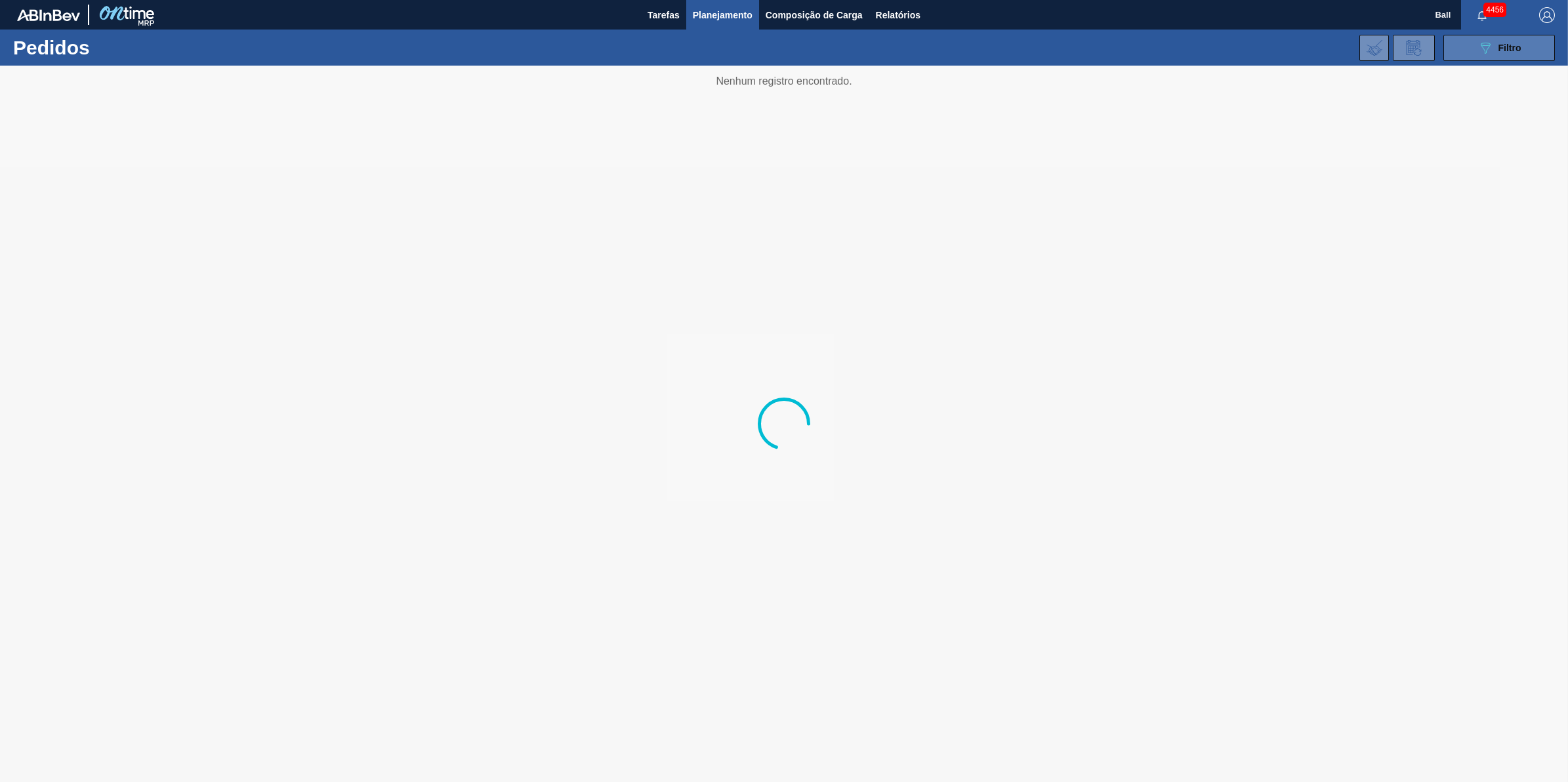
click at [1507, 45] on span "Filtro" at bounding box center [1510, 47] width 23 height 11
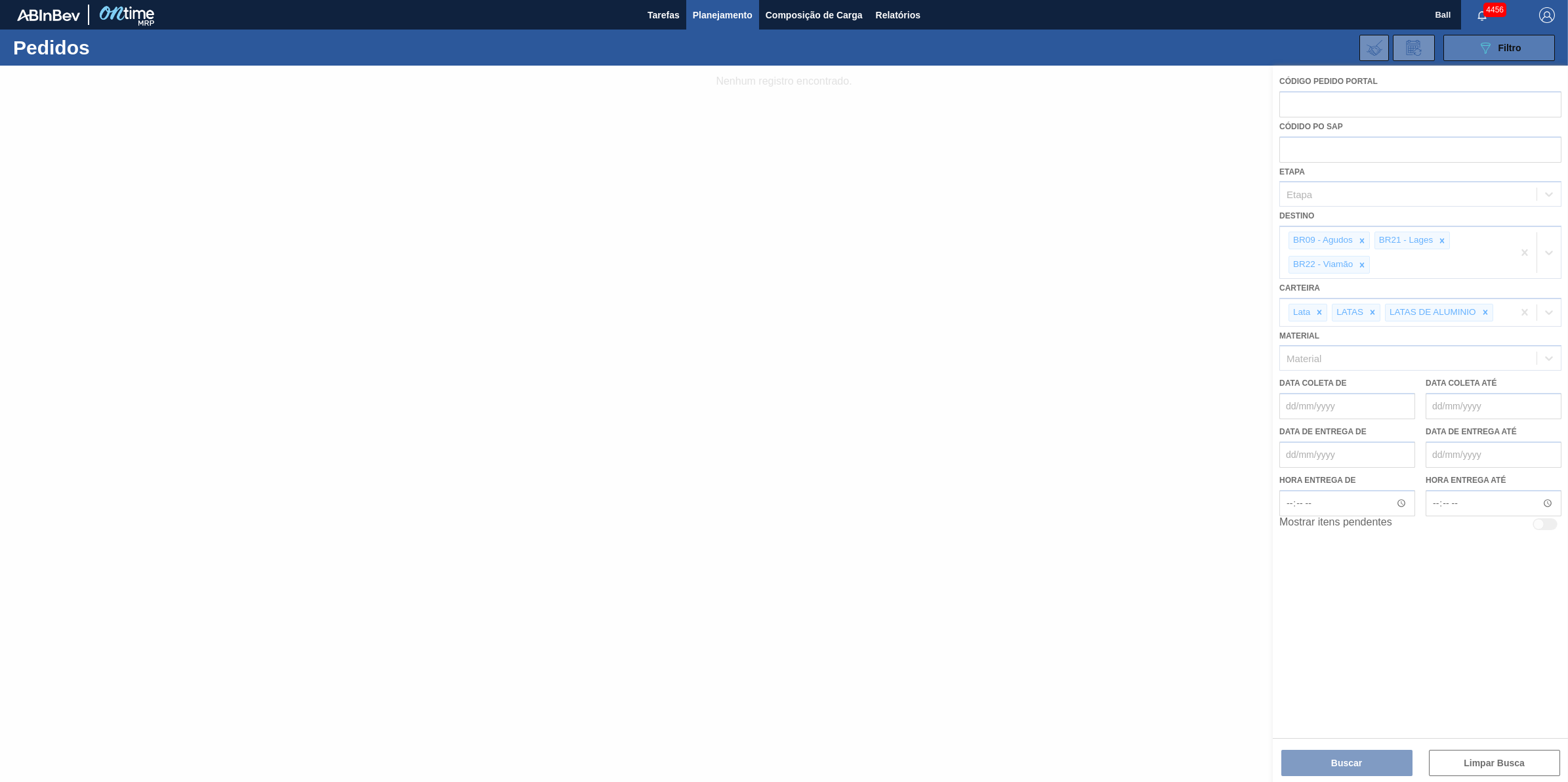
click at [1507, 45] on span "Filtro" at bounding box center [1510, 47] width 23 height 11
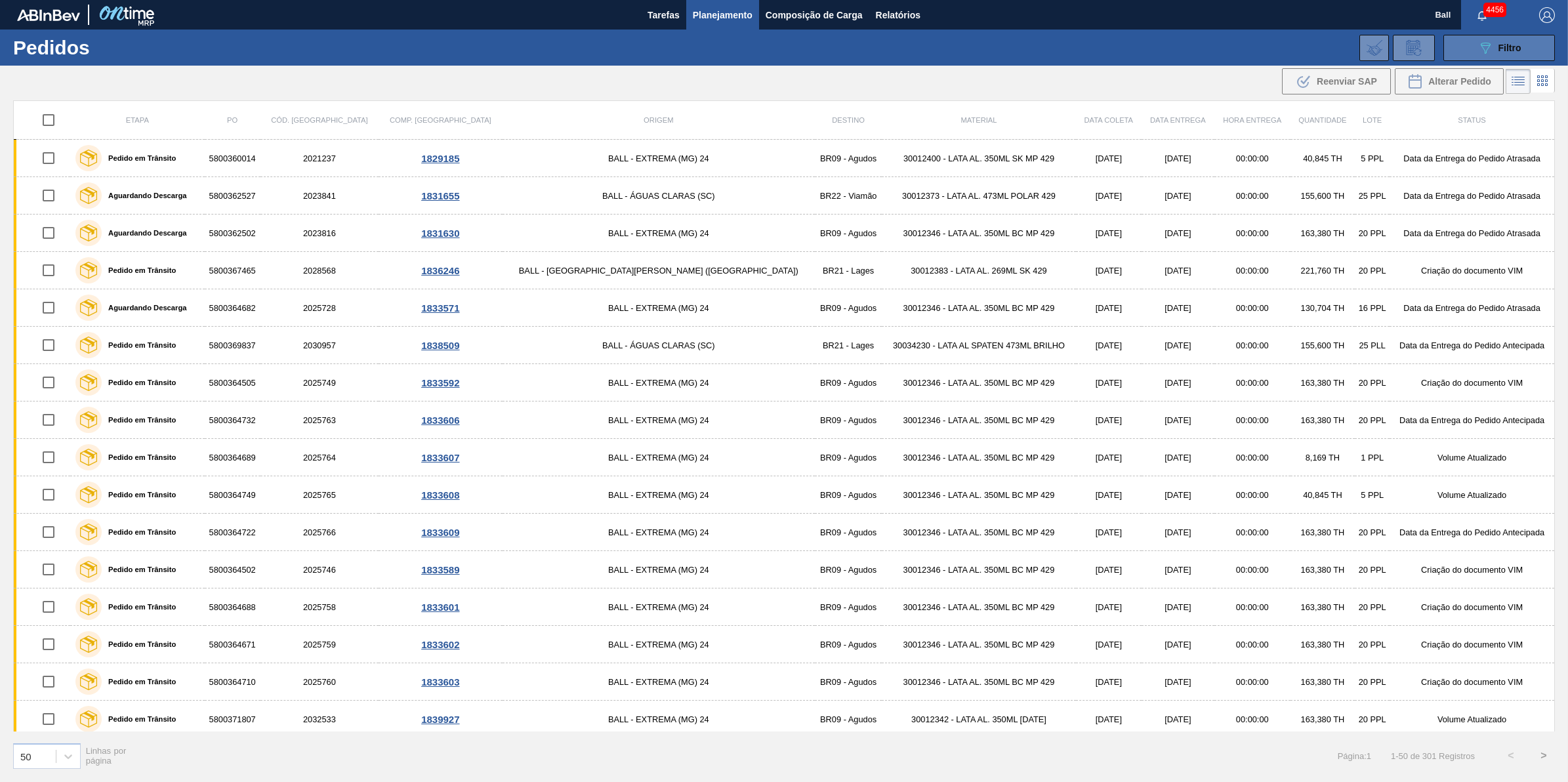
click at [1493, 52] on icon "089F7B8B-B2A5-4AFE-B5C0-19BA573D28AC" at bounding box center [1486, 47] width 15 height 15
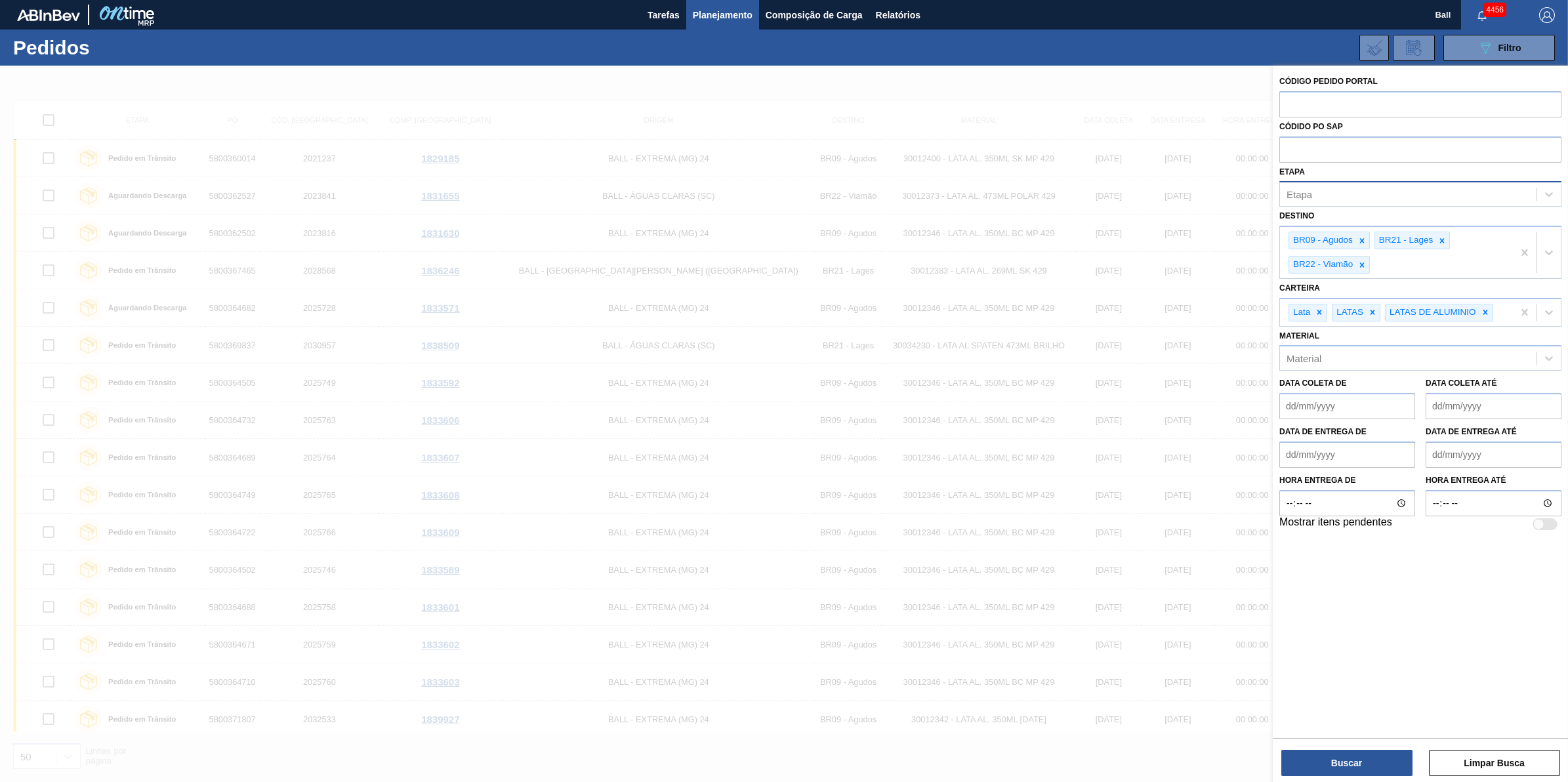
click at [1429, 196] on div "Etapa" at bounding box center [1408, 195] width 256 height 19
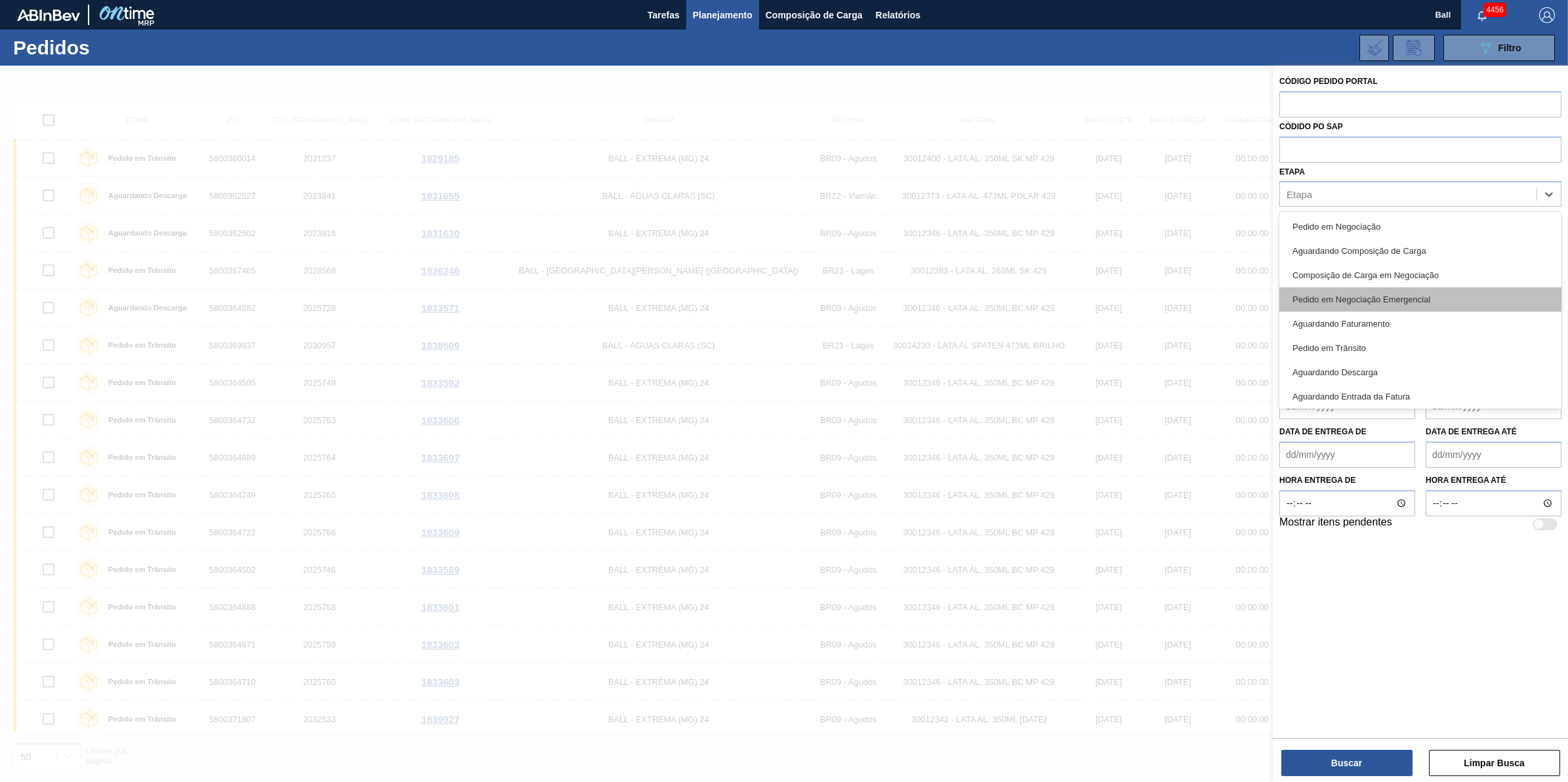
click at [1449, 299] on div "Pedido em Negociação Emergencial" at bounding box center [1421, 299] width 283 height 24
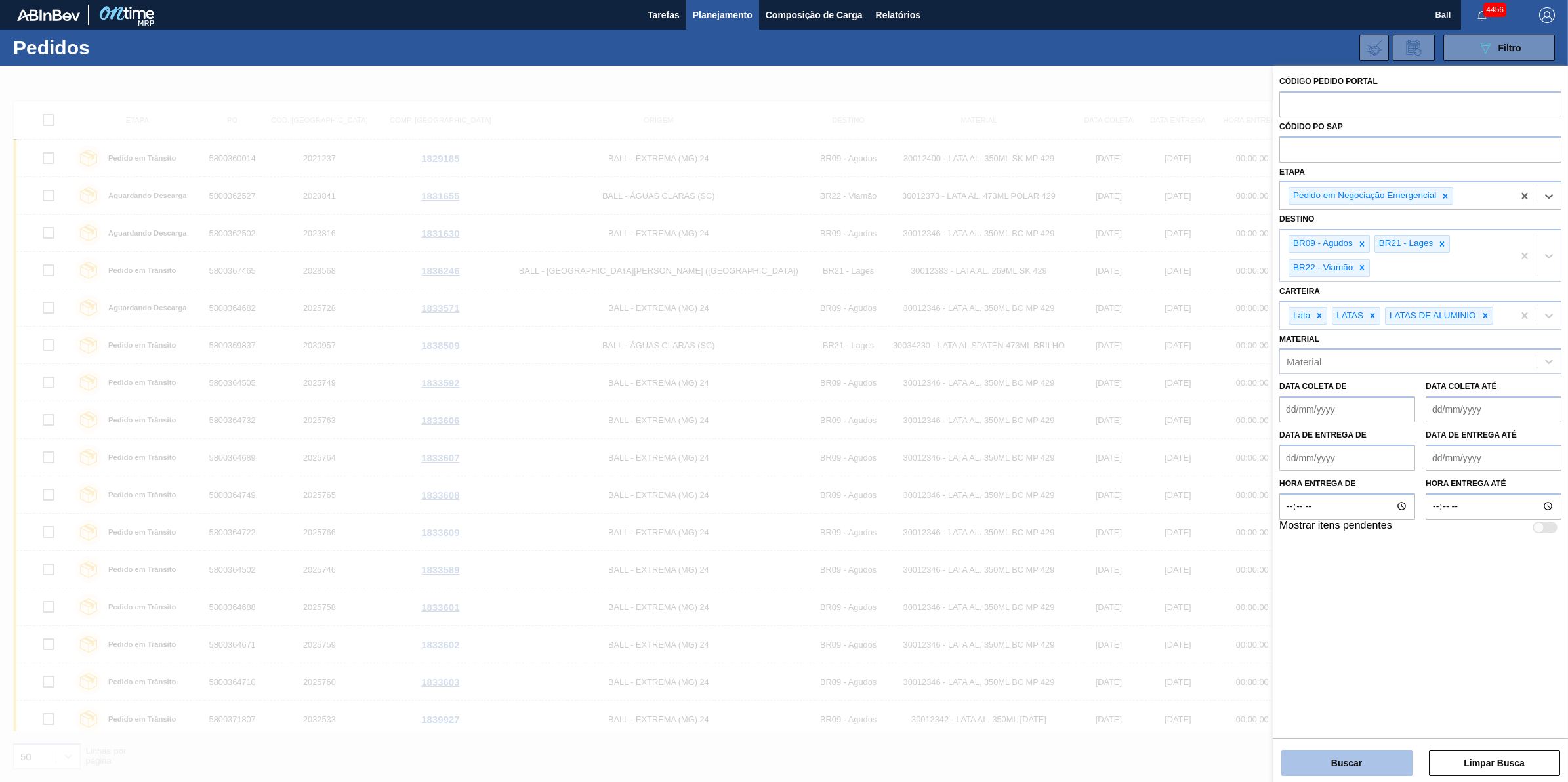
click at [1381, 760] on button "Buscar" at bounding box center [1347, 763] width 132 height 26
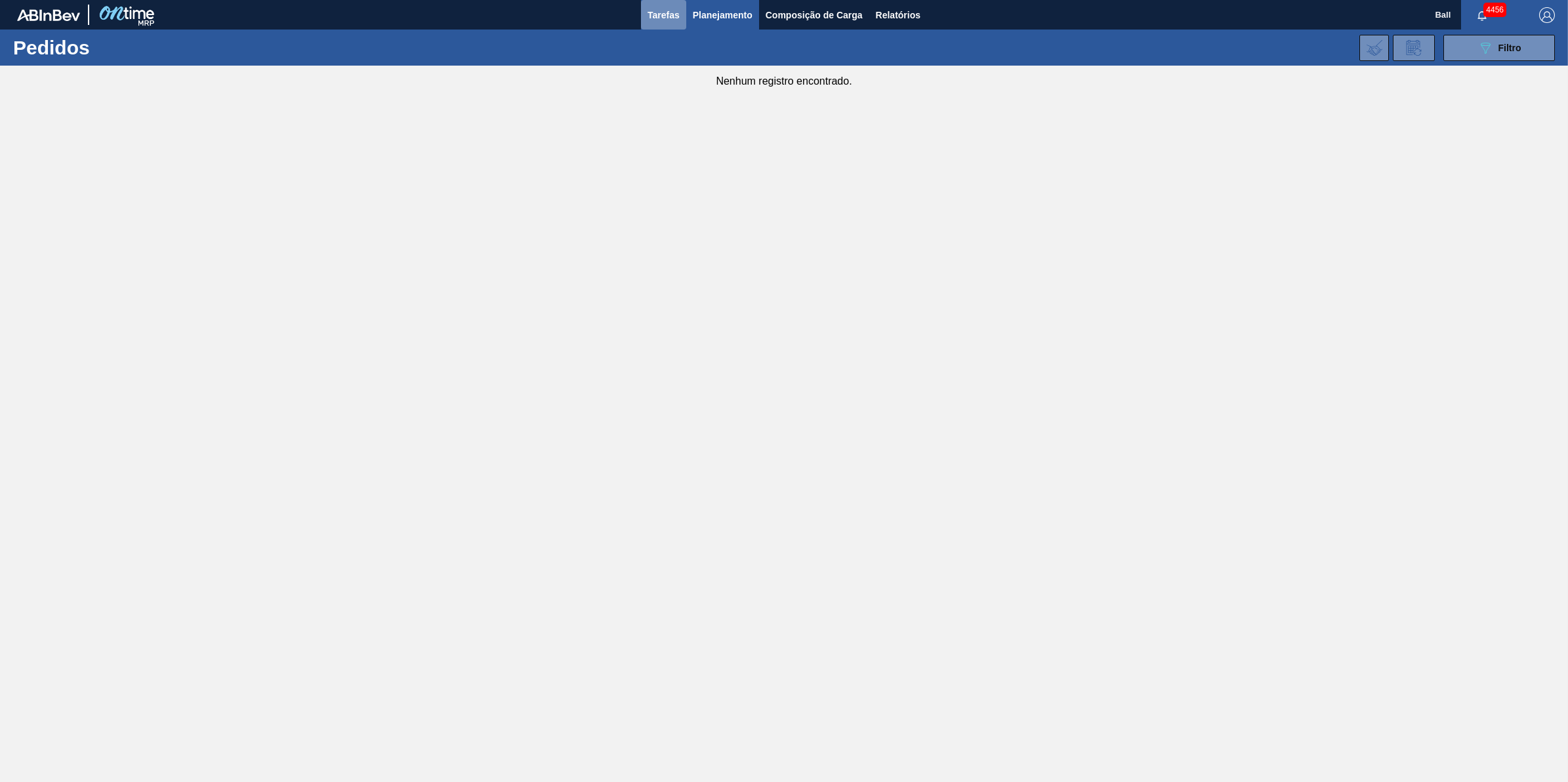
click at [666, 12] on span "Tarefas" at bounding box center [663, 15] width 32 height 15
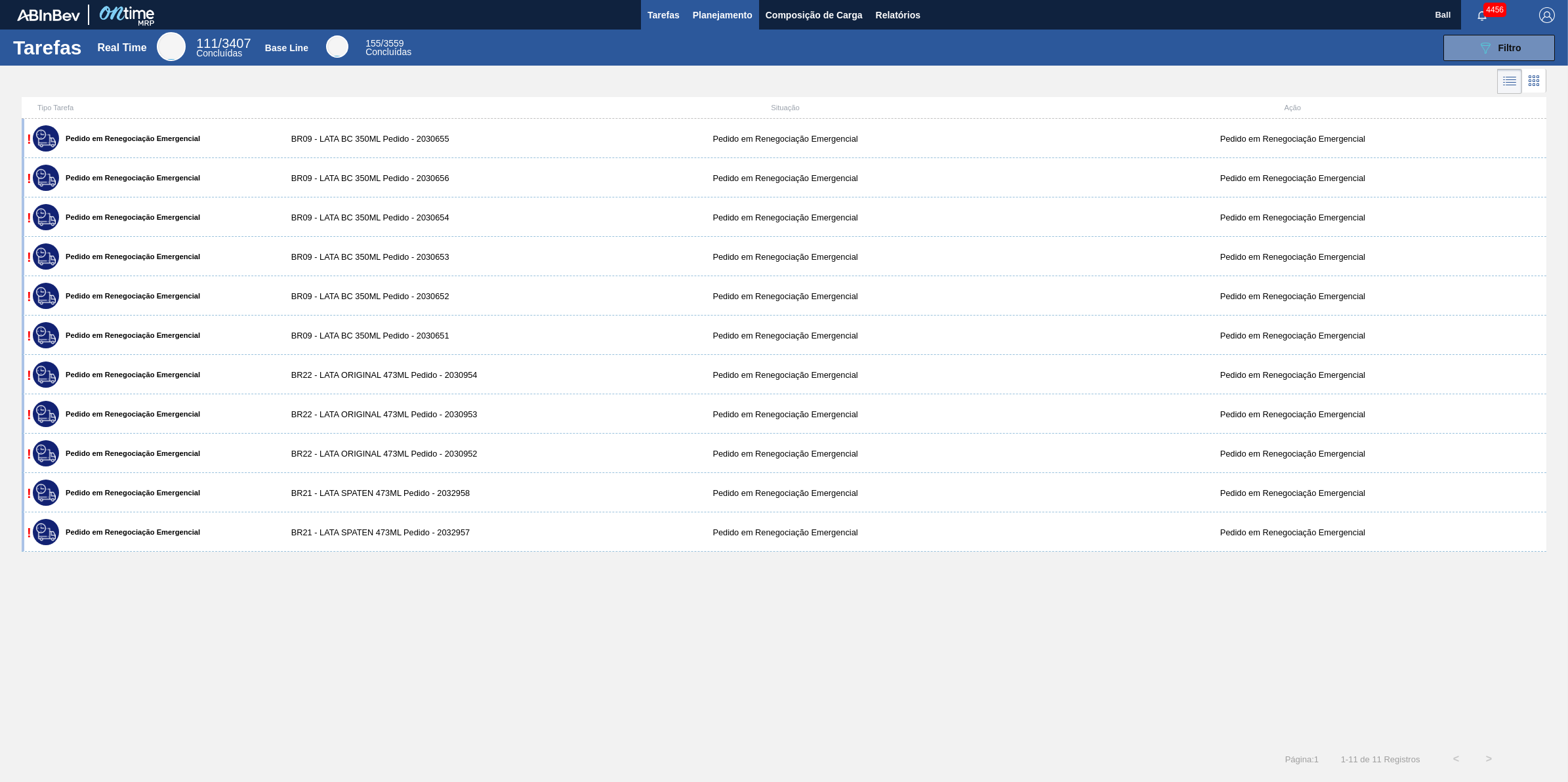
click at [735, 18] on span "Planejamento" at bounding box center [723, 15] width 60 height 15
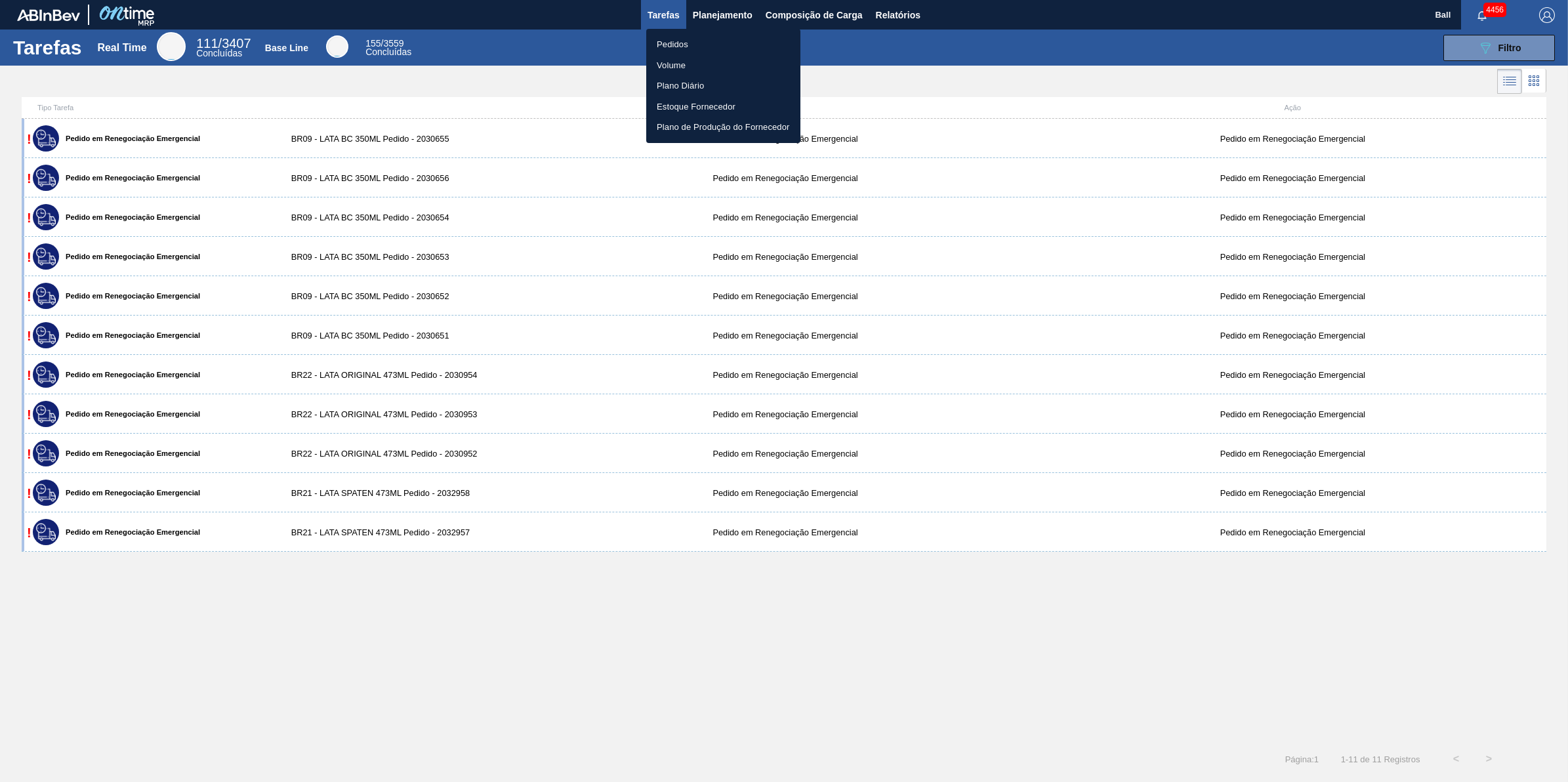
click at [684, 37] on li "Pedidos" at bounding box center [723, 45] width 154 height 21
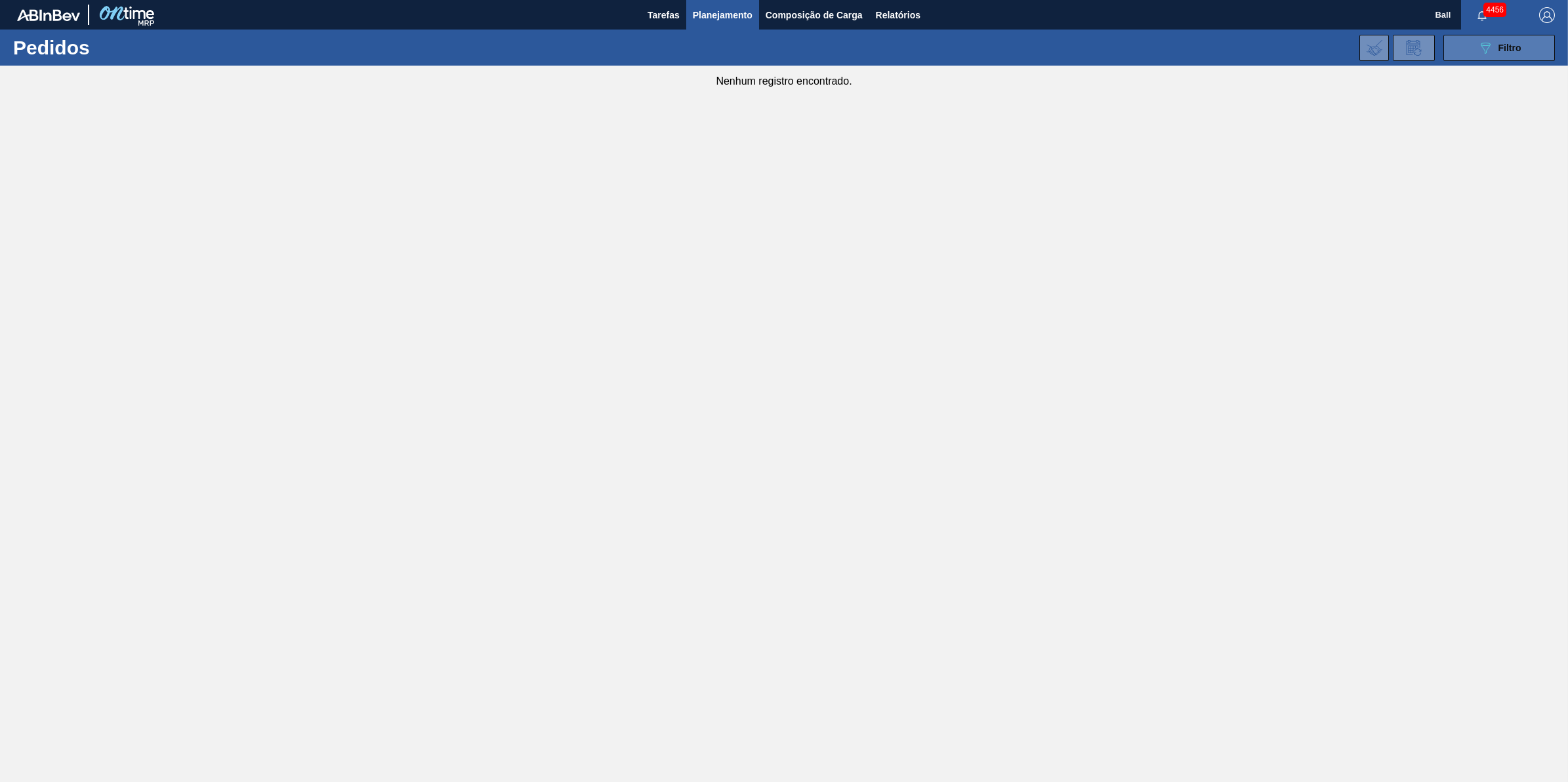
click at [1501, 44] on span "Filtro" at bounding box center [1510, 47] width 23 height 11
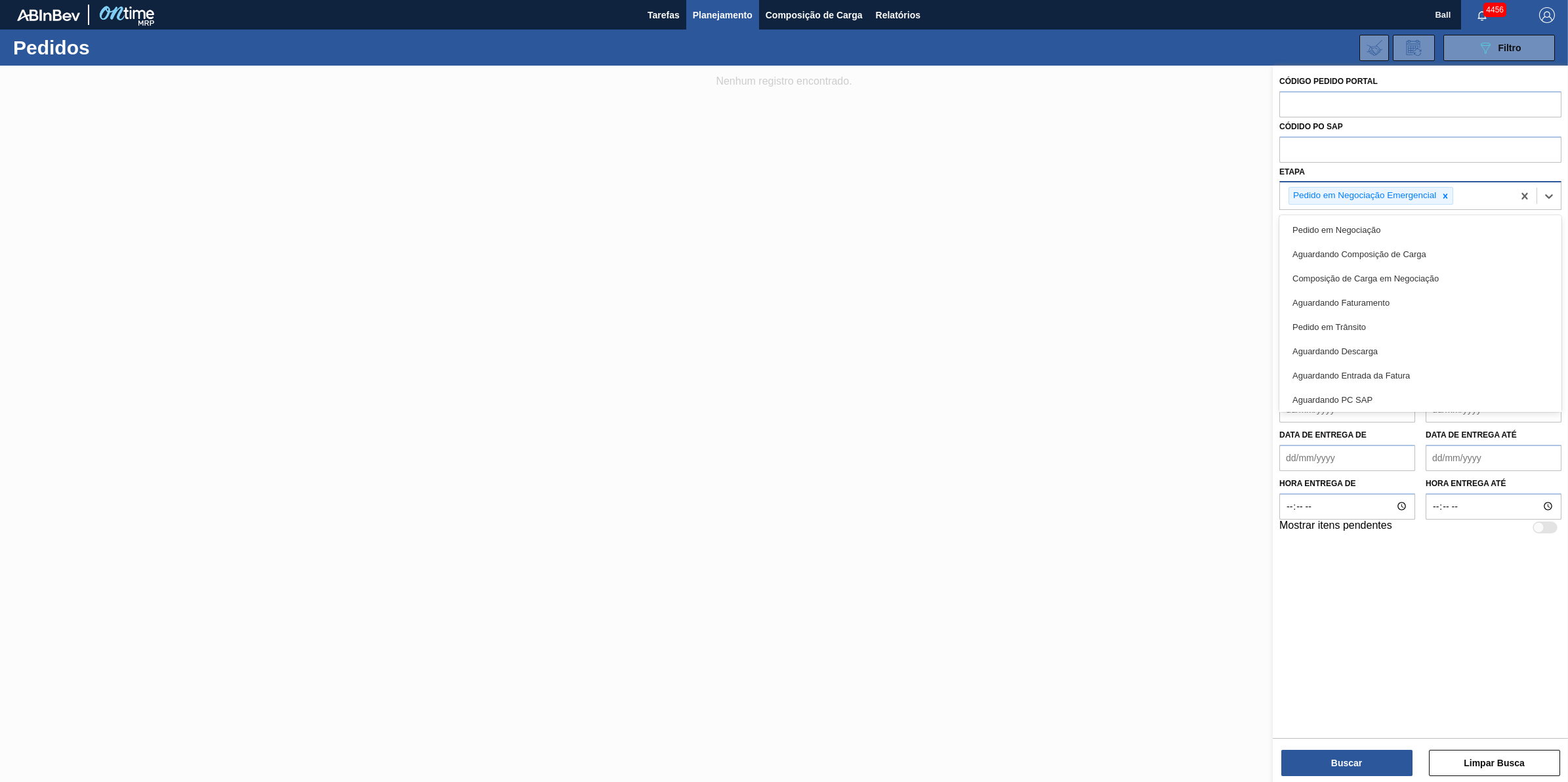
click at [1504, 196] on div "Pedido em Negociação Emergencial" at bounding box center [1397, 196] width 233 height 27
click at [1372, 372] on div "Em Cancelamento" at bounding box center [1421, 374] width 283 height 24
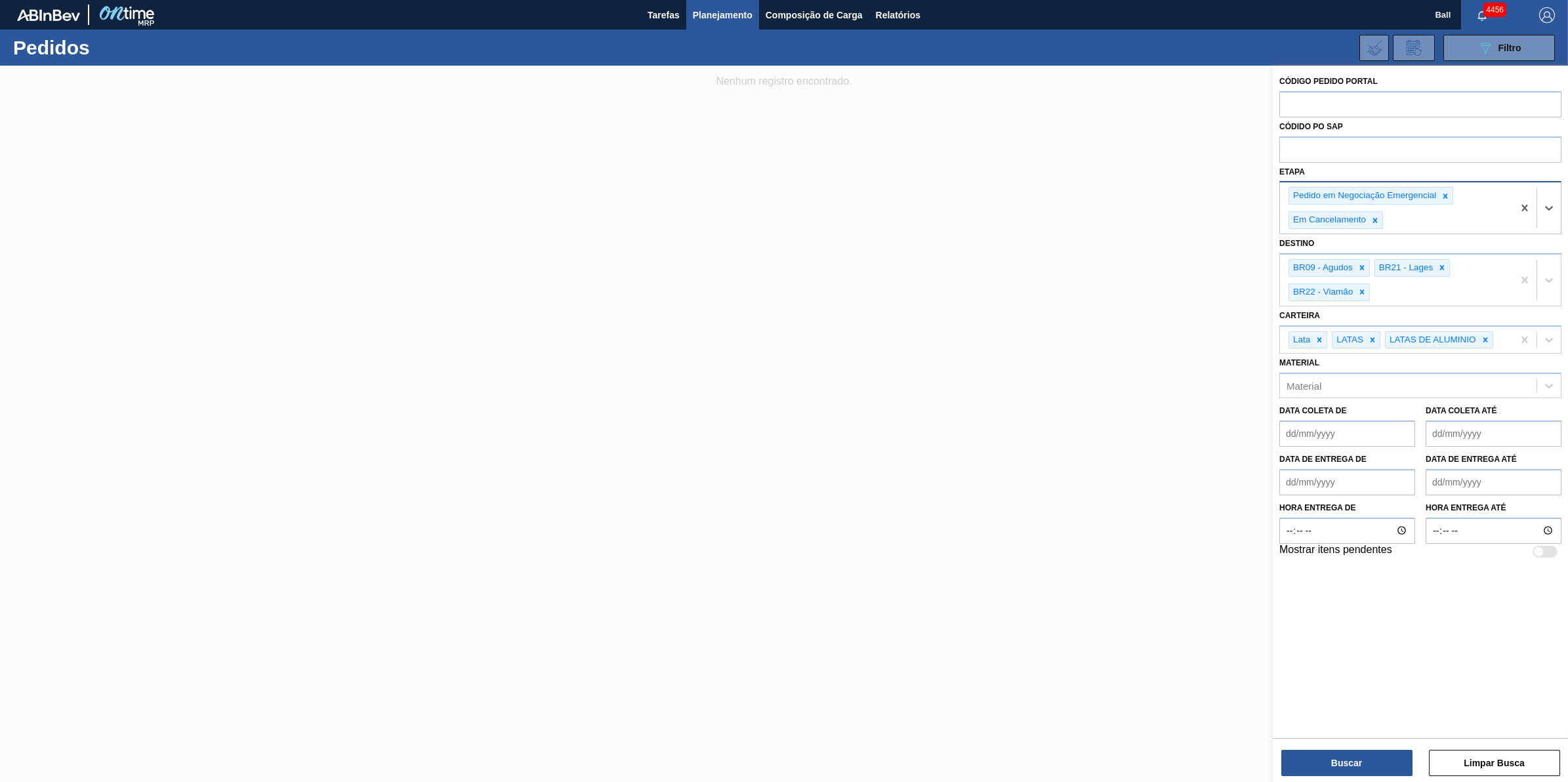
click at [1487, 217] on div "Pedido em Negociação Emergencial Em Cancelamento" at bounding box center [1397, 207] width 233 height 51
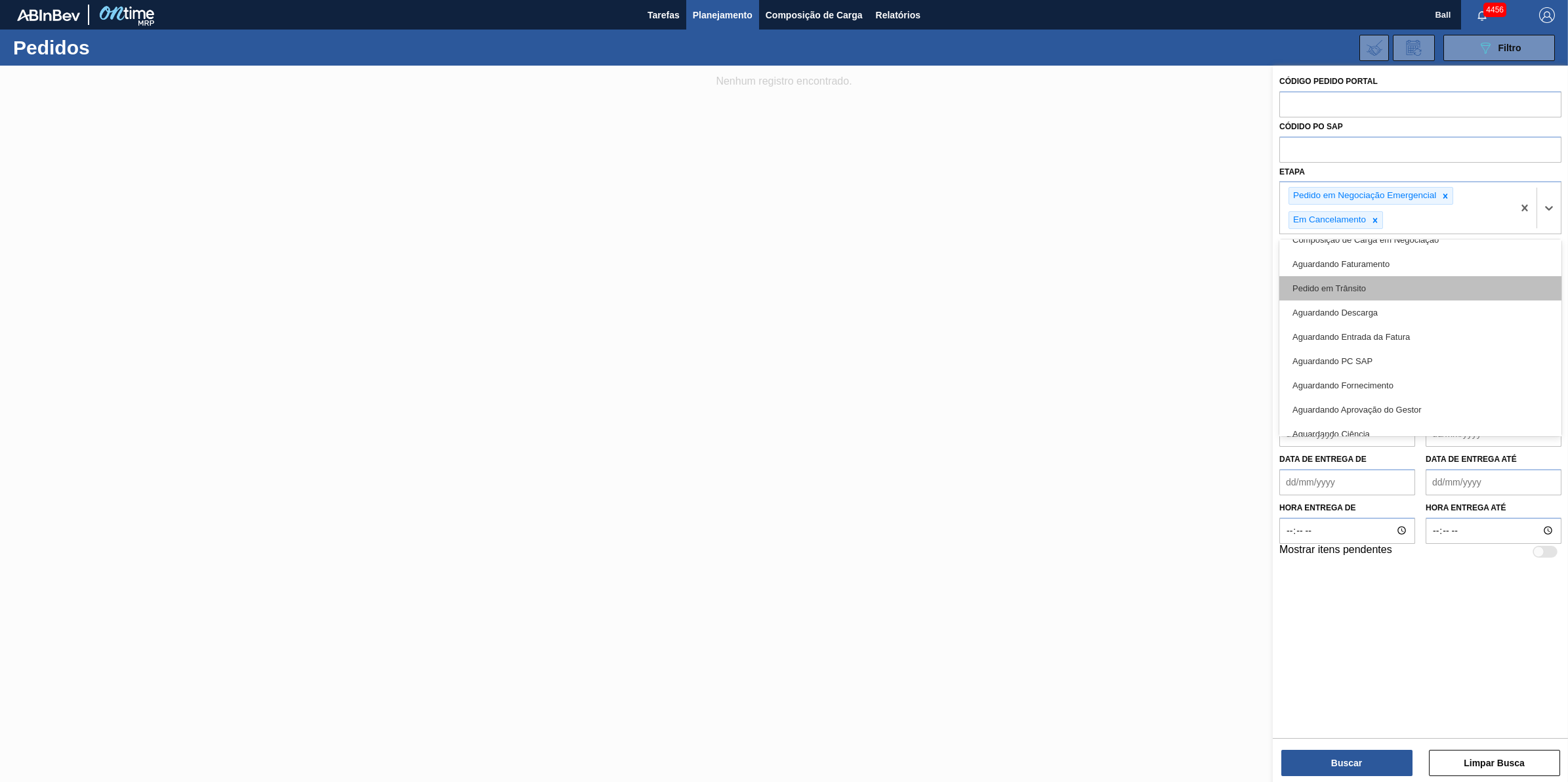
scroll to position [123, 0]
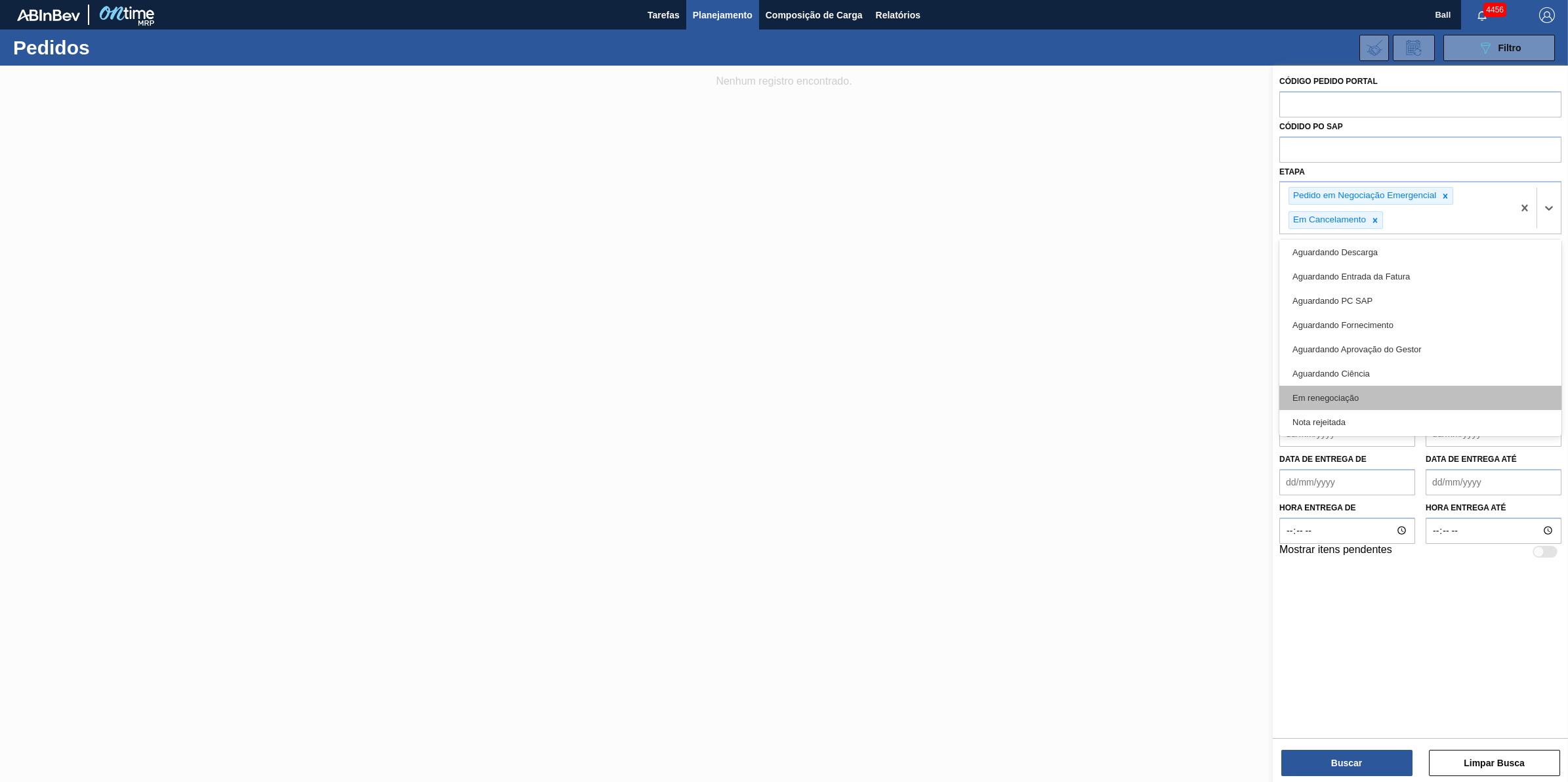
click at [1378, 398] on div "Em renegociação" at bounding box center [1421, 398] width 283 height 24
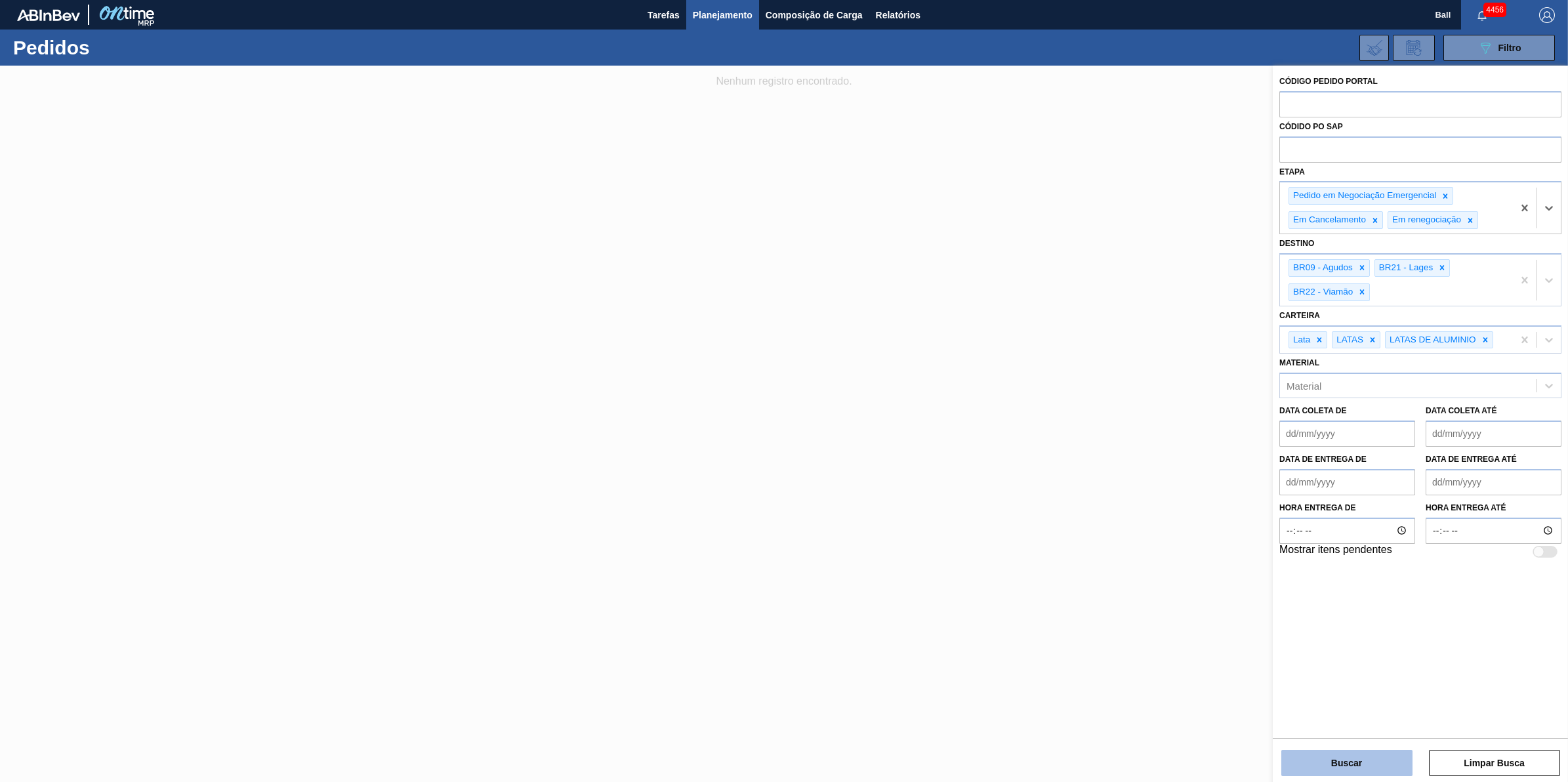
click at [1383, 765] on button "Buscar" at bounding box center [1347, 763] width 132 height 26
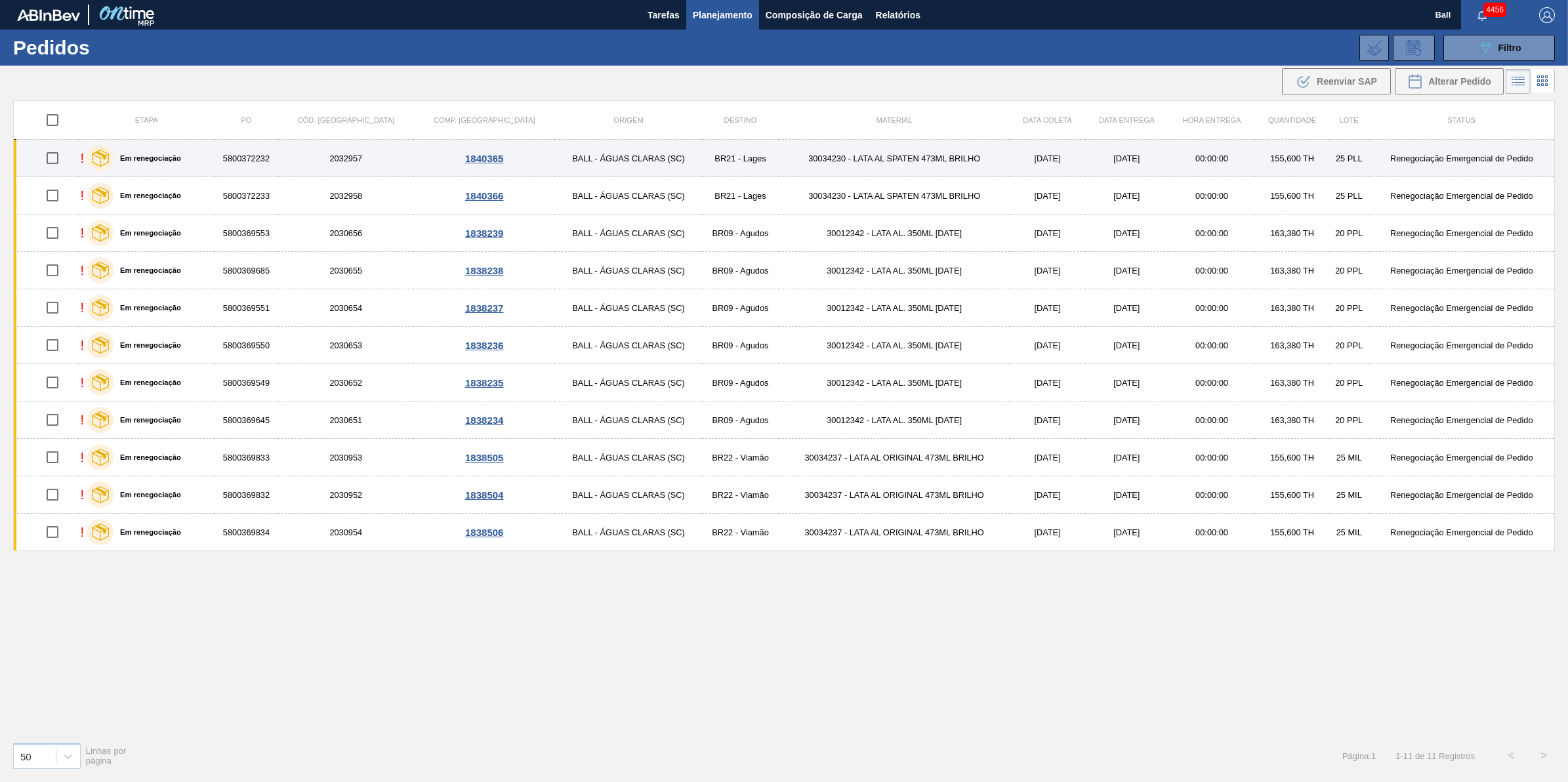
click at [706, 152] on td "BR21 - Lages" at bounding box center [739, 158] width 76 height 38
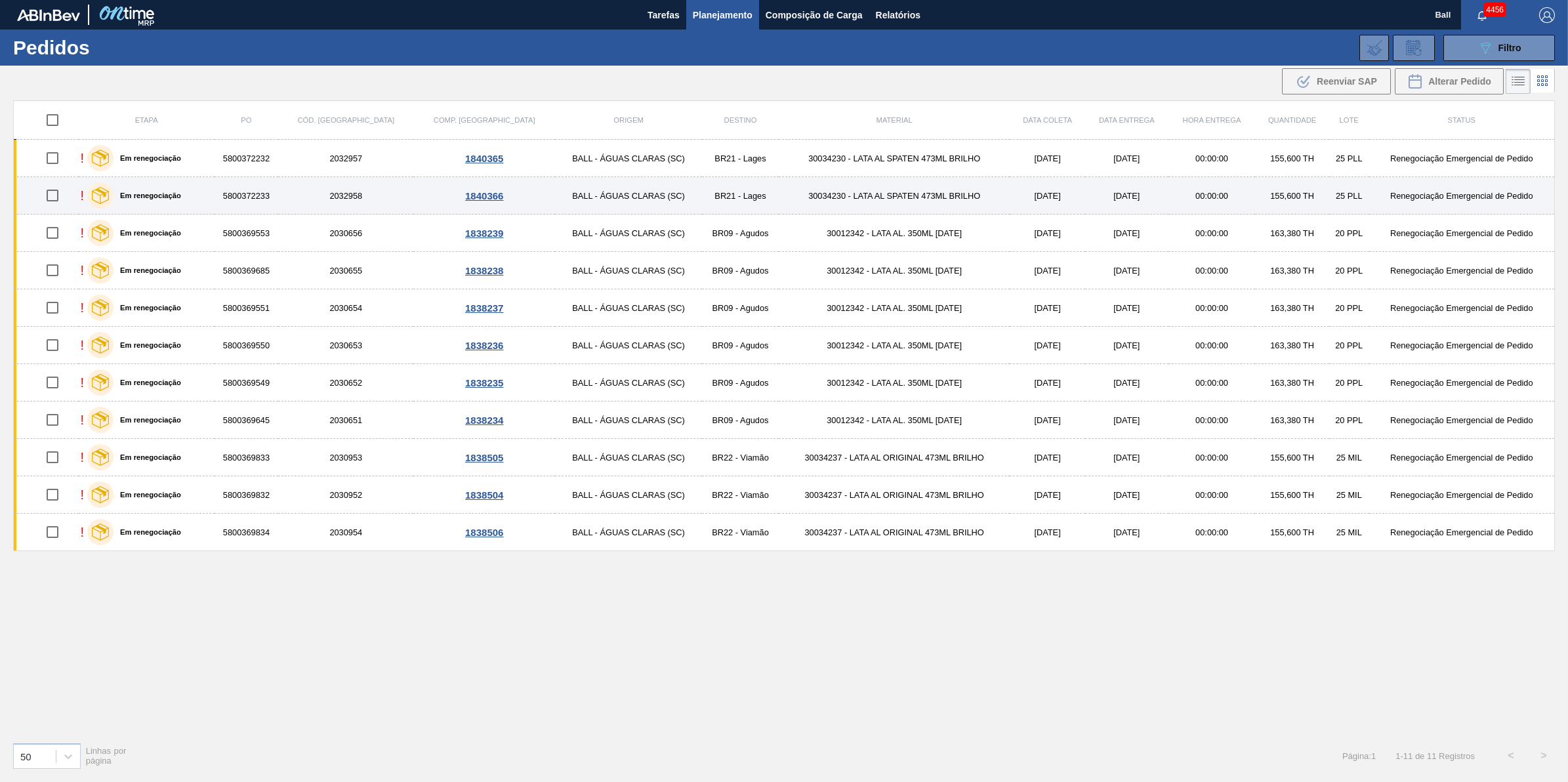
click at [702, 187] on td "BR21 - Lages" at bounding box center [739, 196] width 76 height 38
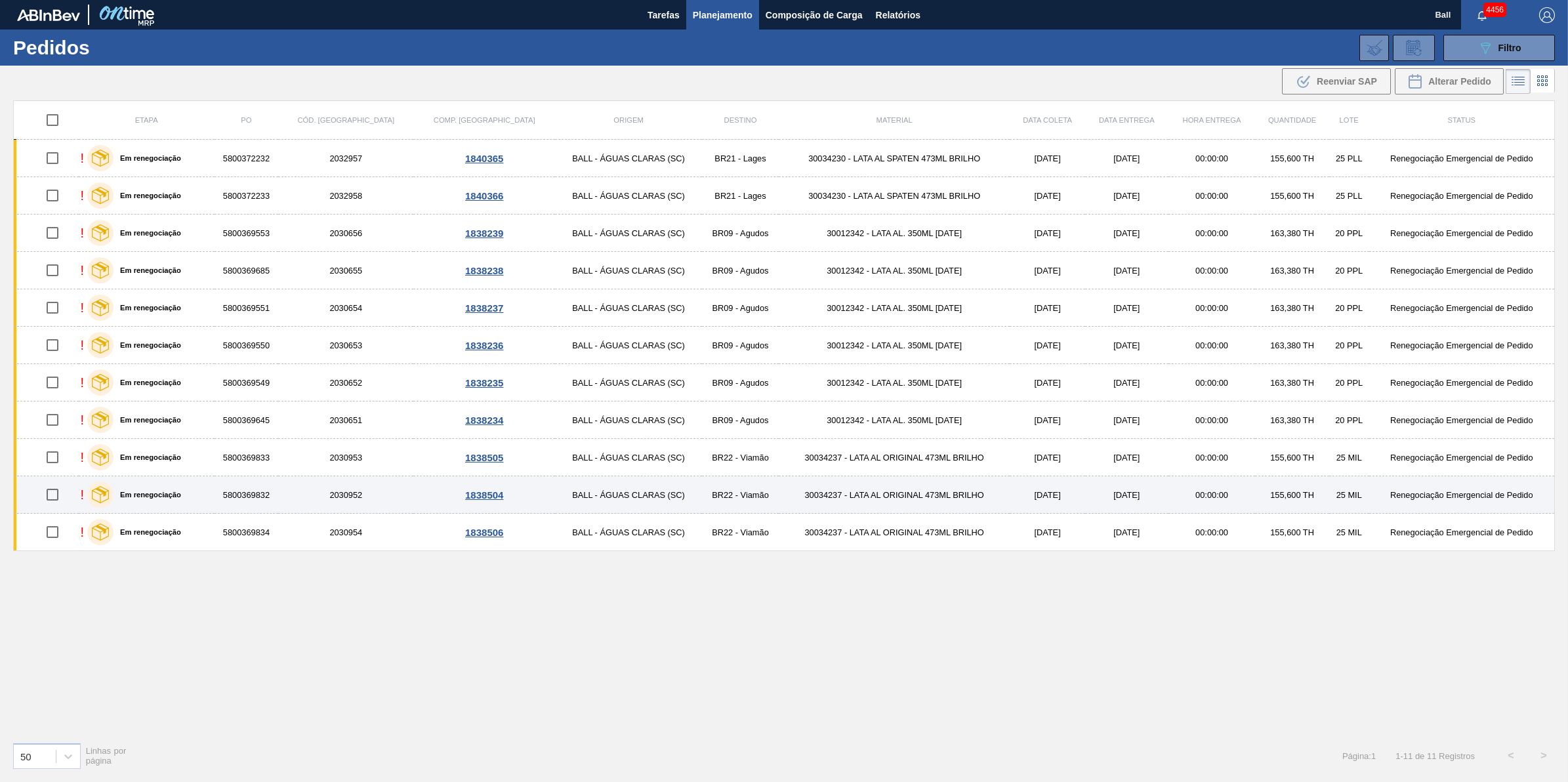
click at [572, 498] on td "BALL - ÁGUAS CLARAS (SC)" at bounding box center [629, 495] width 147 height 38
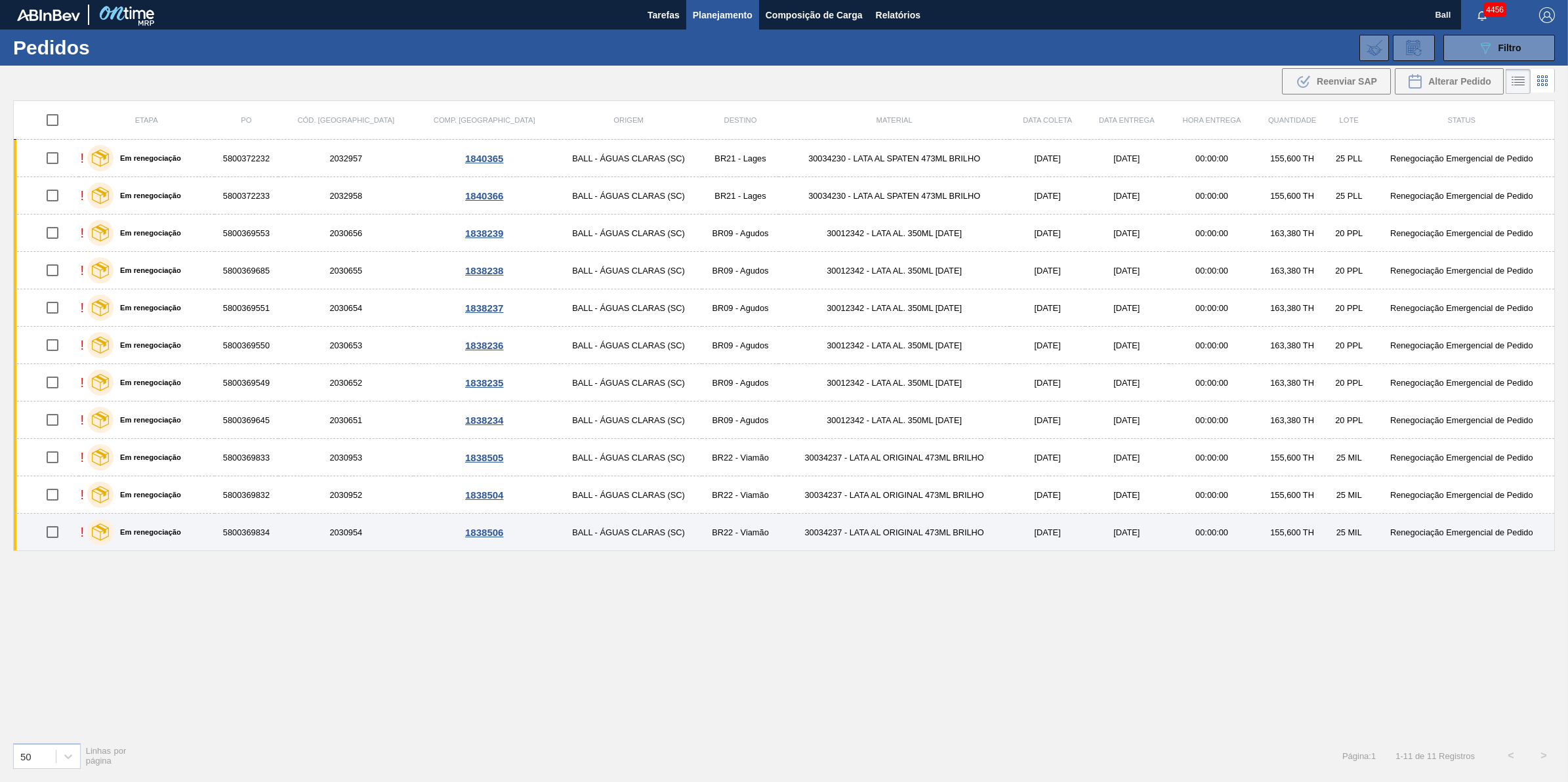
click at [572, 545] on td "BALL - ÁGUAS CLARAS (SC)" at bounding box center [629, 532] width 147 height 38
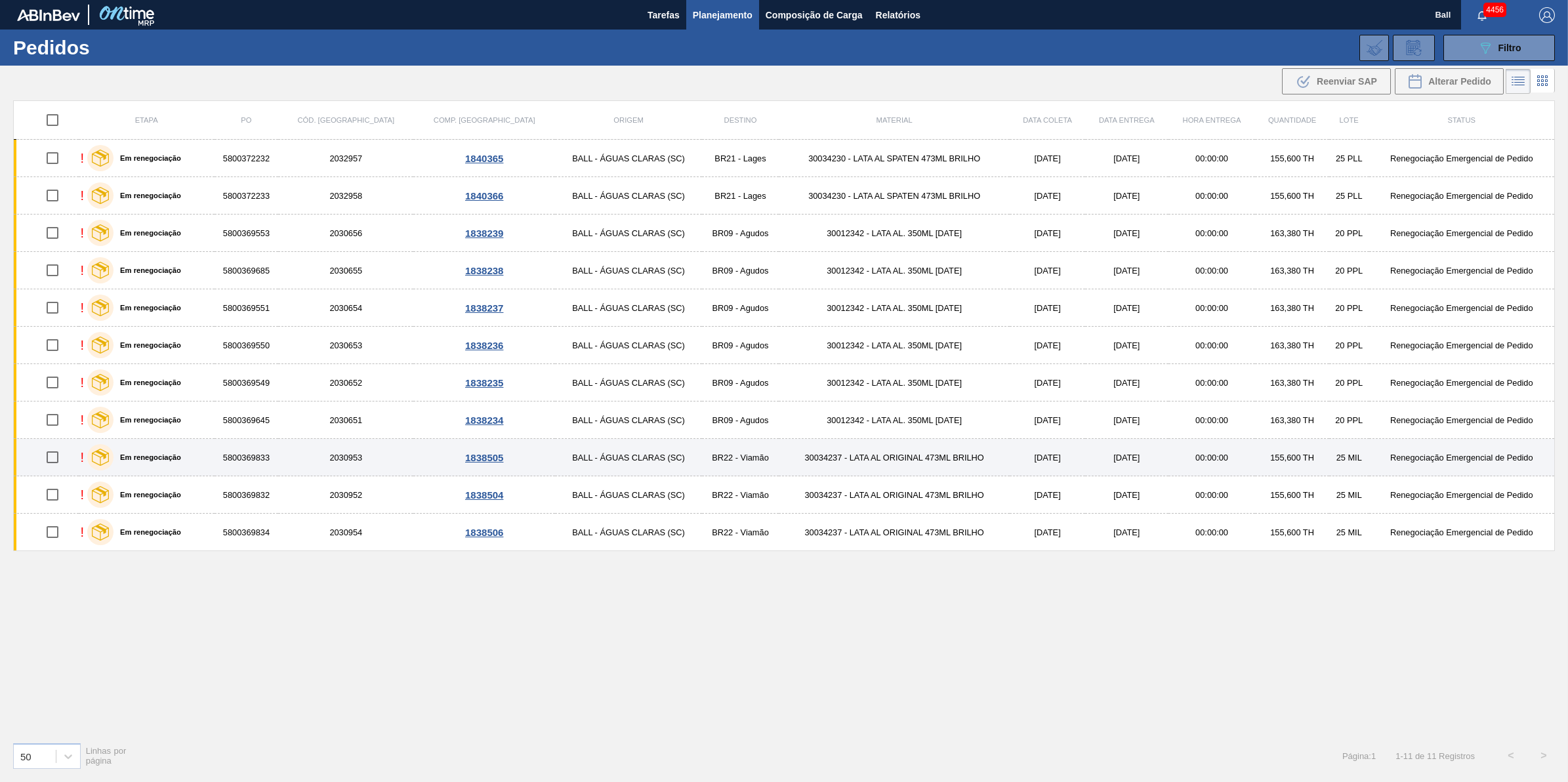
click at [594, 460] on td "BALL - ÁGUAS CLARAS (SC)" at bounding box center [629, 458] width 147 height 38
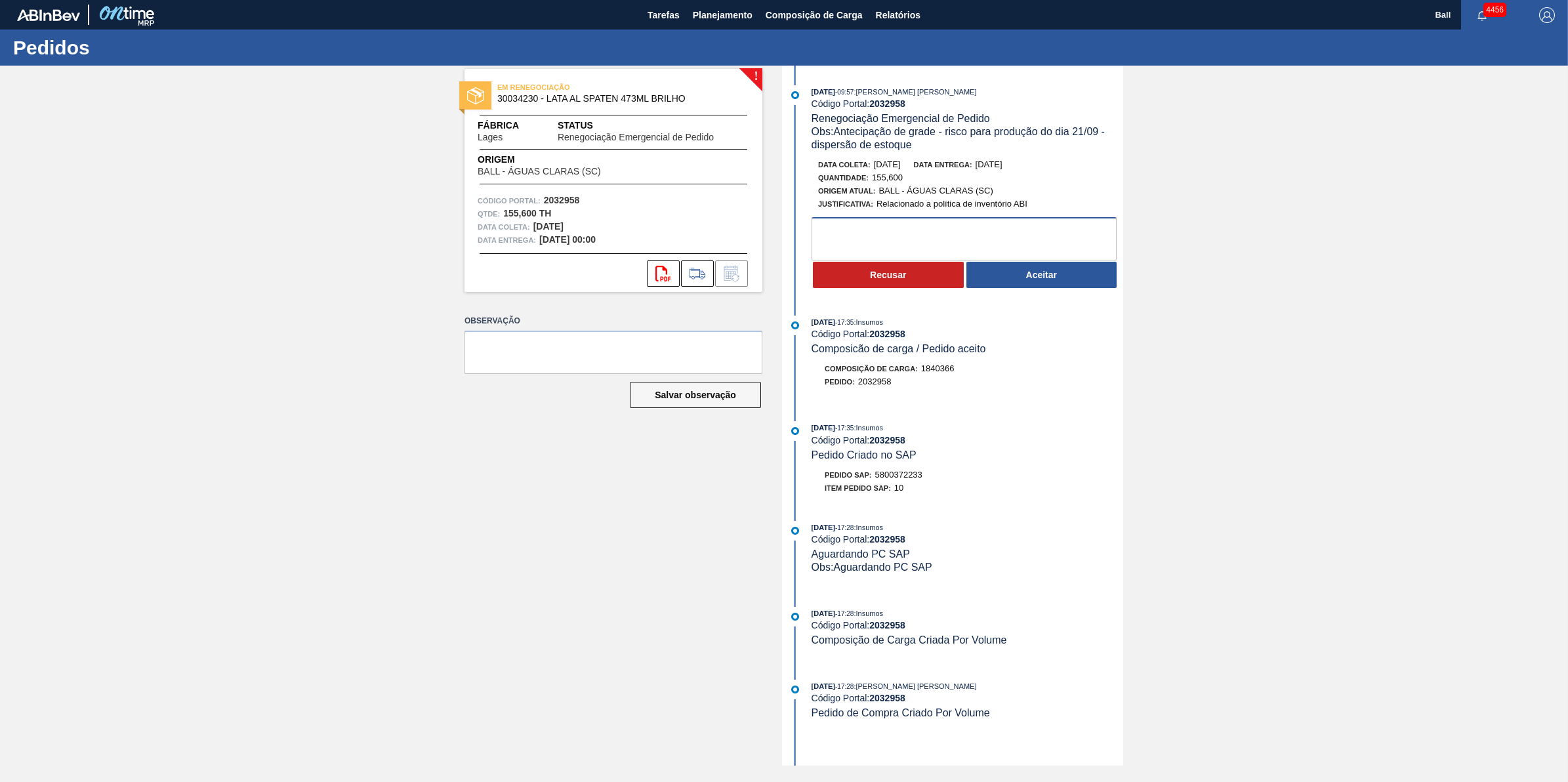
click at [1026, 233] on textarea at bounding box center [964, 238] width 305 height 44
paste textarea "OK, PARA AVALIAÇÃO NO CORTE"
type textarea "OK, PARA AVALIAÇÃO NO CORTE"
click at [1073, 286] on button "Aceitar" at bounding box center [1042, 274] width 151 height 26
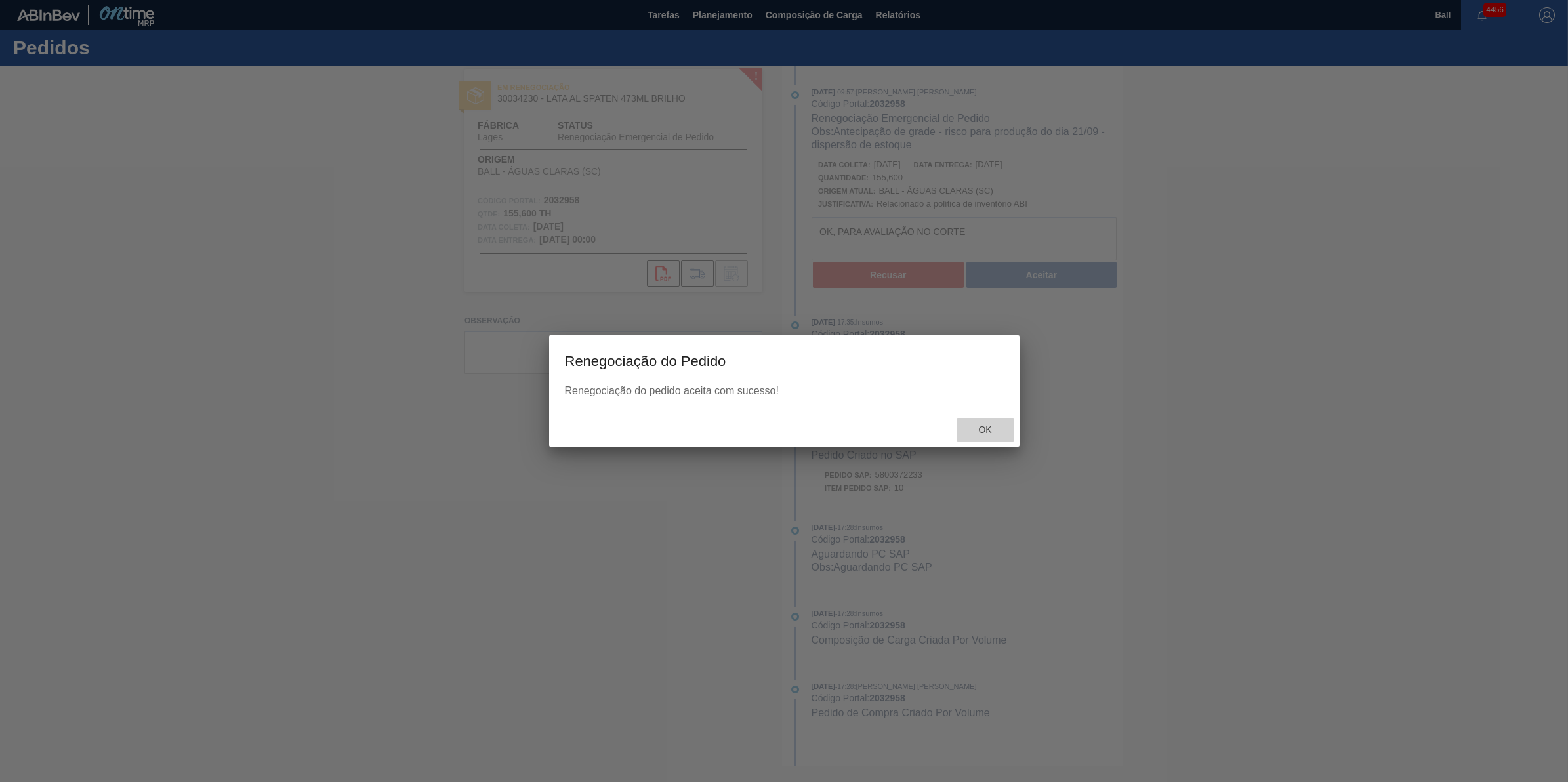
click at [1001, 429] on span "Ok" at bounding box center [984, 430] width 34 height 11
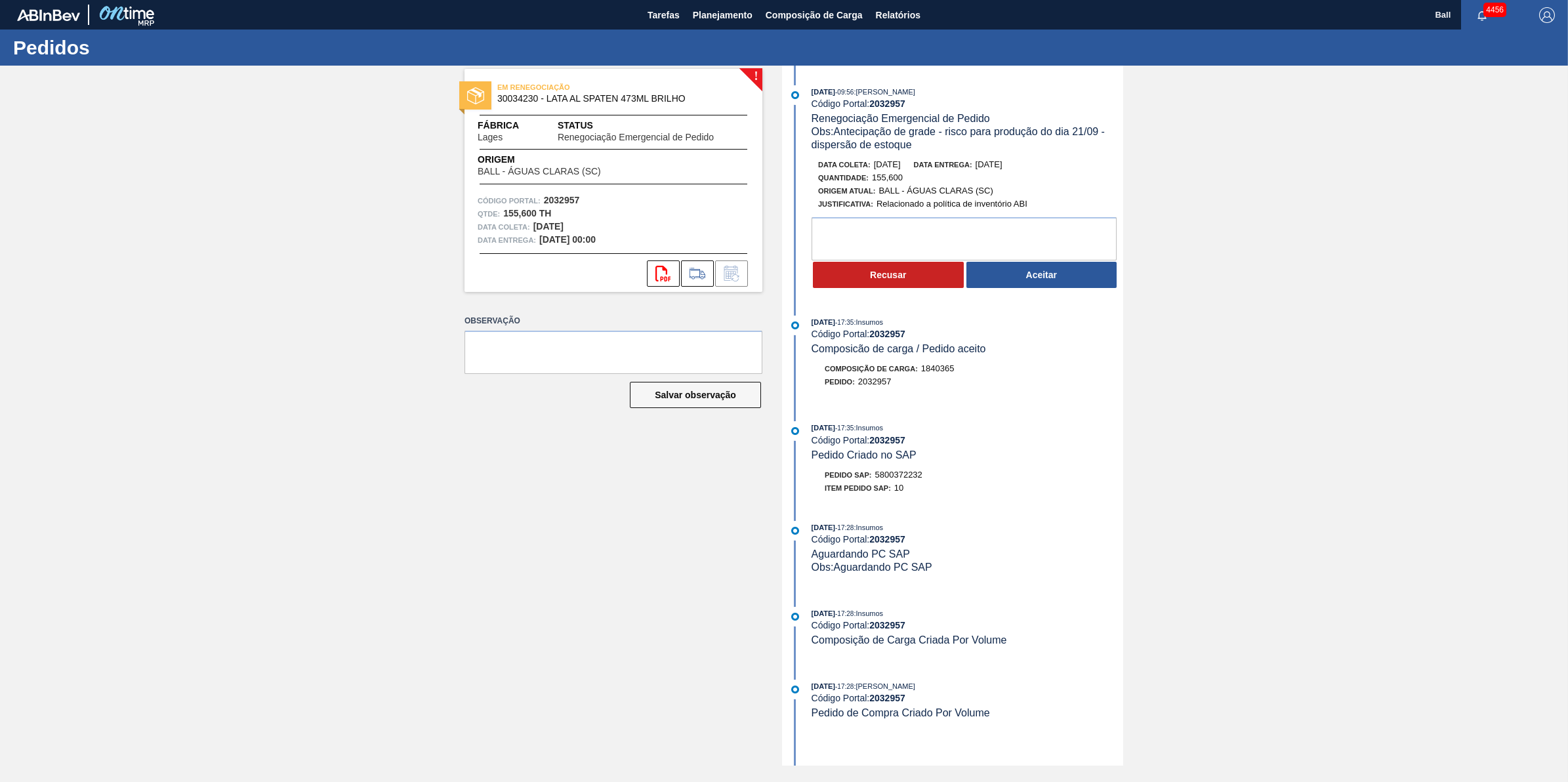
click at [1393, 315] on div "! EM RENEGOCIAÇÃO 30034230 - LATA AL SPATEN 473ML BRILHO Fábrica Lages Status R…" at bounding box center [784, 415] width 1568 height 700
drag, startPoint x: 876, startPoint y: 480, endPoint x: 932, endPoint y: 480, distance: 56.0
click at [932, 480] on div "Pedido SAP: 5800372232" at bounding box center [968, 475] width 312 height 14
copy span "5800372232"
click at [933, 230] on textarea at bounding box center [964, 238] width 305 height 44
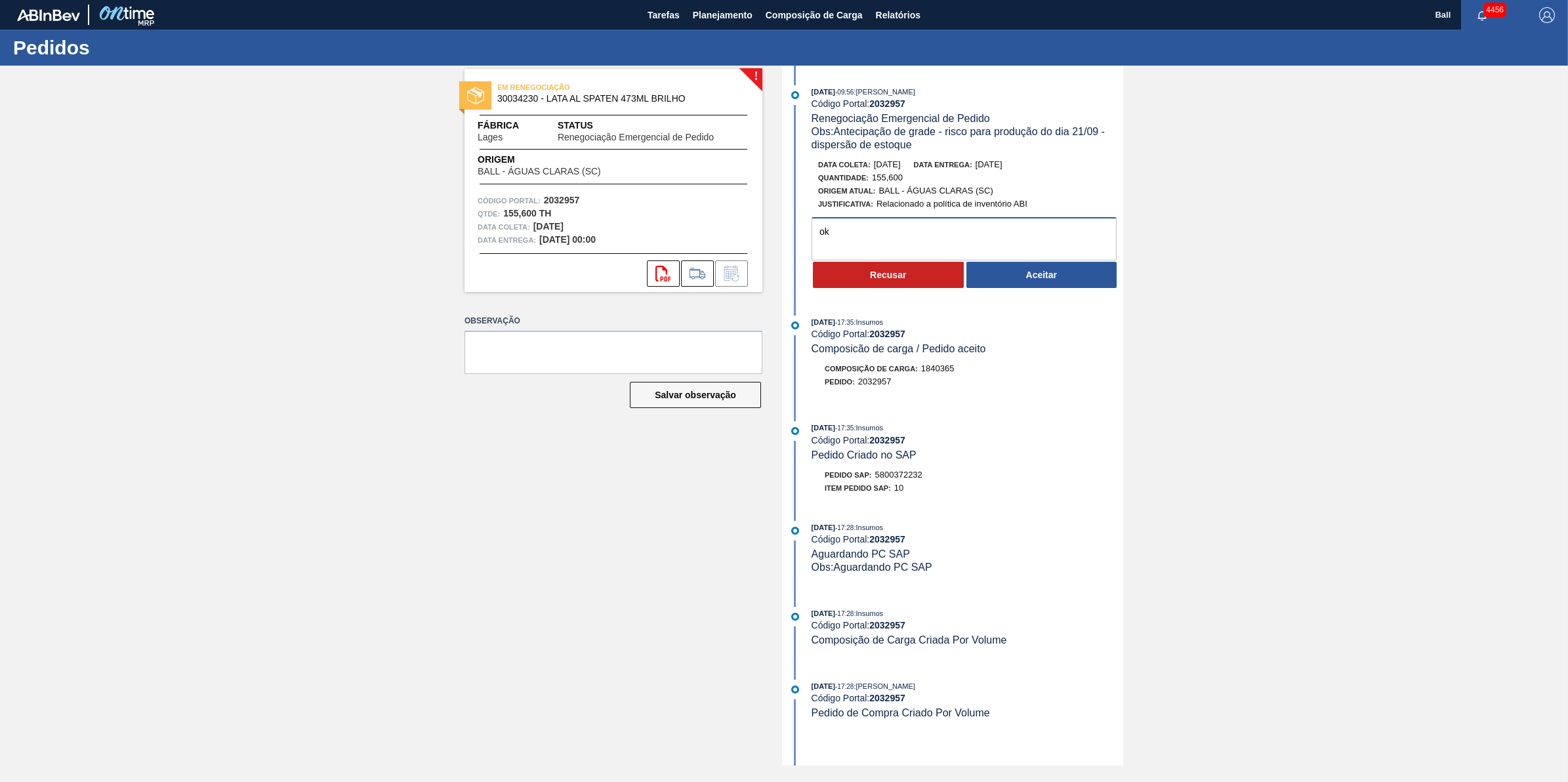
type textarea "o"
click at [1015, 248] on textarea "OK, PARA AVALIAÇÃO NO CORTE" at bounding box center [964, 238] width 305 height 44
click at [893, 241] on textarea "OK, PARA AVALIAÇÃO NO CORTE" at bounding box center [964, 238] width 305 height 44
click at [892, 241] on textarea "OK, PARA AVALIAÇÃO NO CORTE" at bounding box center [964, 238] width 305 height 44
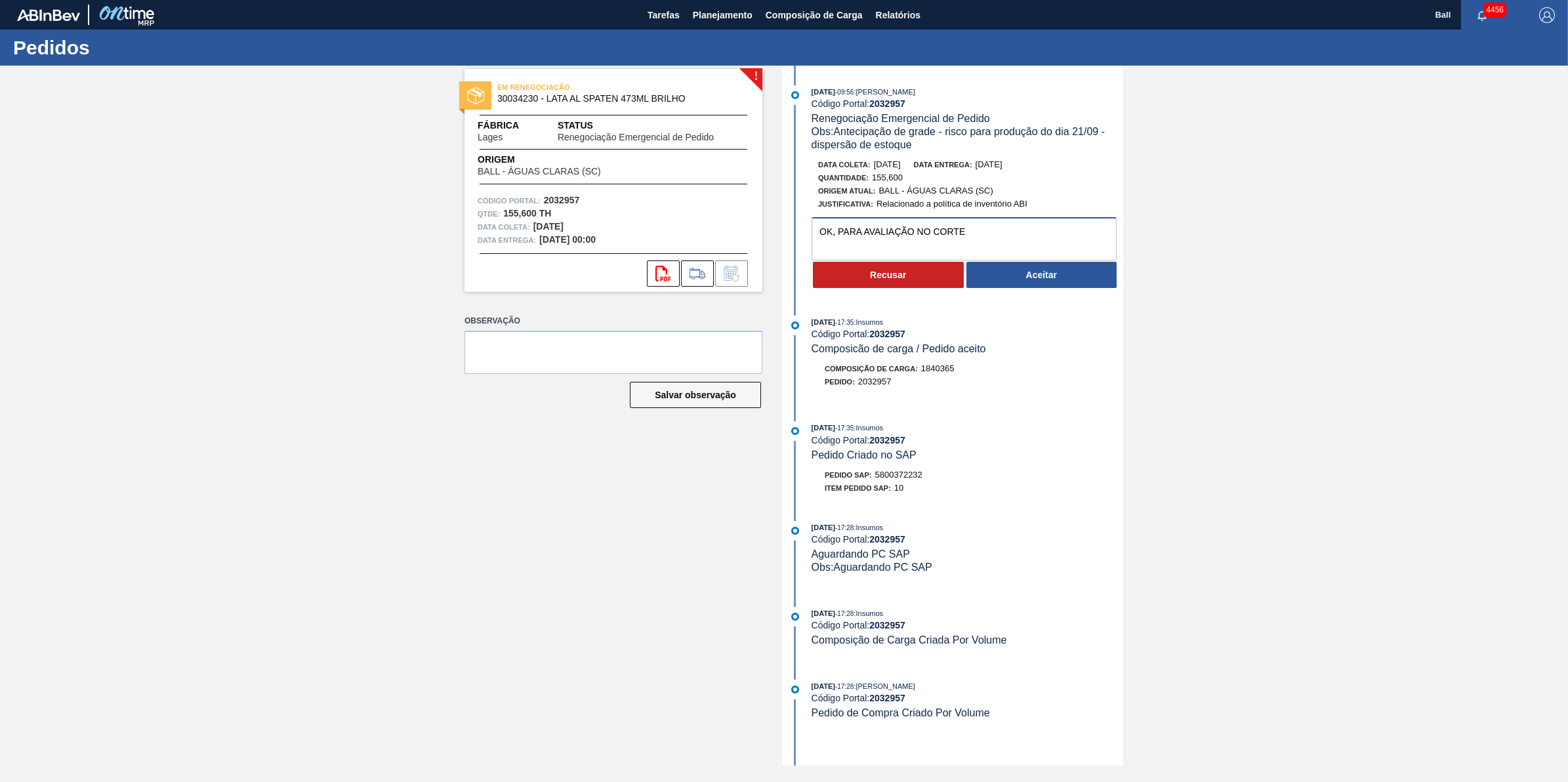
click at [890, 240] on textarea "OK, PARA AVALIAÇÃO NO CORTE" at bounding box center [964, 238] width 305 height 44
type textarea "OK, PARA AVALIAÇÃO NO CORTE"
click at [853, 227] on textarea "OK, PARA AVALIAÇÃO NO CORTE" at bounding box center [964, 238] width 305 height 44
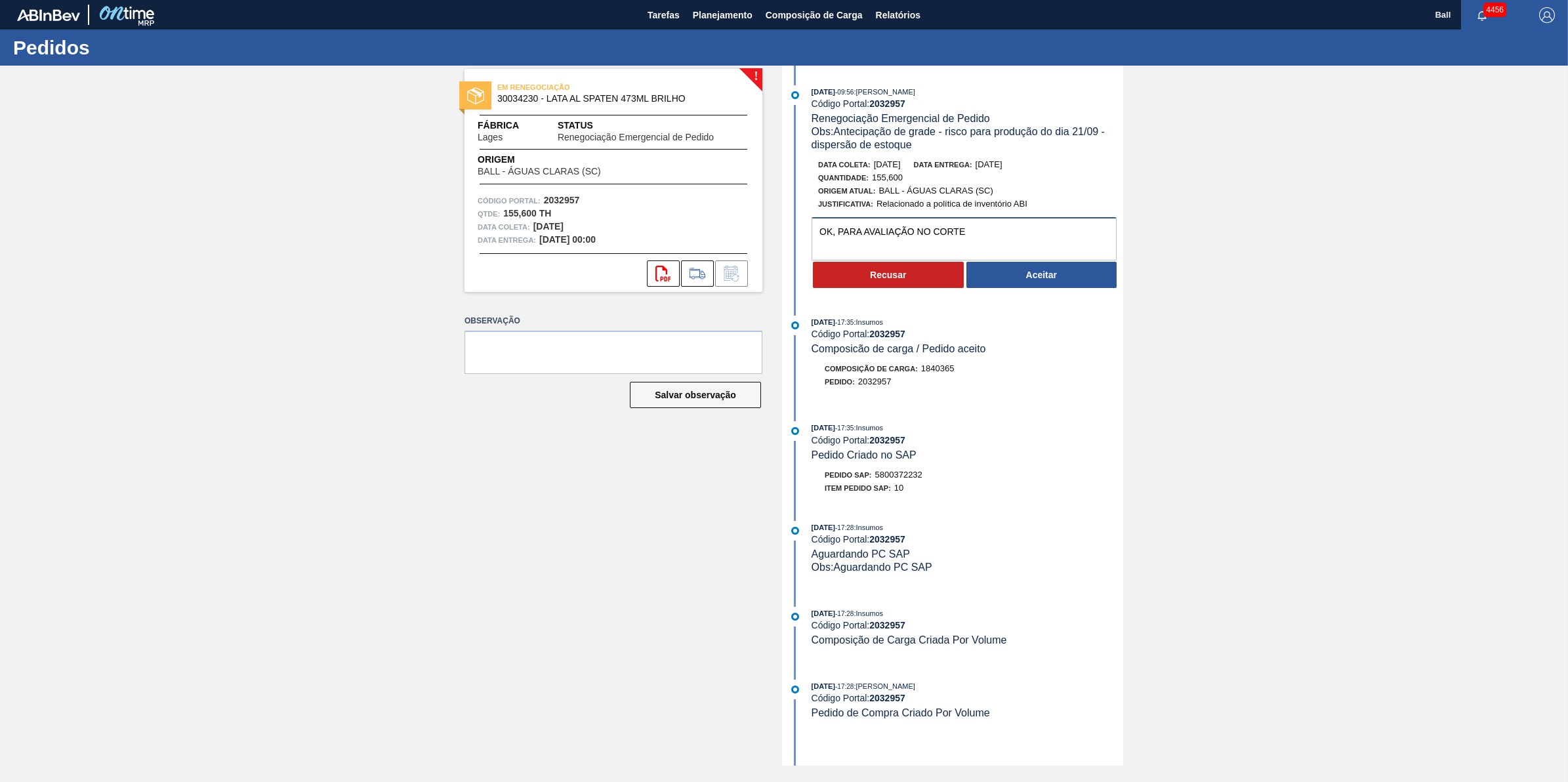
click at [1019, 244] on textarea "OK, PARA AVALIAÇÃO NO CORTE" at bounding box center [964, 238] width 305 height 44
click at [1044, 280] on button "Aceitar" at bounding box center [1042, 274] width 151 height 26
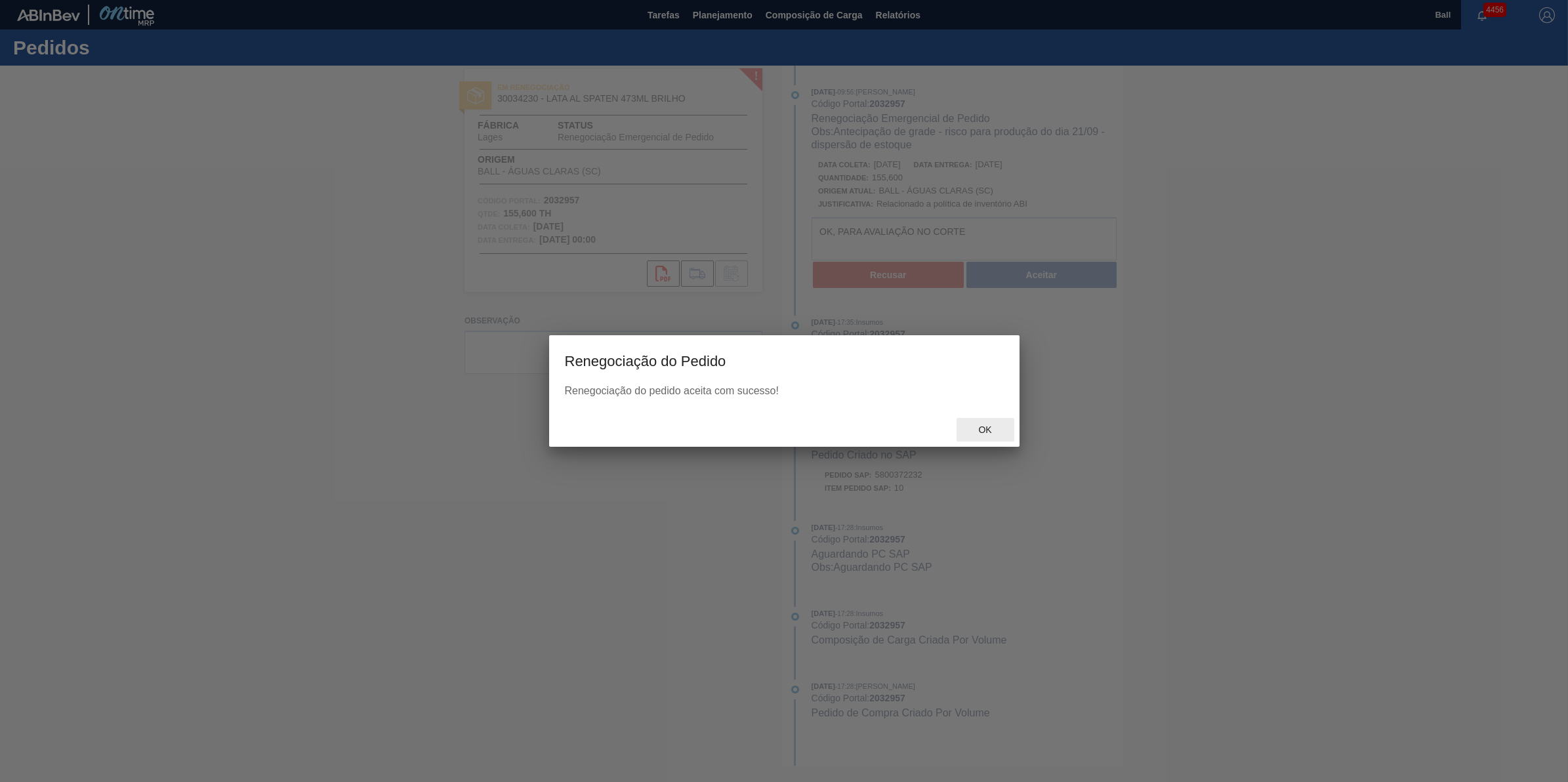
click at [989, 418] on div "Ok" at bounding box center [985, 430] width 58 height 24
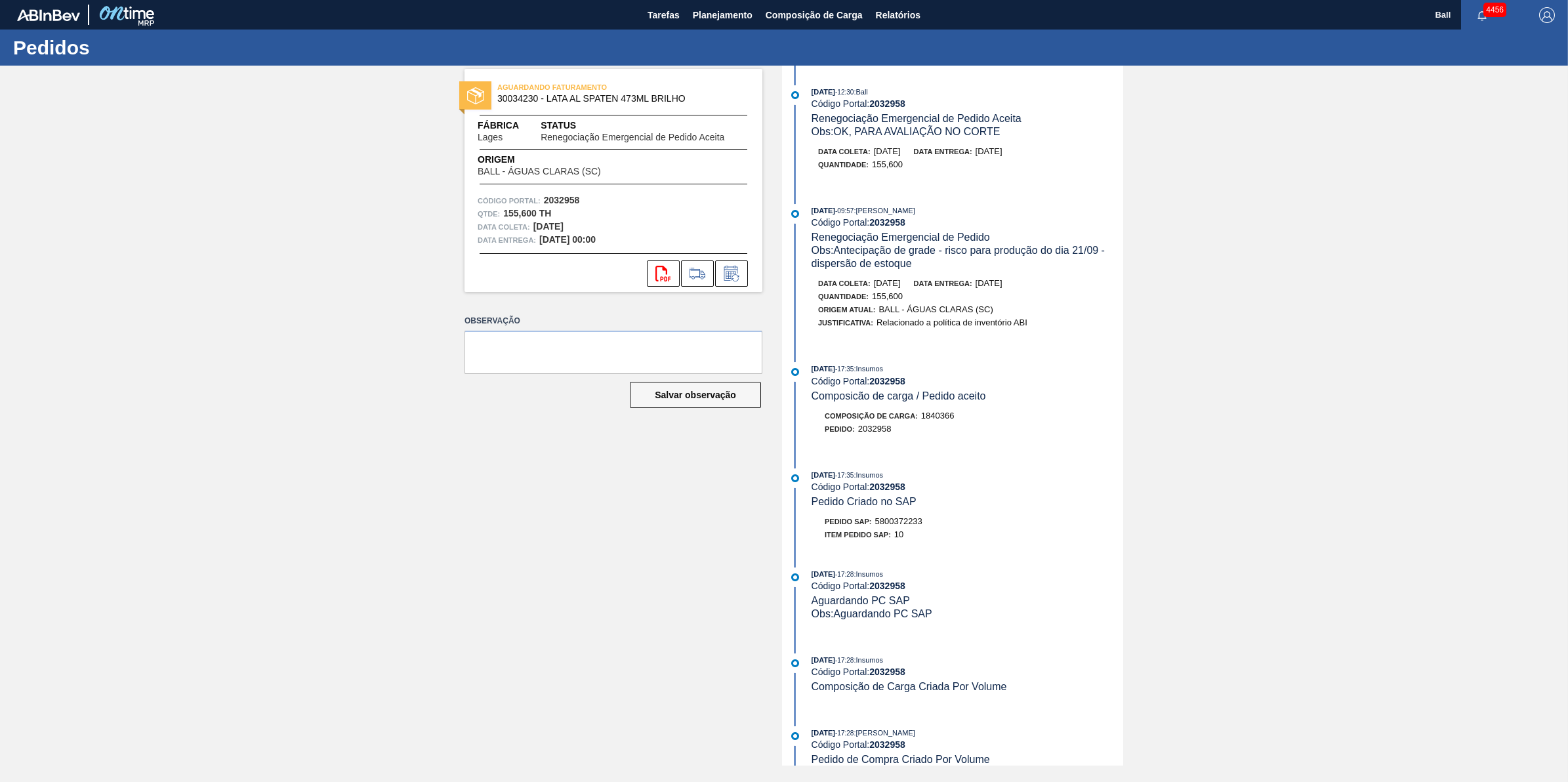
click at [312, 266] on div "AGUARDANDO FATURAMENTO 30034230 - LATA AL SPATEN 473ML BRILHO Fábrica Lages Sta…" at bounding box center [784, 415] width 1568 height 700
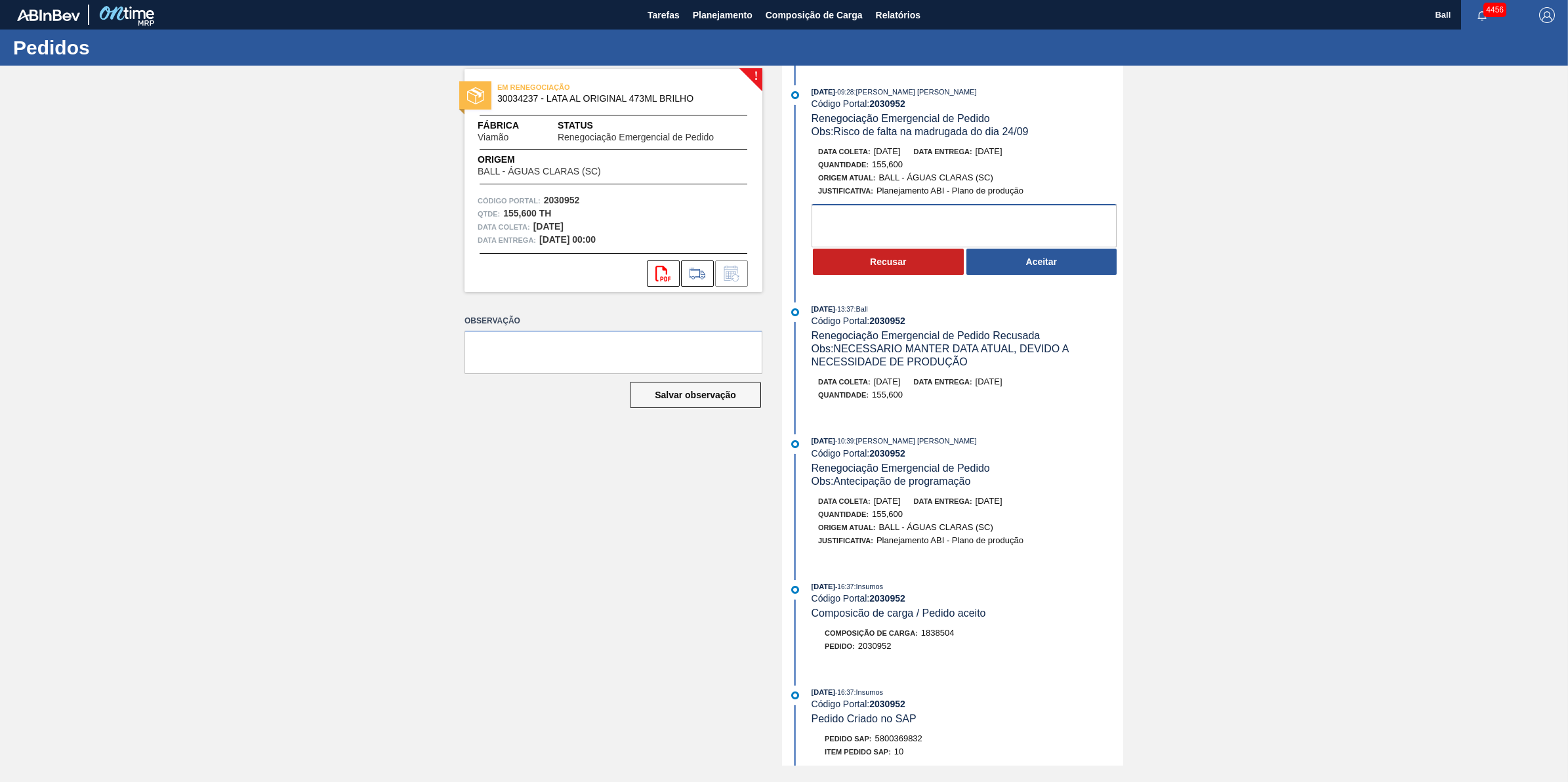
click at [903, 227] on textarea at bounding box center [964, 226] width 305 height 44
drag, startPoint x: 871, startPoint y: 154, endPoint x: 917, endPoint y: 154, distance: 46.0
click at [917, 154] on div "Data [PERSON_NAME]: [DATE] Data entrega: [DATE]" at bounding box center [974, 152] width 312 height 14
copy span "[DATE]"
click at [1052, 244] on textarea at bounding box center [964, 226] width 305 height 44
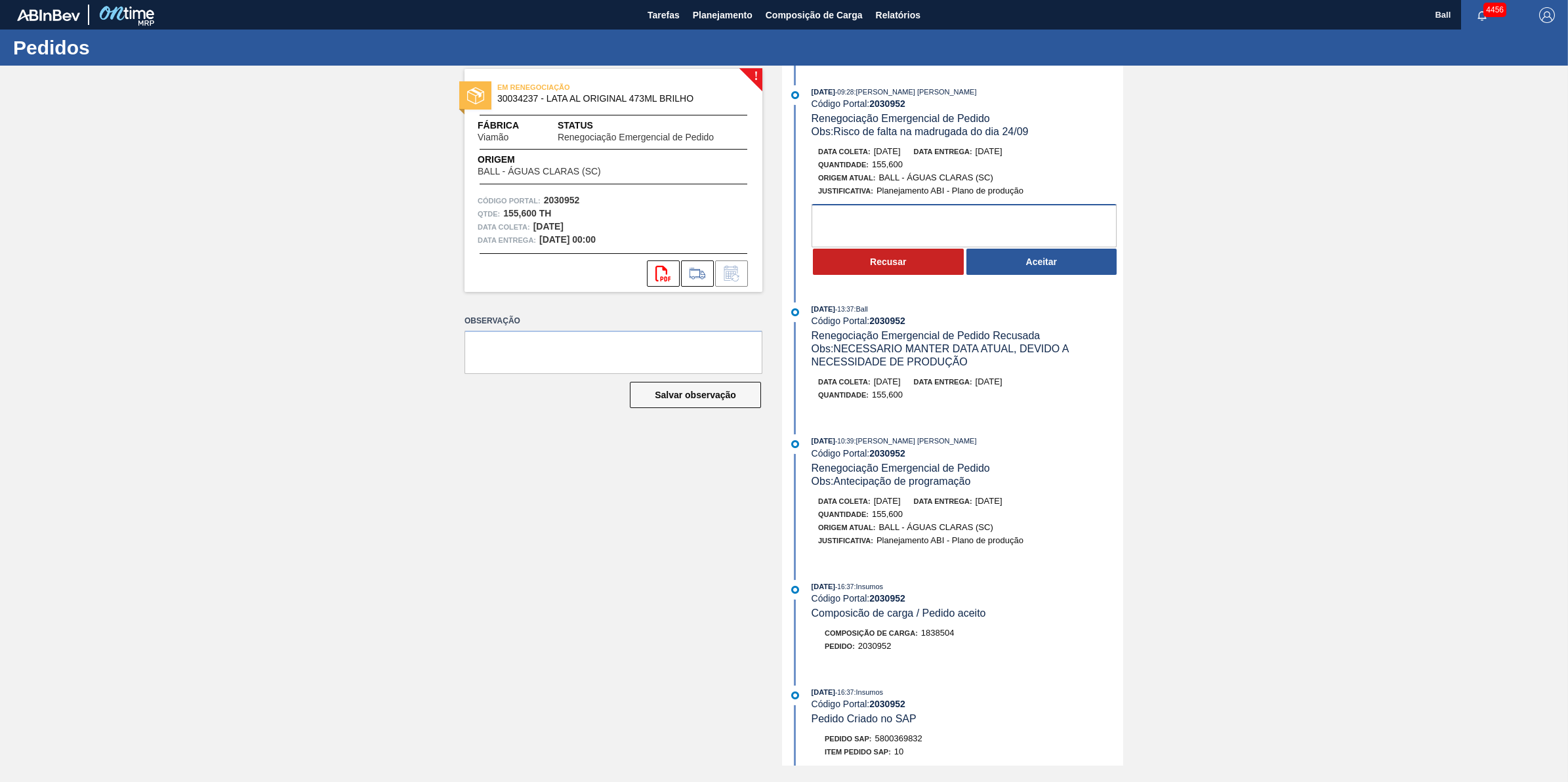
click at [953, 230] on textarea at bounding box center [964, 226] width 305 height 44
paste textarea "OK, PARA AVALIAÇÃO NO CORTE DE SEGUNDA, RISCO DE ATRASO"
type textarea "OK, PARA AVALIAÇÃO NO CORTE DE SEGUNDA, RISCO DE ATRASO"
click at [1022, 264] on button "Aceitar" at bounding box center [1042, 261] width 151 height 26
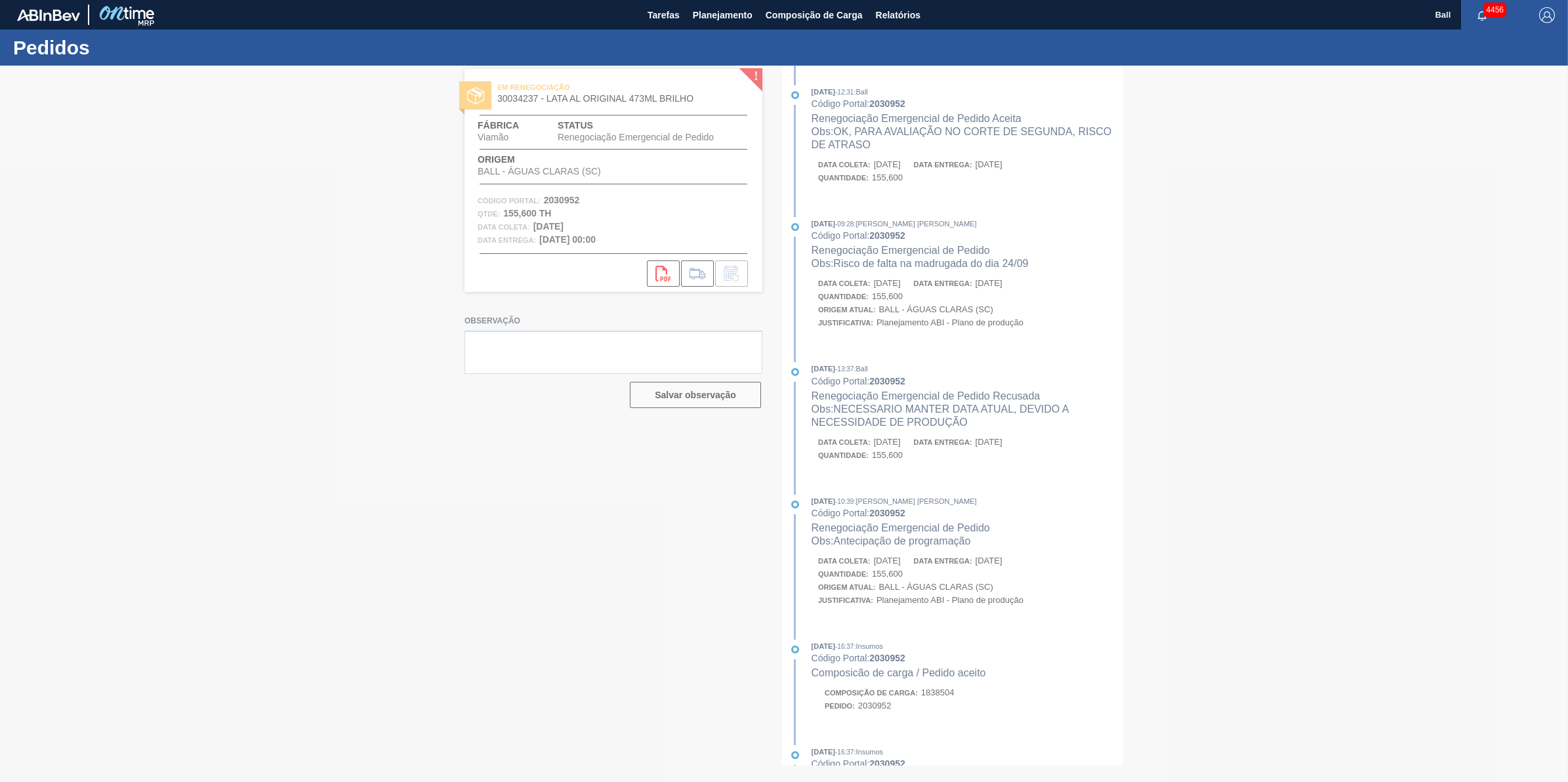
click at [988, 422] on div at bounding box center [784, 424] width 1568 height 716
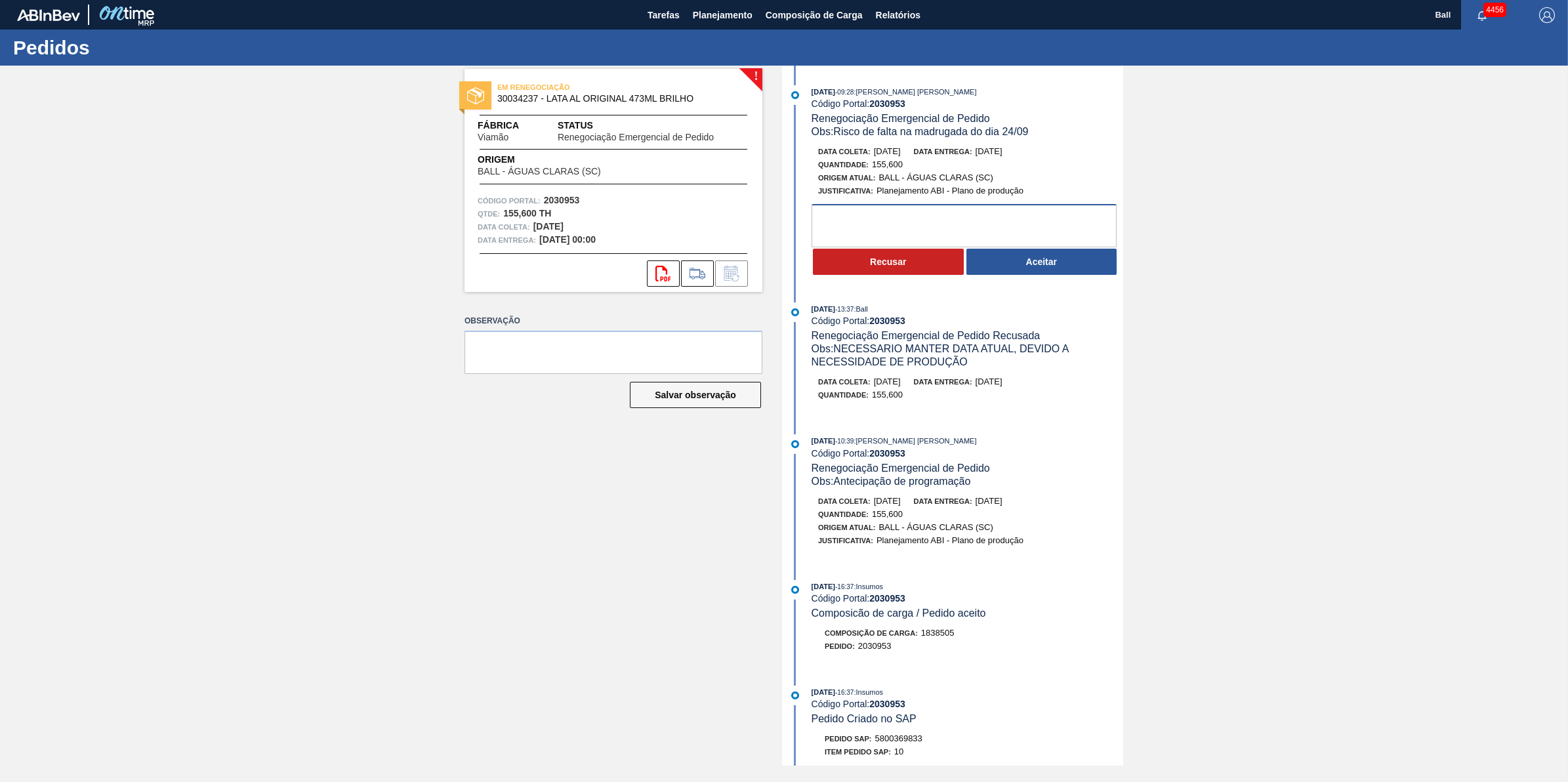
click at [930, 235] on textarea at bounding box center [964, 226] width 305 height 44
paste textarea "OK, PARA AVALIAÇÃO NO CORTE DE SEGUNDA, RISCO DE ATRASO"
type textarea "OK, PARA AVALIAÇÃO NO CORTE DE SEGUNDA, RISCO DE ATRASO"
click at [1058, 275] on button "Aceitar" at bounding box center [1042, 261] width 151 height 26
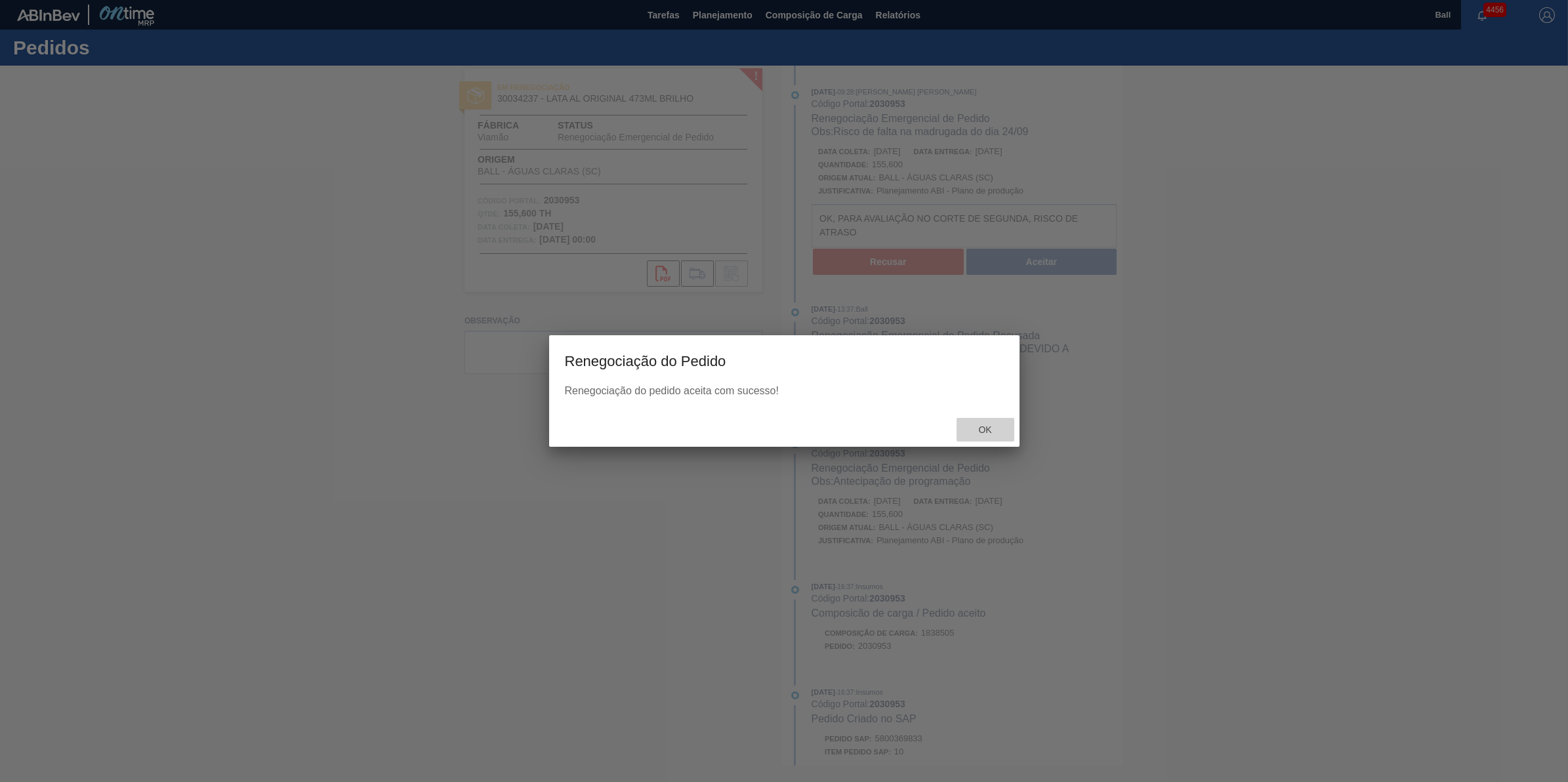
click at [991, 430] on span "Ok" at bounding box center [984, 430] width 34 height 11
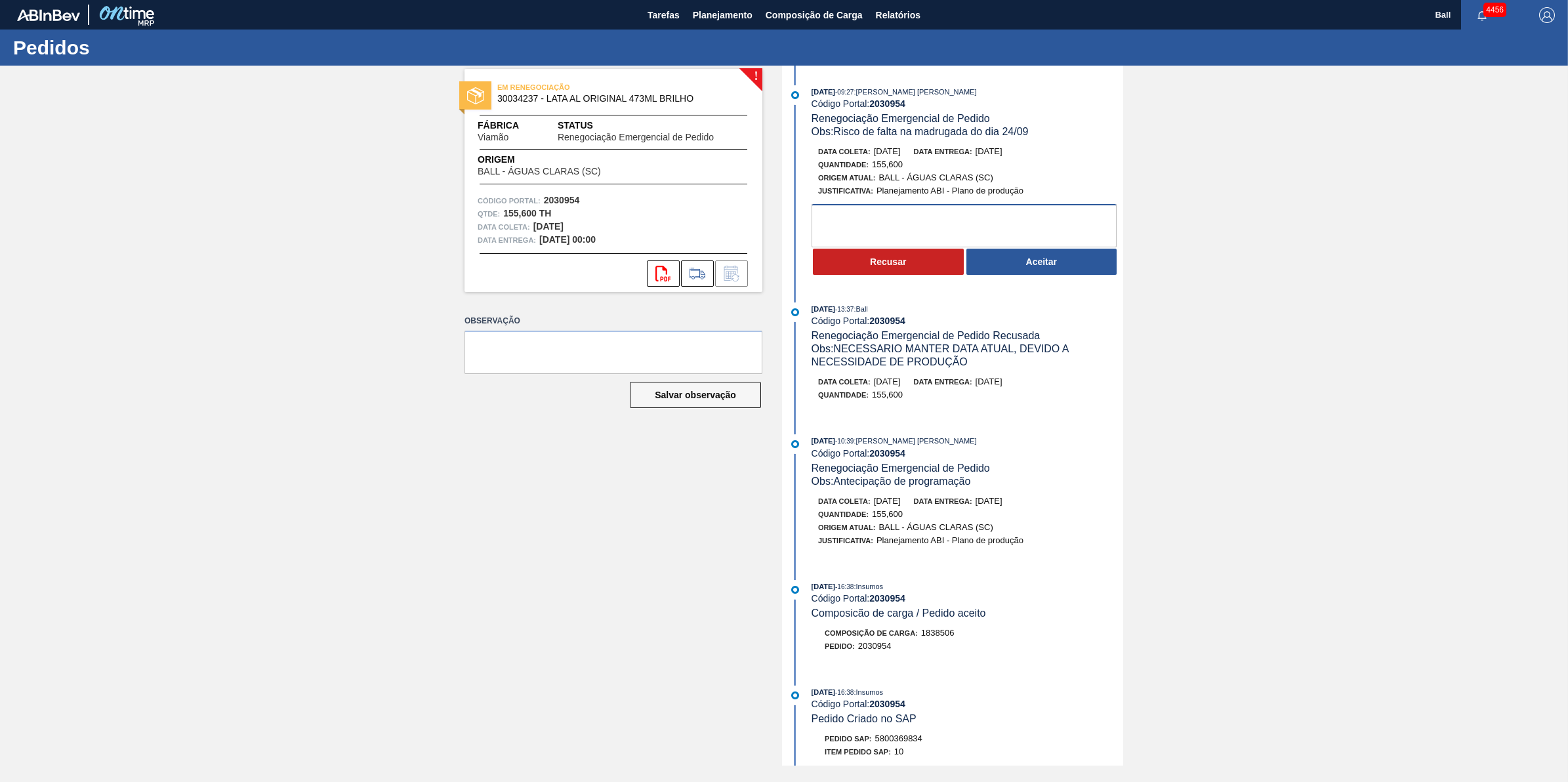
click at [965, 225] on textarea at bounding box center [964, 226] width 305 height 44
paste textarea "OK, PARA AVALIAÇÃO NO CORTE DE SEGUNDA, RISCO DE ATRASO"
type textarea "OK, PARA AVALIAÇÃO NO CORTE DE SEGUNDA, RISCO DE ATRASO"
click at [1062, 274] on button "Aceitar" at bounding box center [1042, 261] width 151 height 26
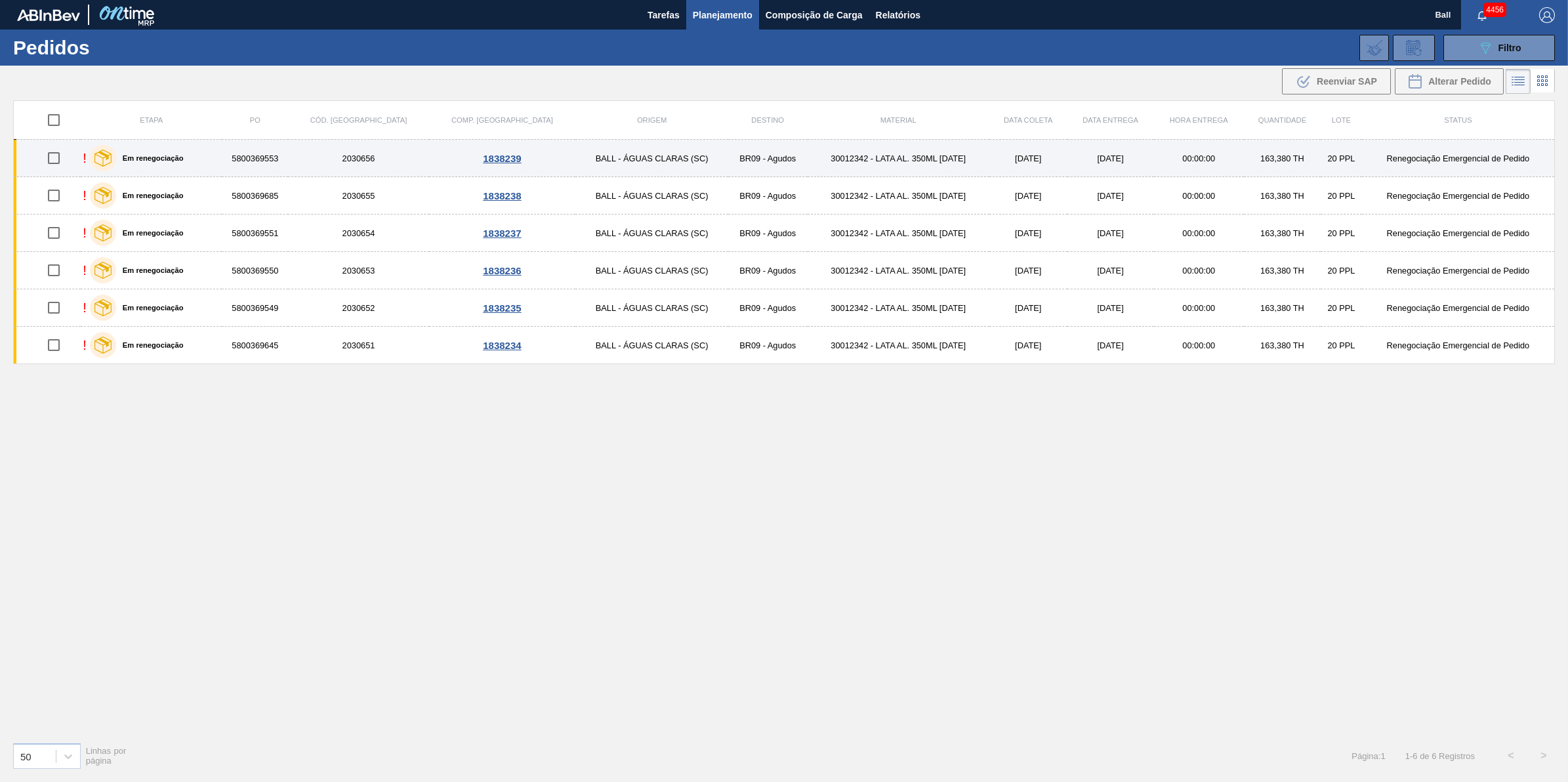
click at [314, 162] on td "2030656" at bounding box center [358, 158] width 140 height 38
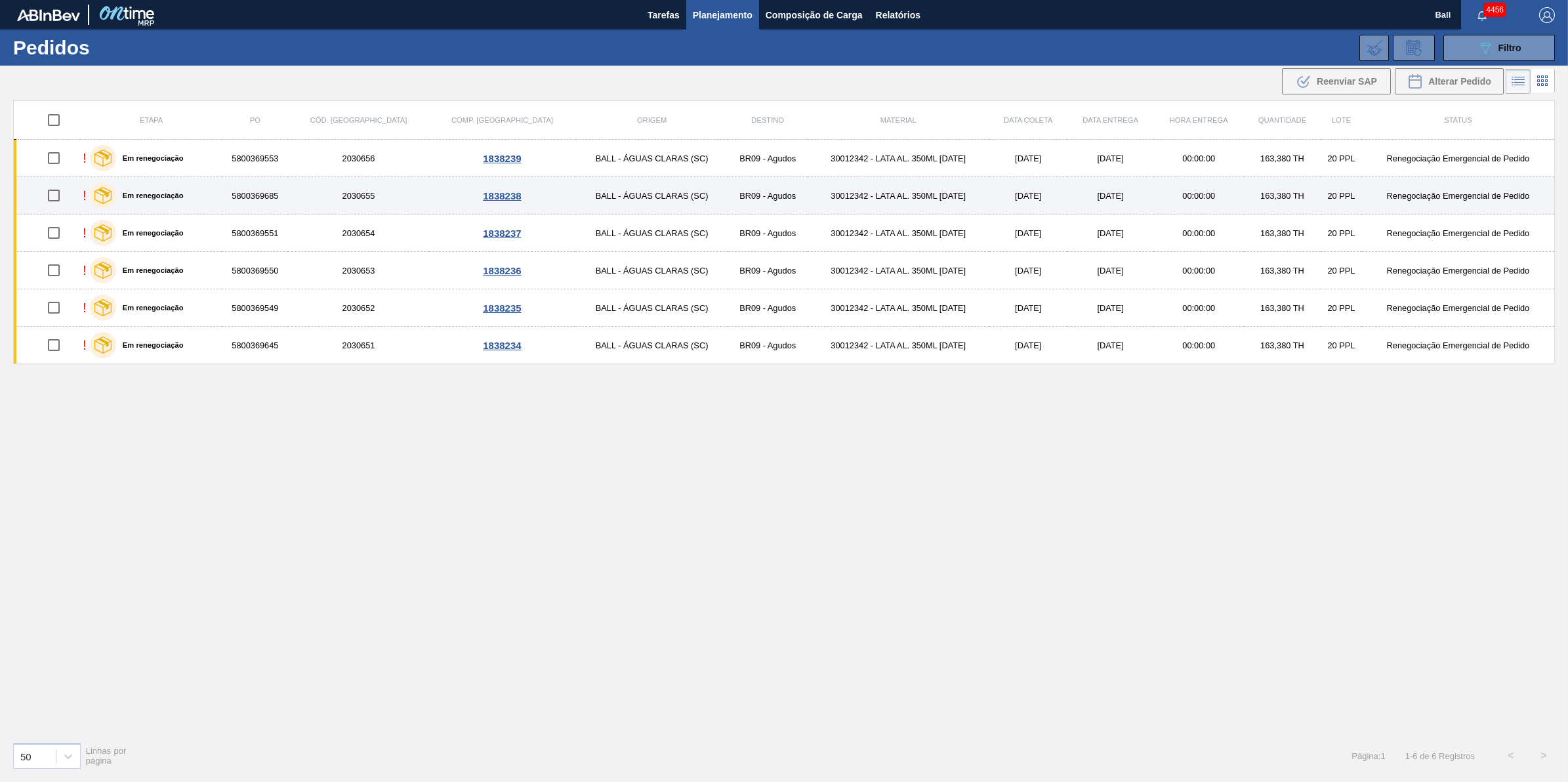
click at [321, 196] on td "2030655" at bounding box center [358, 196] width 140 height 38
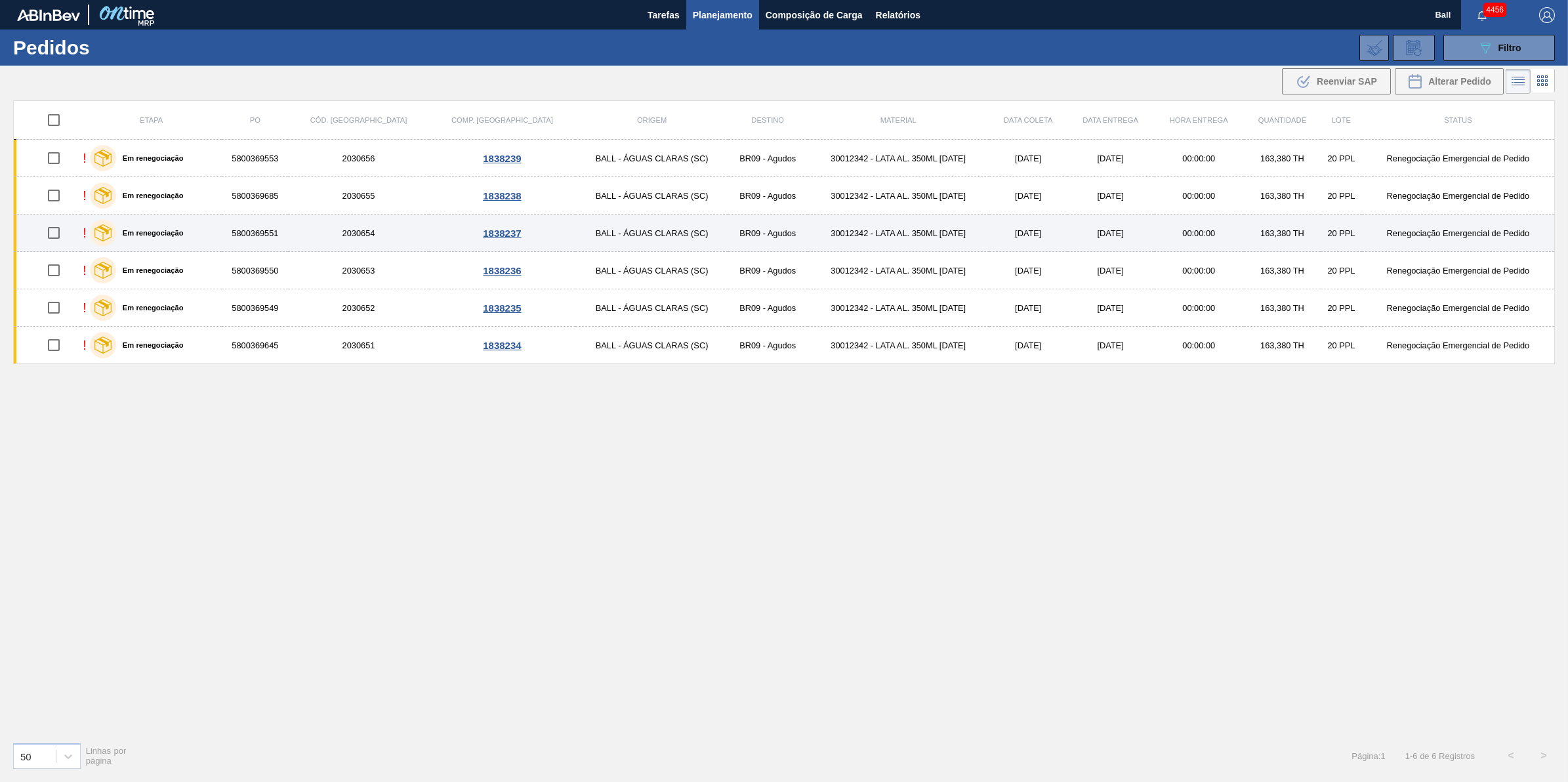
click at [317, 239] on td "2030654" at bounding box center [358, 233] width 140 height 38
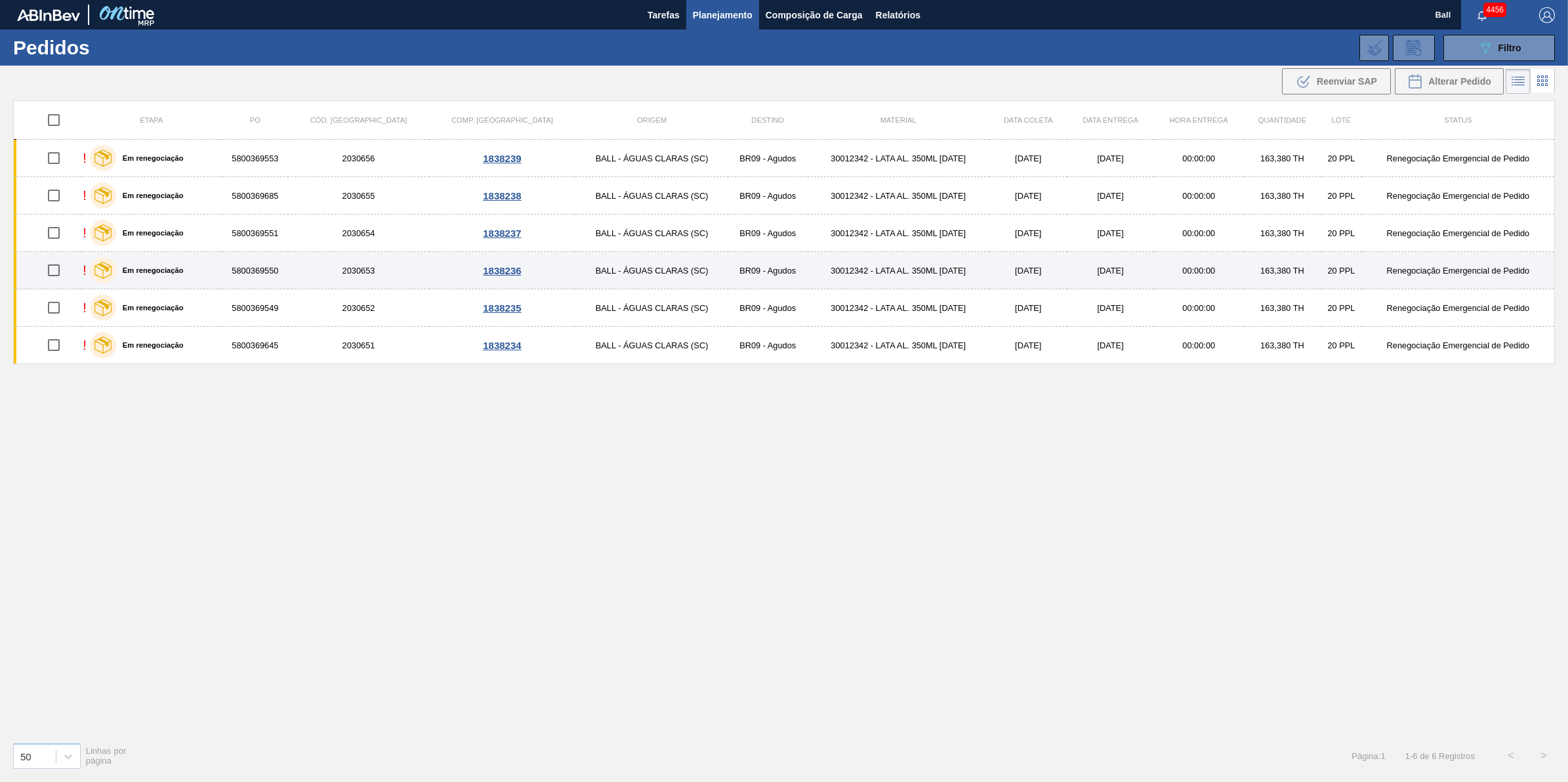
click at [314, 283] on td "2030653" at bounding box center [358, 270] width 140 height 38
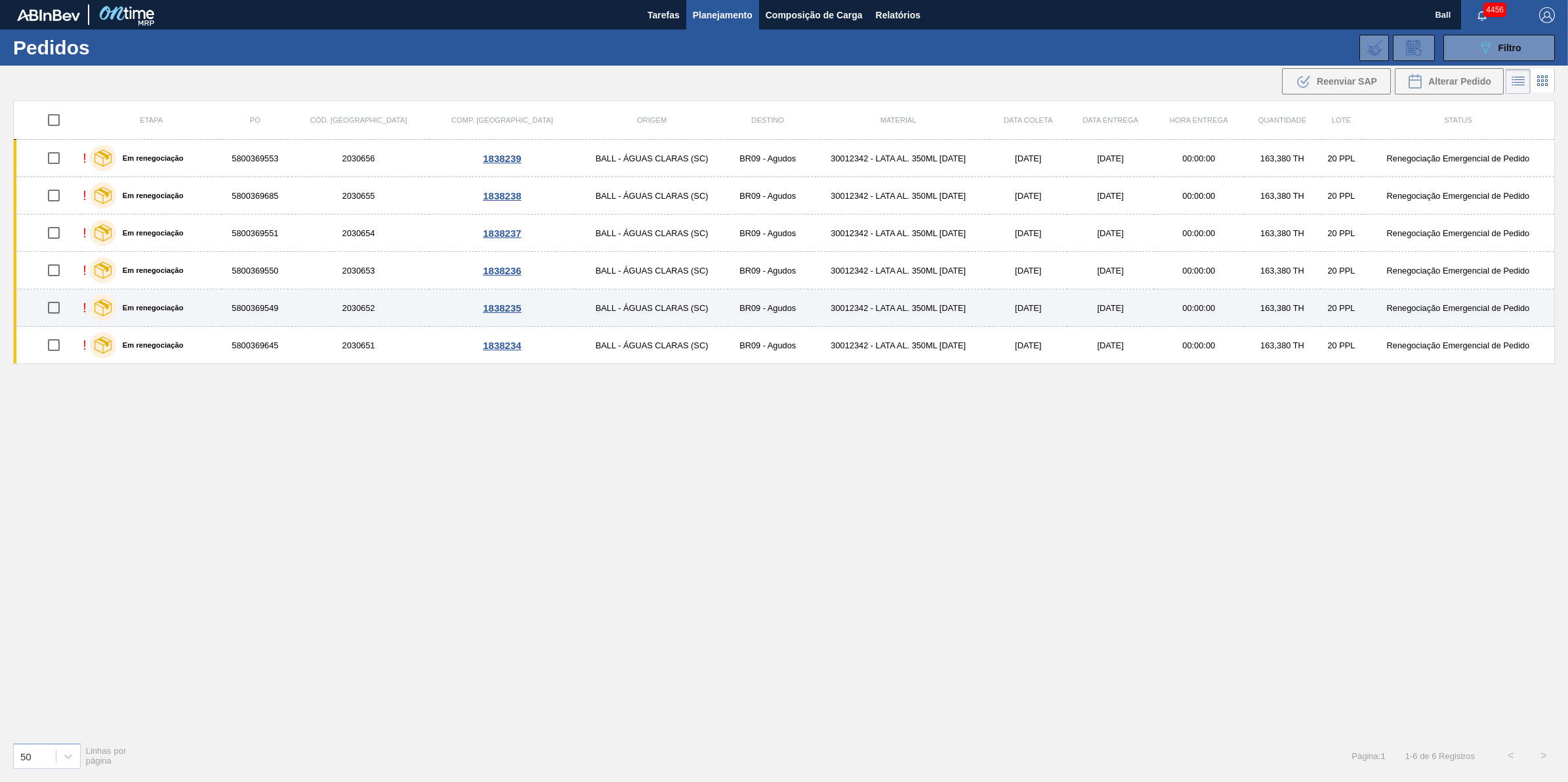
click at [313, 309] on td "2030652" at bounding box center [358, 308] width 140 height 38
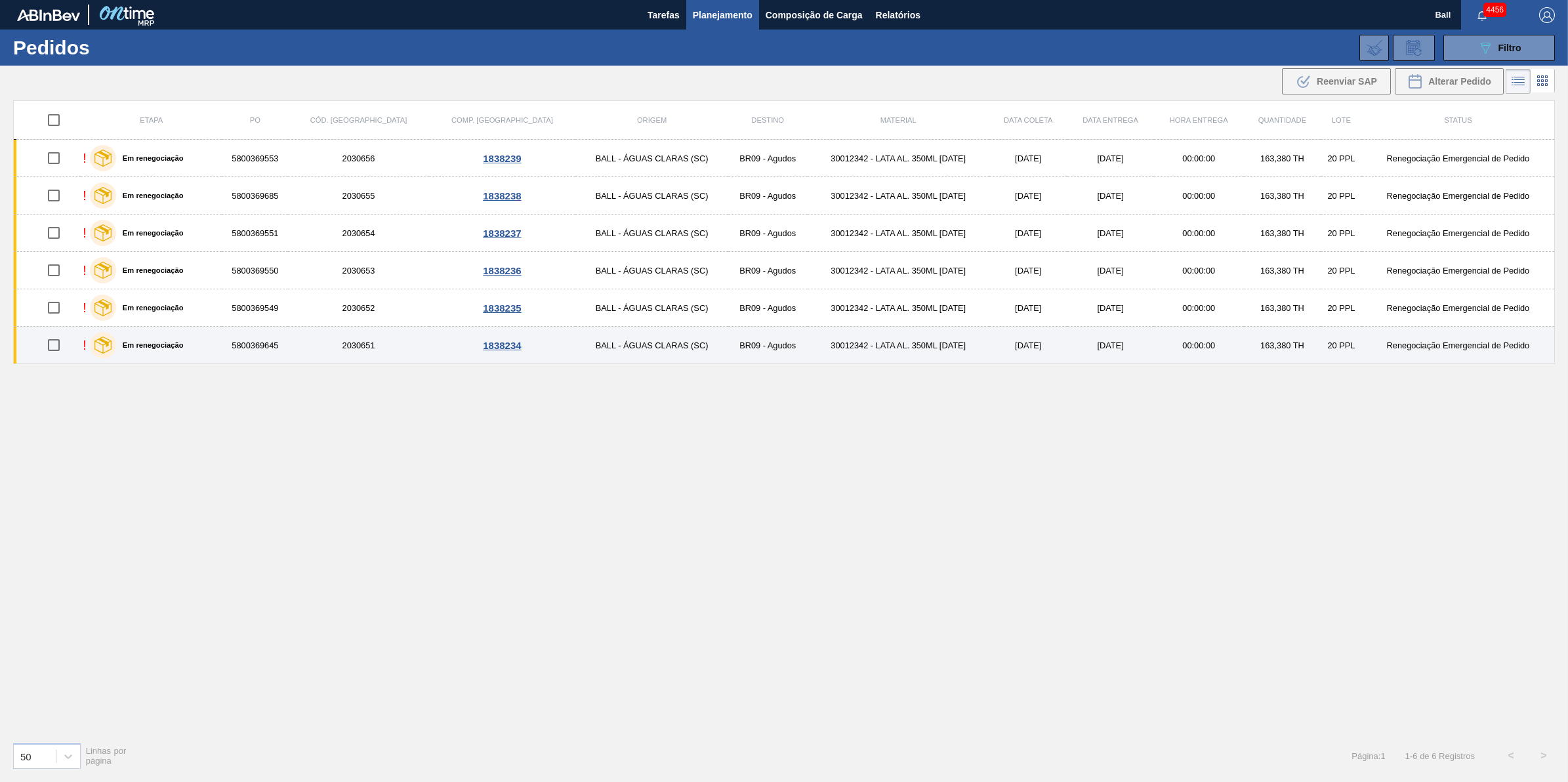
click at [316, 343] on td "2030651" at bounding box center [358, 346] width 140 height 38
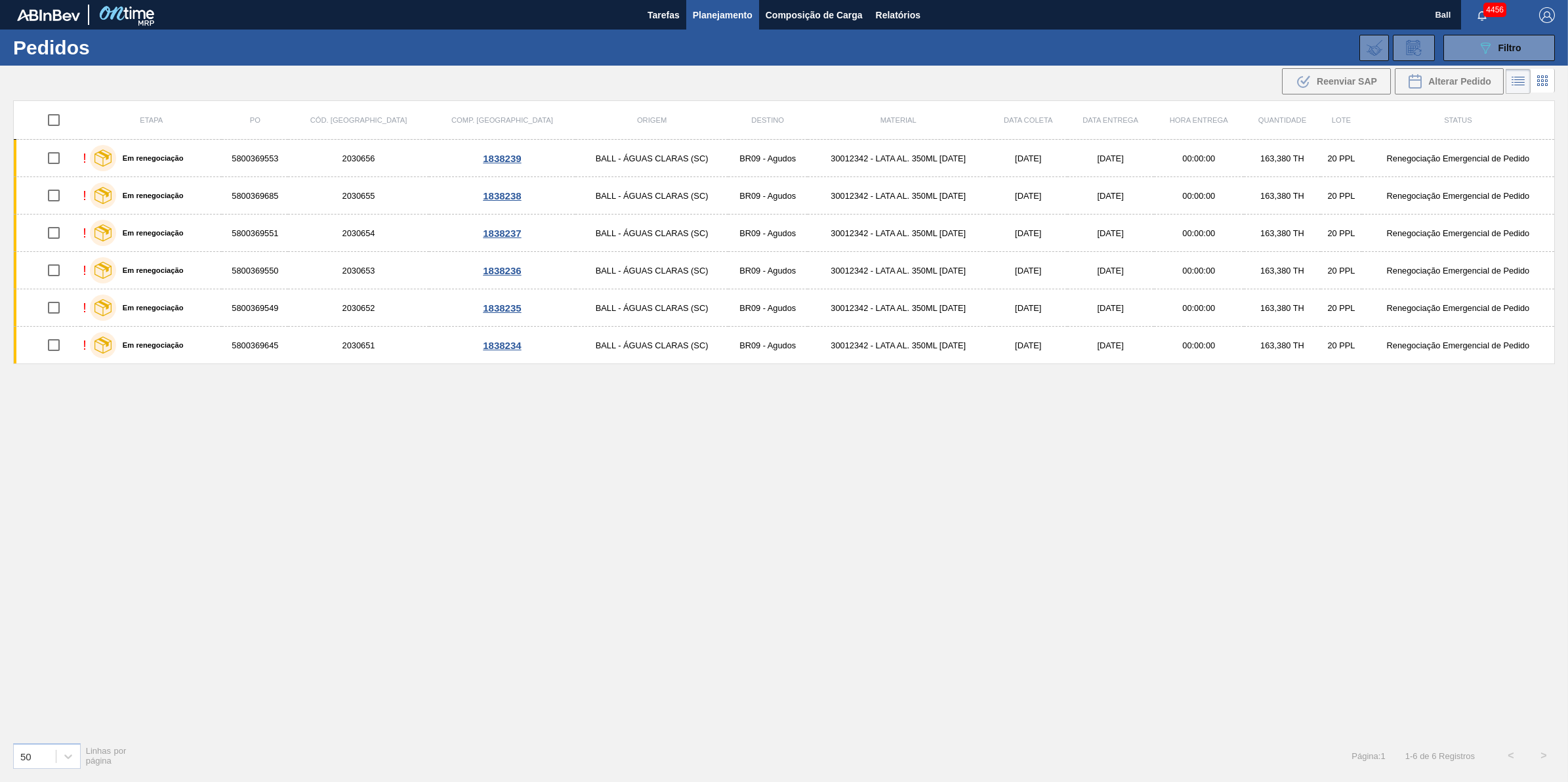
click at [54, 122] on input "checkbox" at bounding box center [53, 120] width 27 height 27
checkbox input "true"
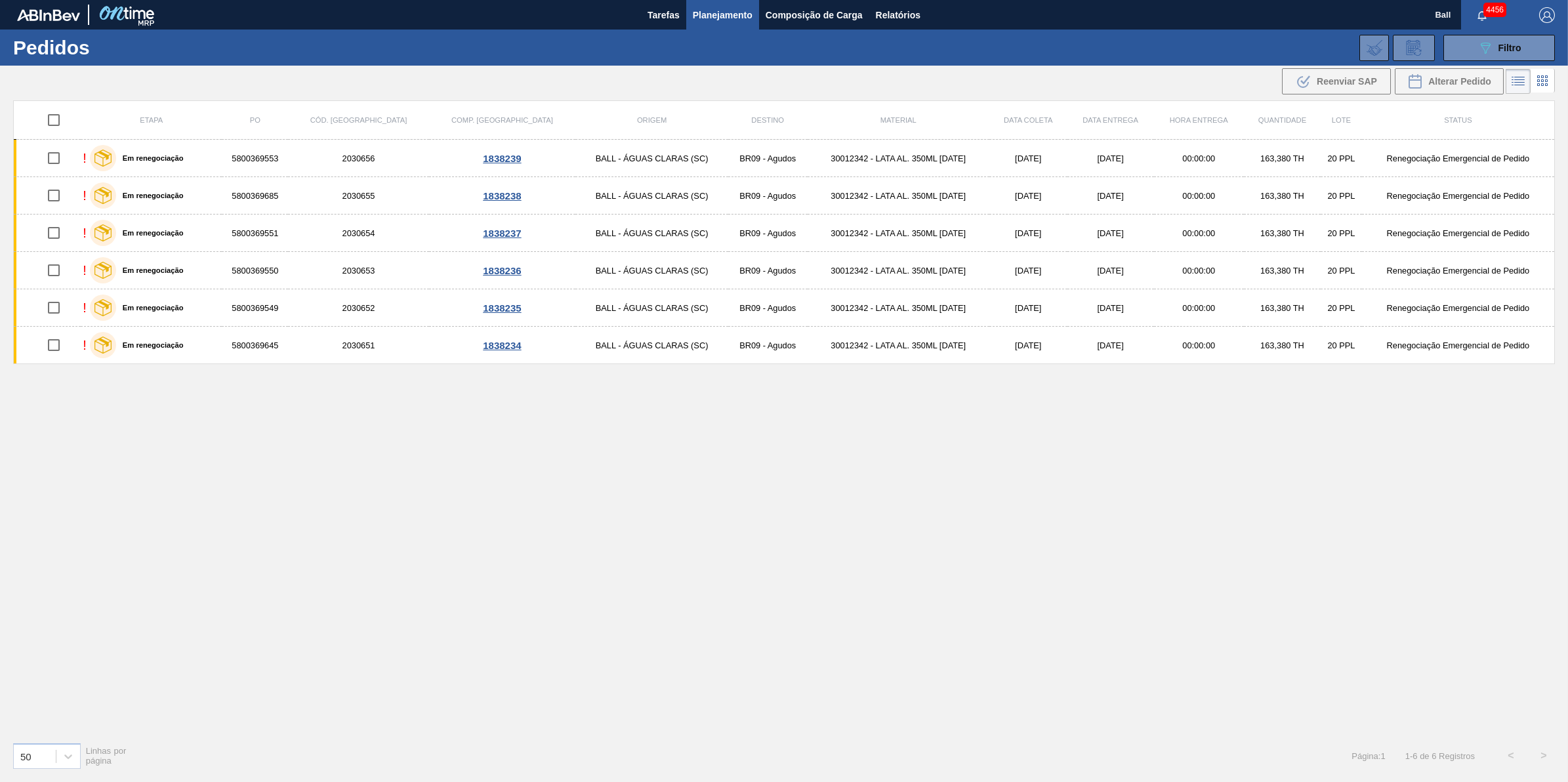
checkbox input "true"
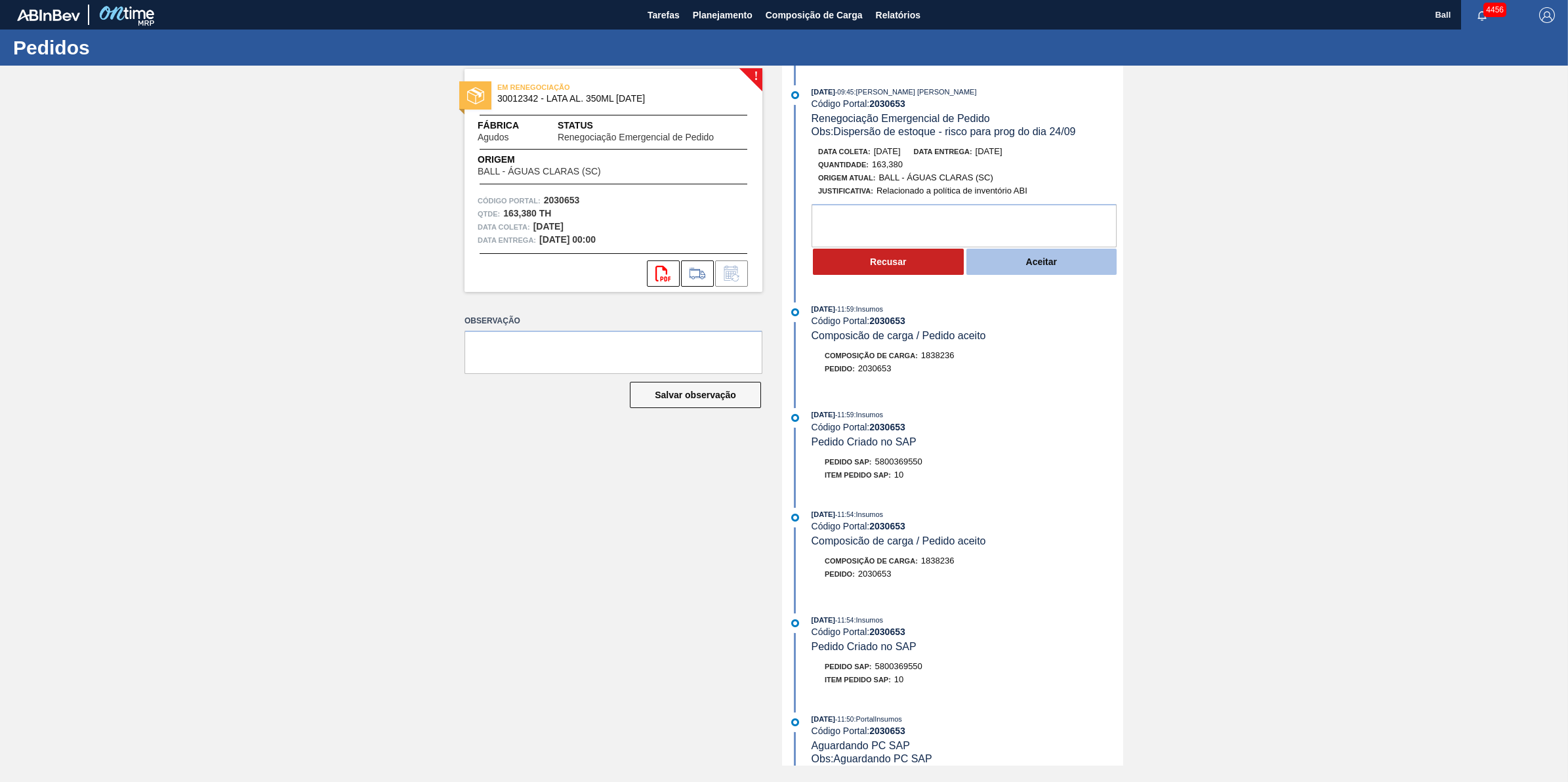
click at [1069, 256] on button "Aceitar" at bounding box center [1042, 261] width 151 height 26
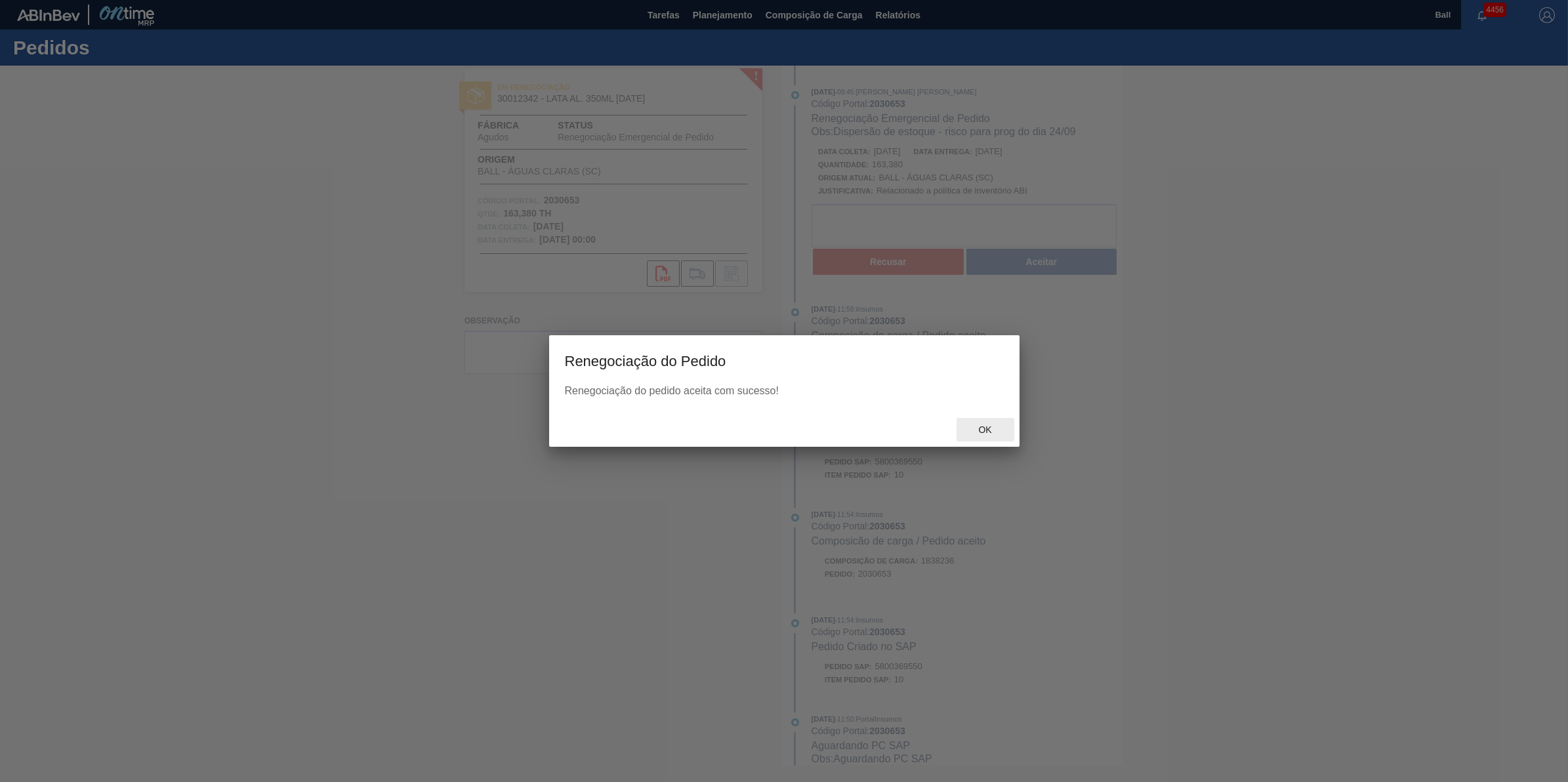
click at [985, 435] on span "Ok" at bounding box center [984, 430] width 34 height 11
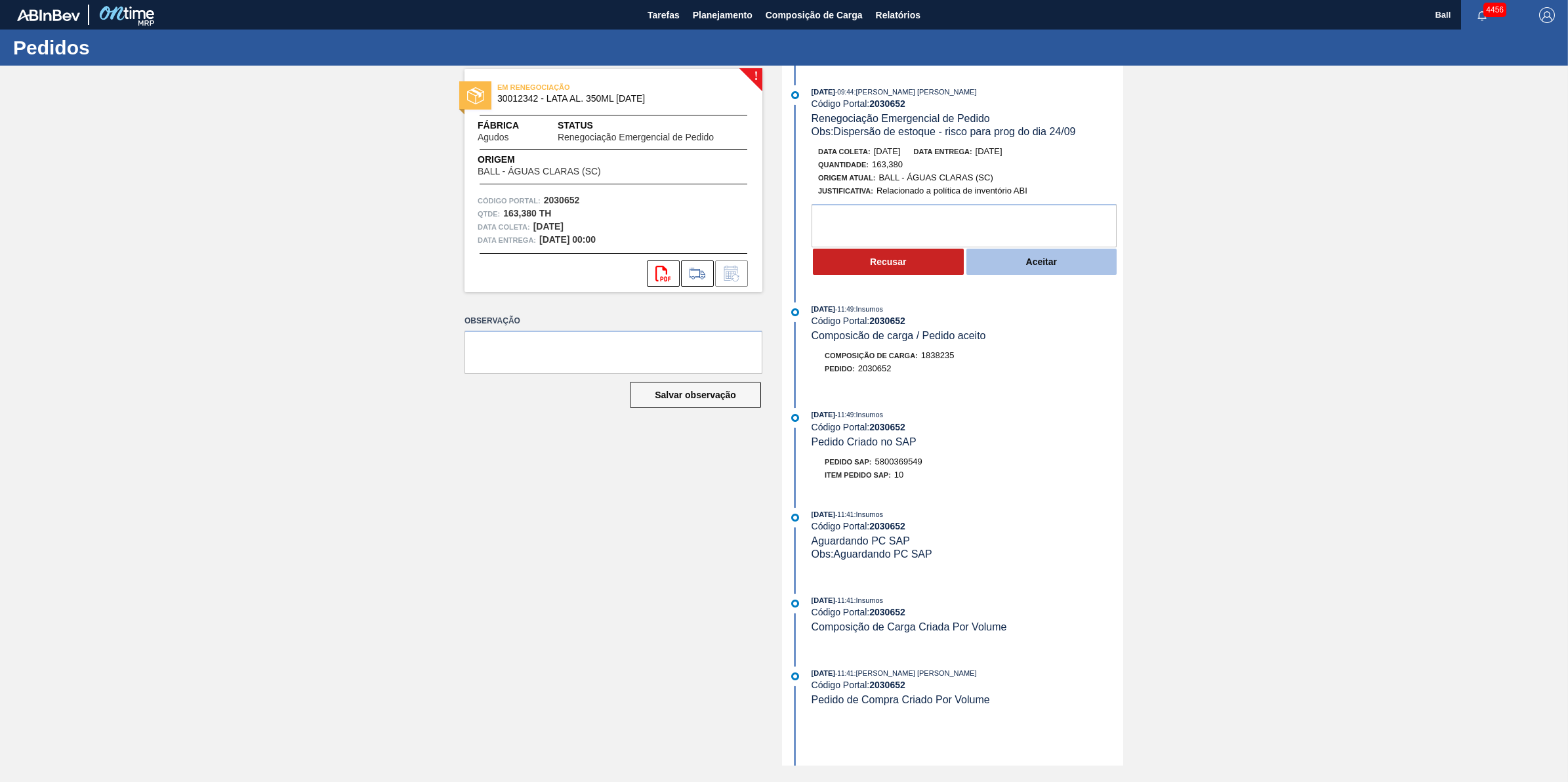
click at [1067, 272] on button "Aceitar" at bounding box center [1042, 261] width 151 height 26
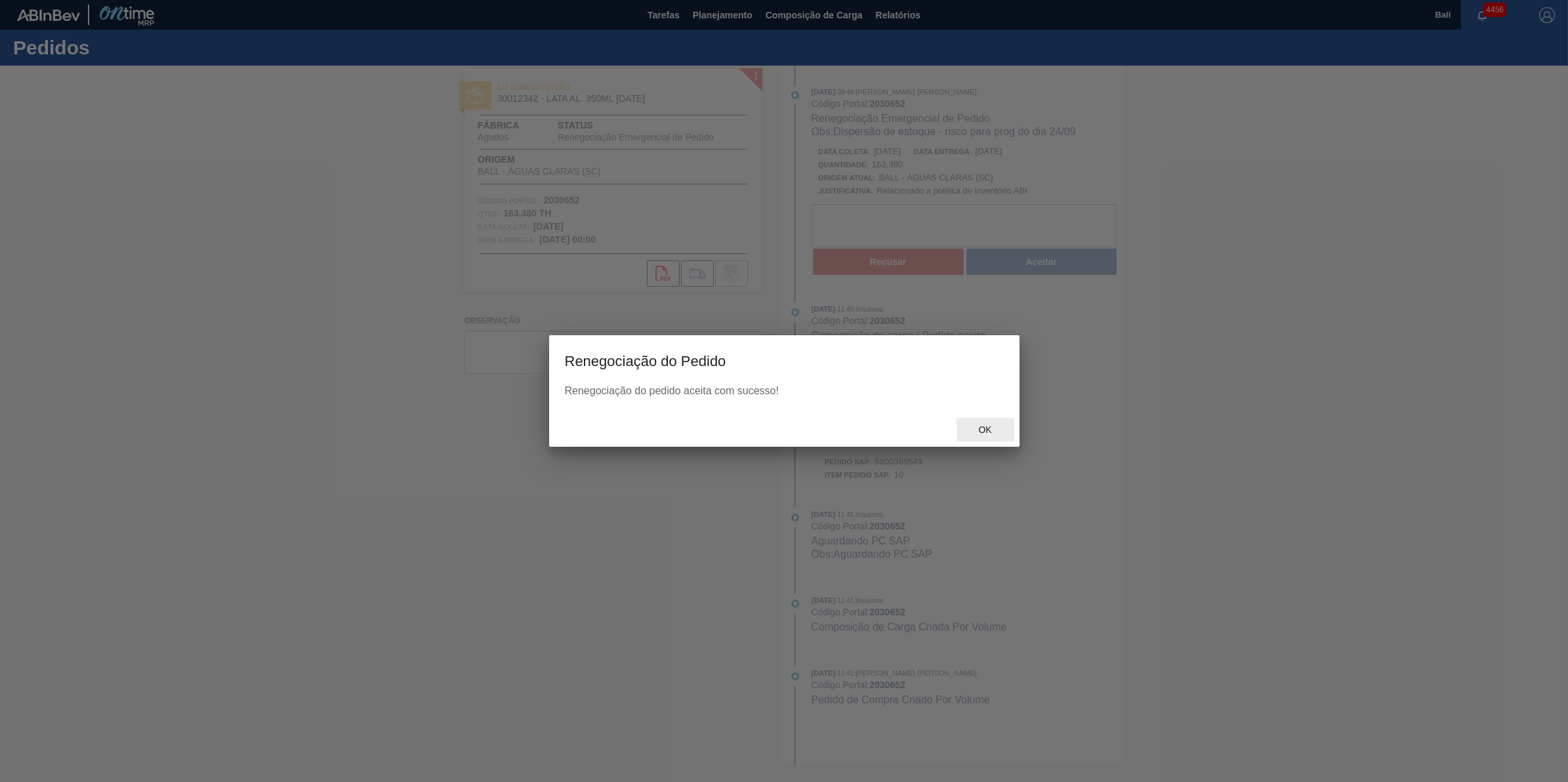
click at [987, 435] on div "Ok" at bounding box center [985, 430] width 58 height 24
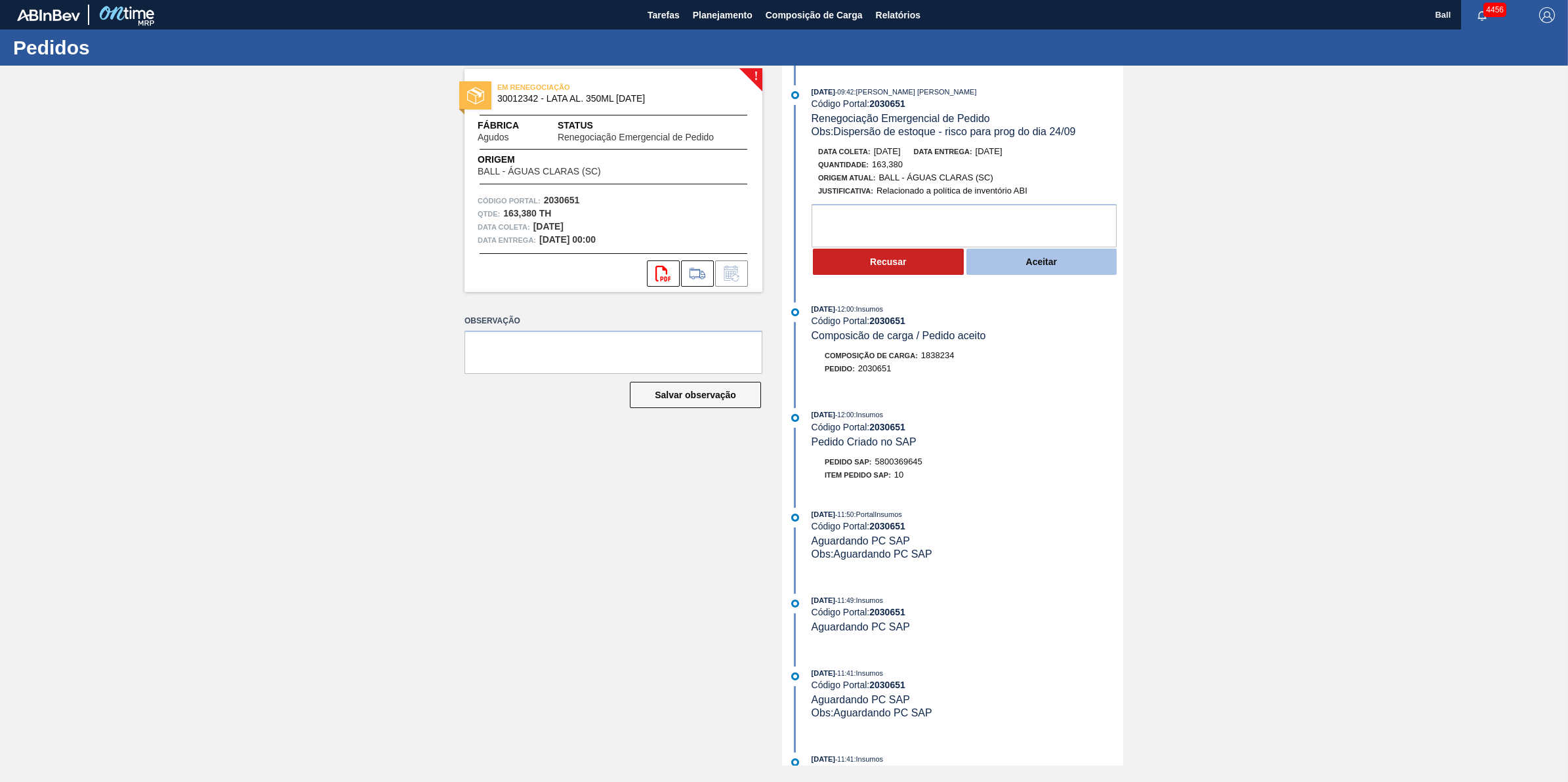
click at [1064, 269] on button "Aceitar" at bounding box center [1042, 261] width 151 height 26
click at [1074, 267] on button "Aceitar" at bounding box center [1042, 261] width 151 height 26
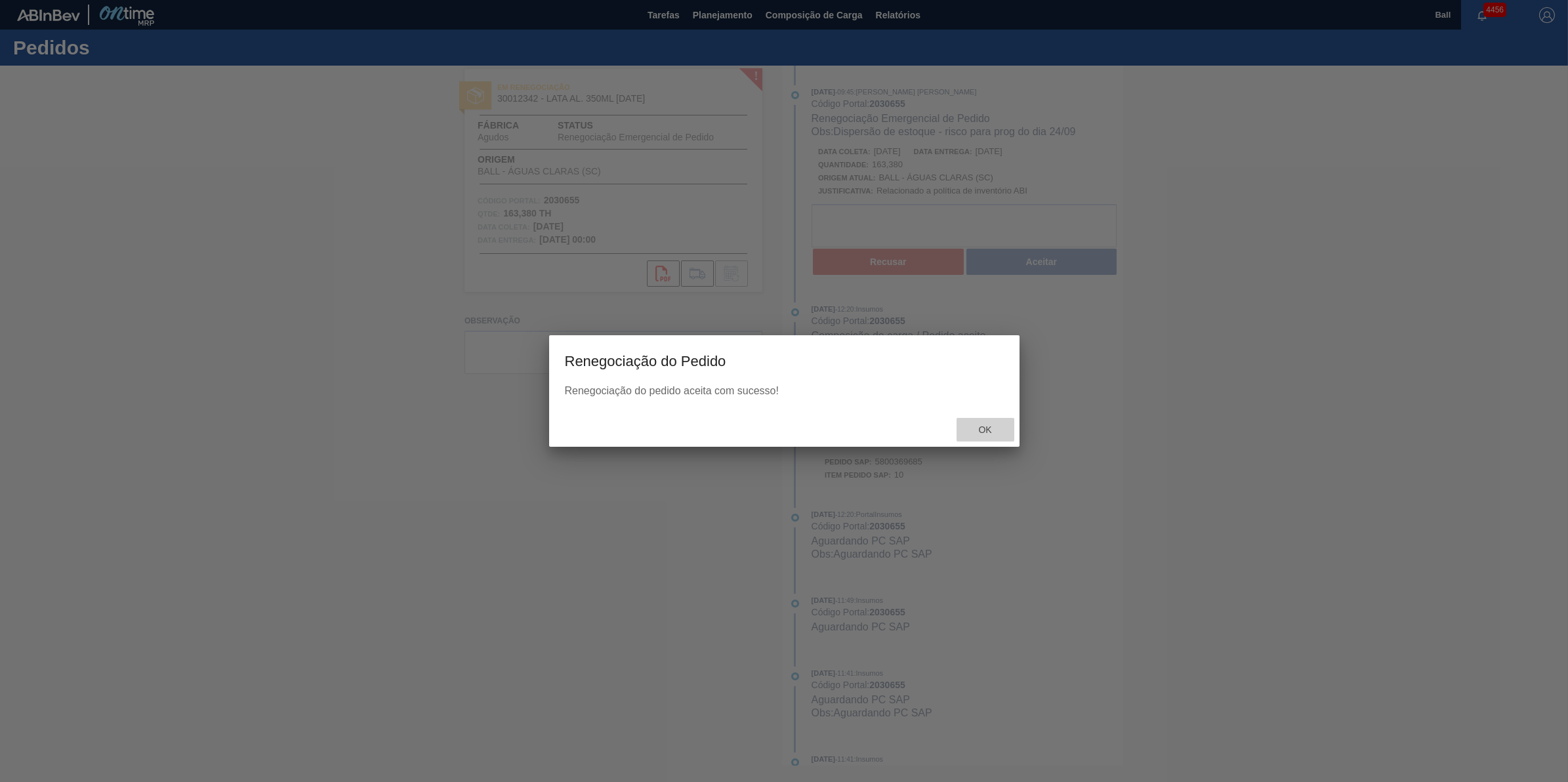
drag, startPoint x: 988, startPoint y: 427, endPoint x: 959, endPoint y: 345, distance: 87.0
click at [988, 427] on span "Ok" at bounding box center [984, 430] width 34 height 11
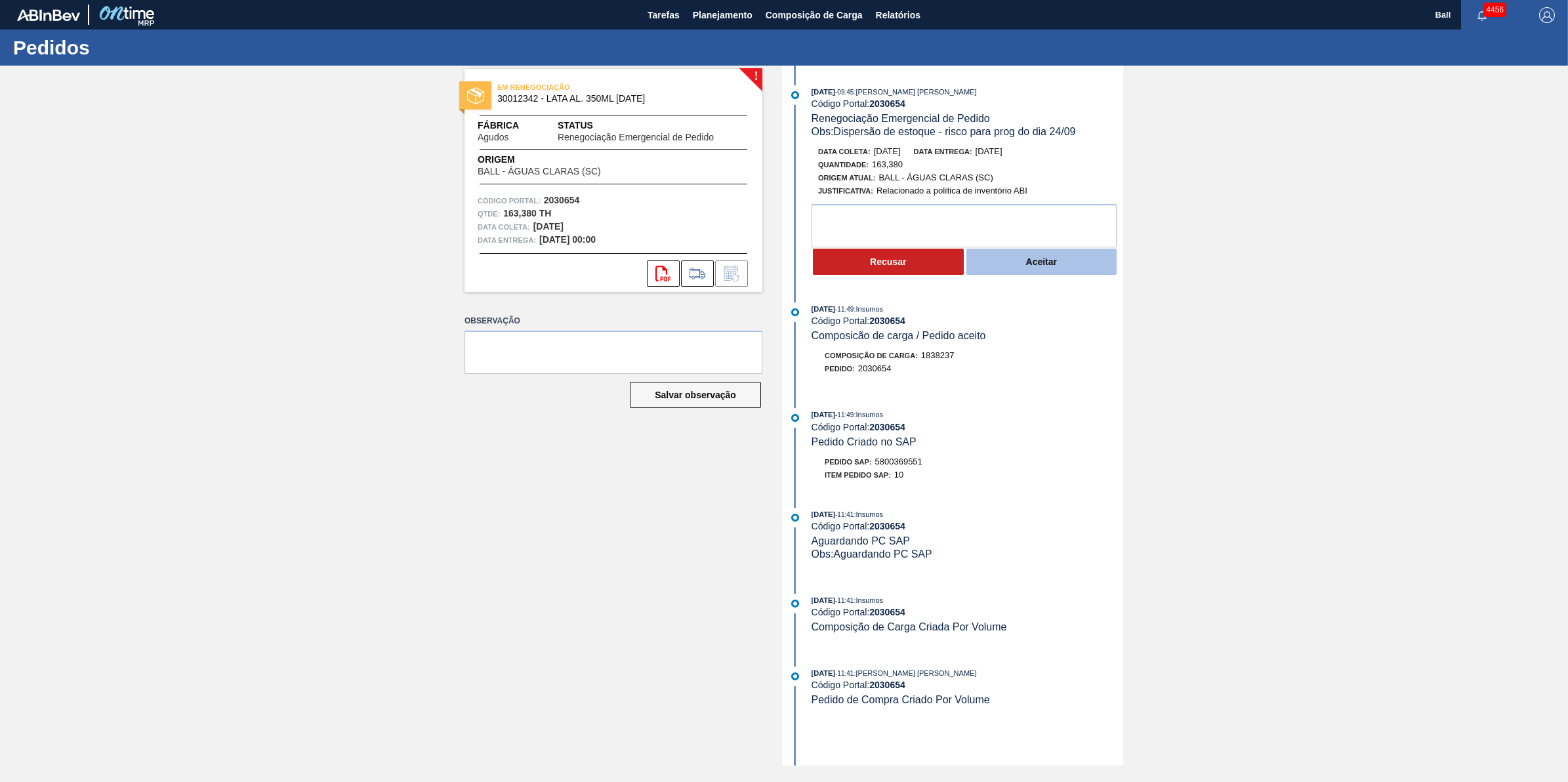
click at [1076, 267] on button "Aceitar" at bounding box center [1042, 261] width 151 height 26
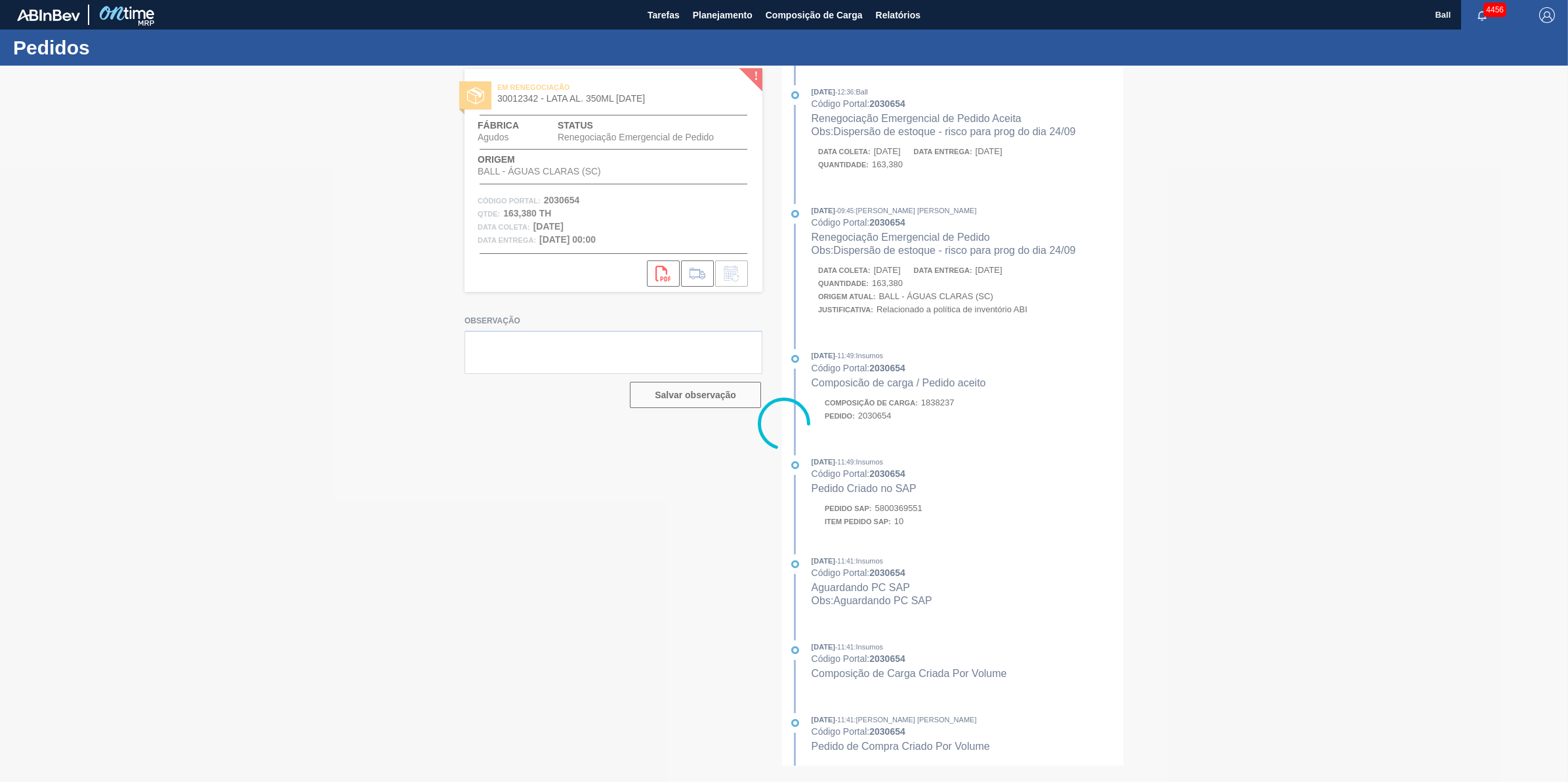
click at [983, 425] on div at bounding box center [784, 424] width 1568 height 716
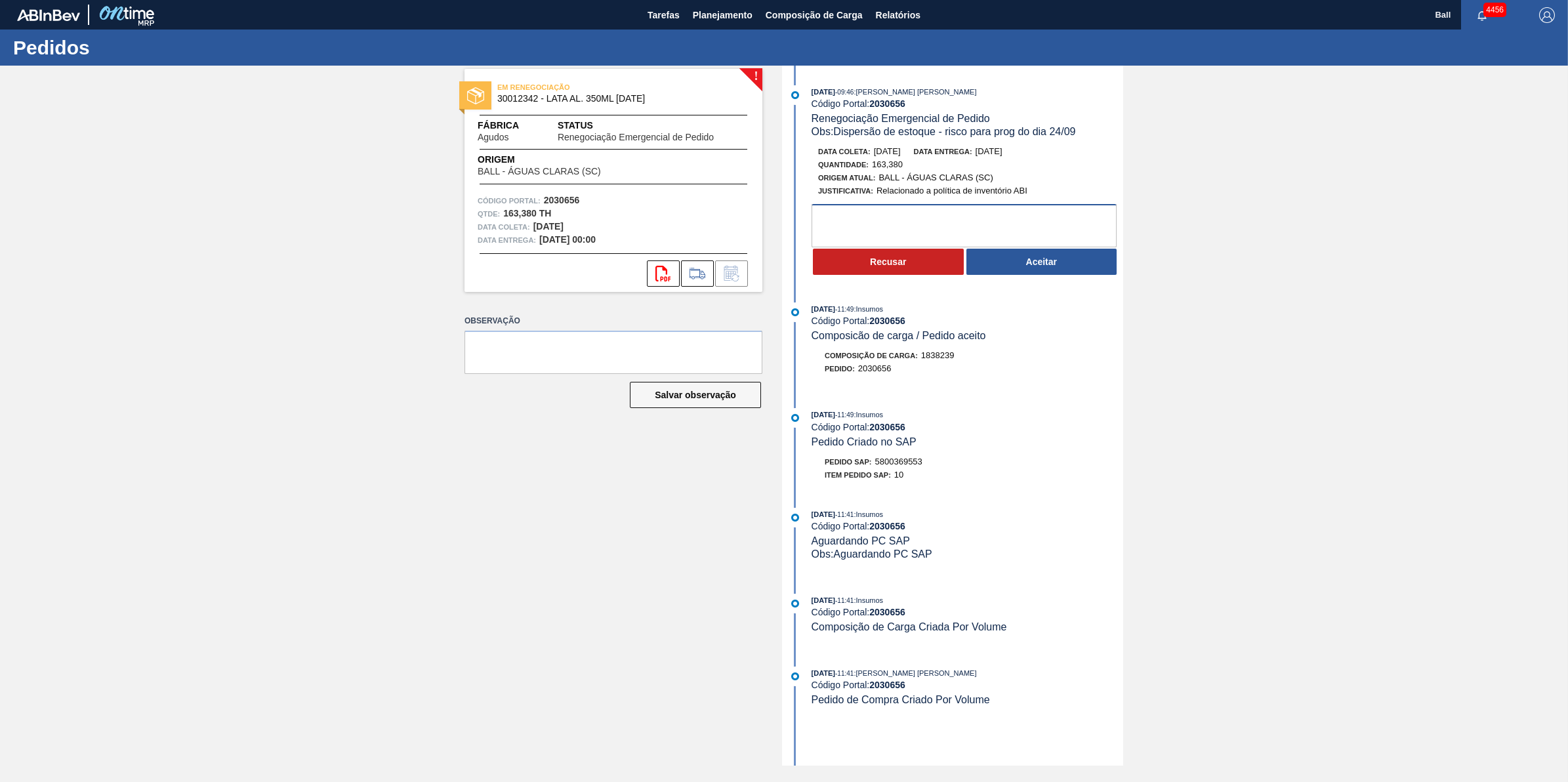
click at [972, 224] on textarea at bounding box center [964, 226] width 305 height 44
click at [922, 221] on textarea at bounding box center [964, 226] width 305 height 44
click at [1078, 267] on button "Aceitar" at bounding box center [1042, 261] width 151 height 26
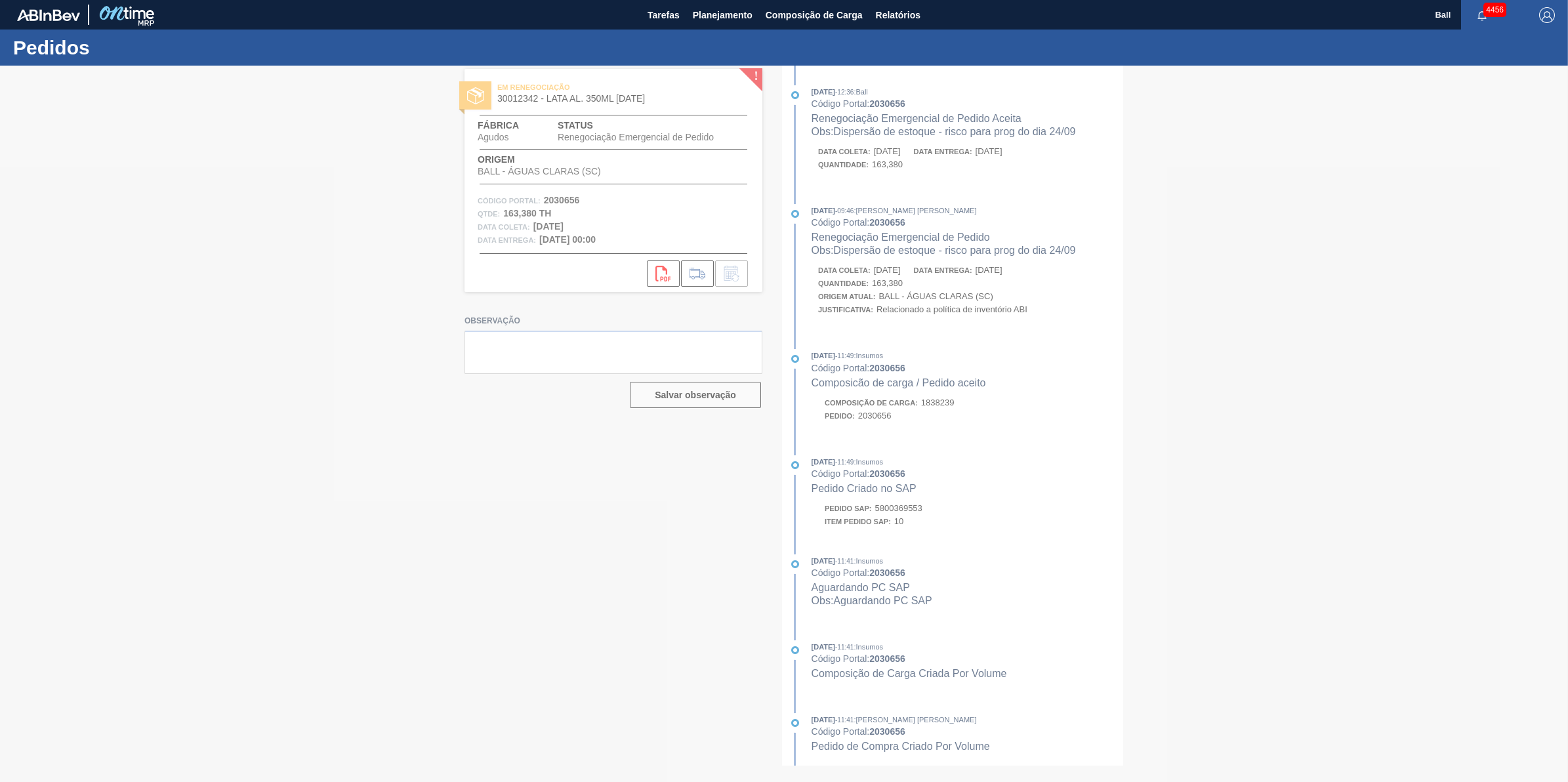
click at [982, 431] on div at bounding box center [784, 424] width 1568 height 716
